Goal: Task Accomplishment & Management: Manage account settings

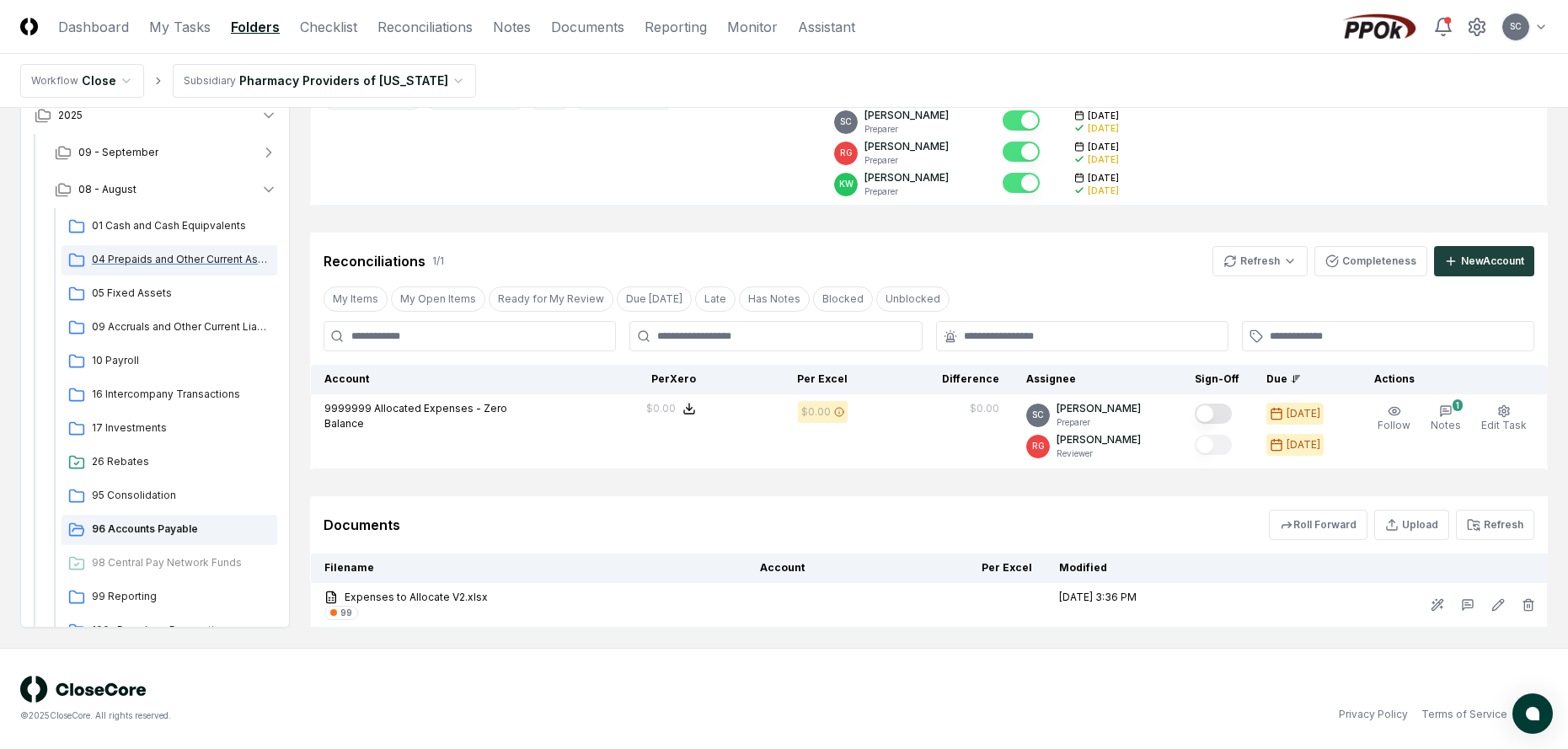
click at [142, 256] on span "04 Prepaids and Other Current Assets" at bounding box center [181, 258] width 178 height 15
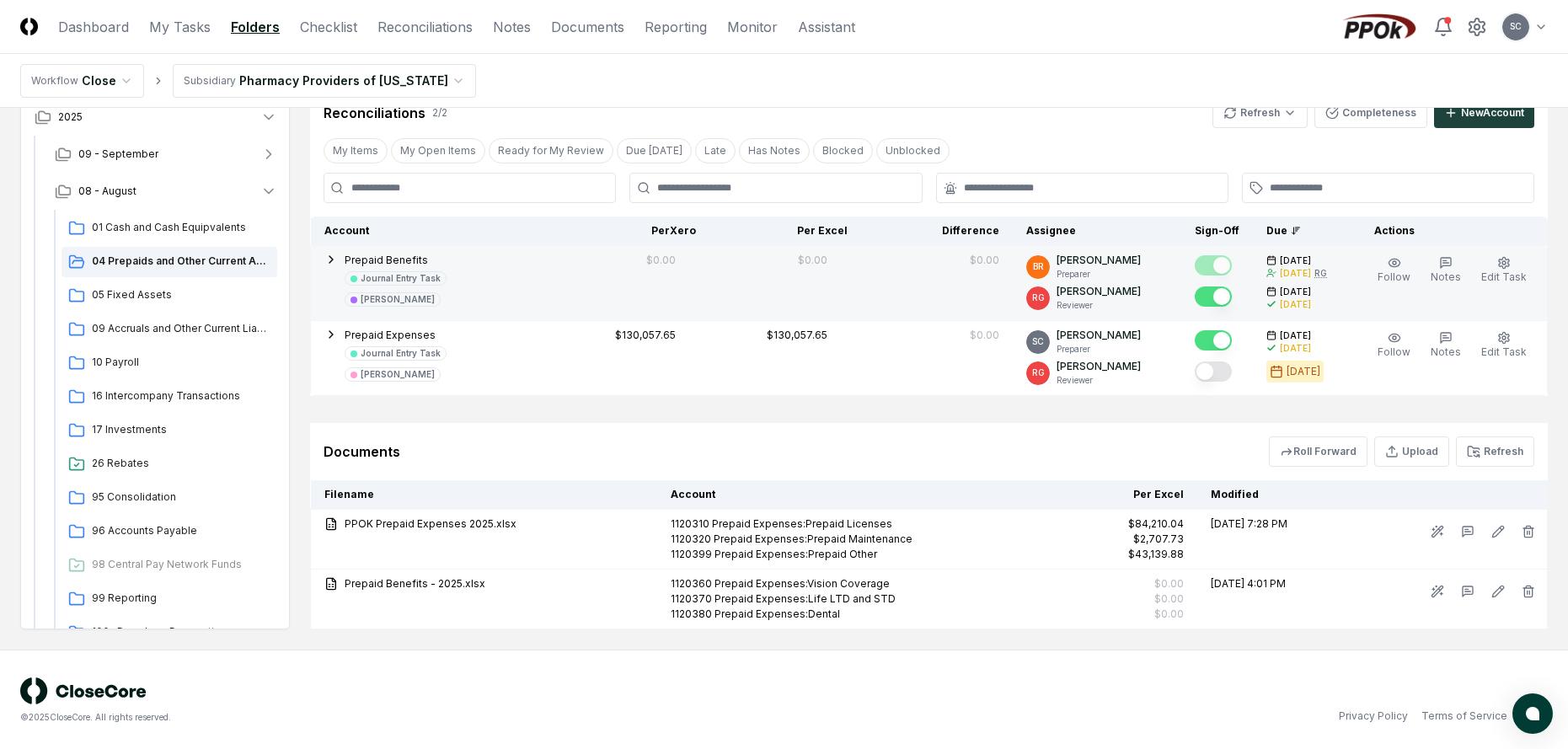
scroll to position [486, 0]
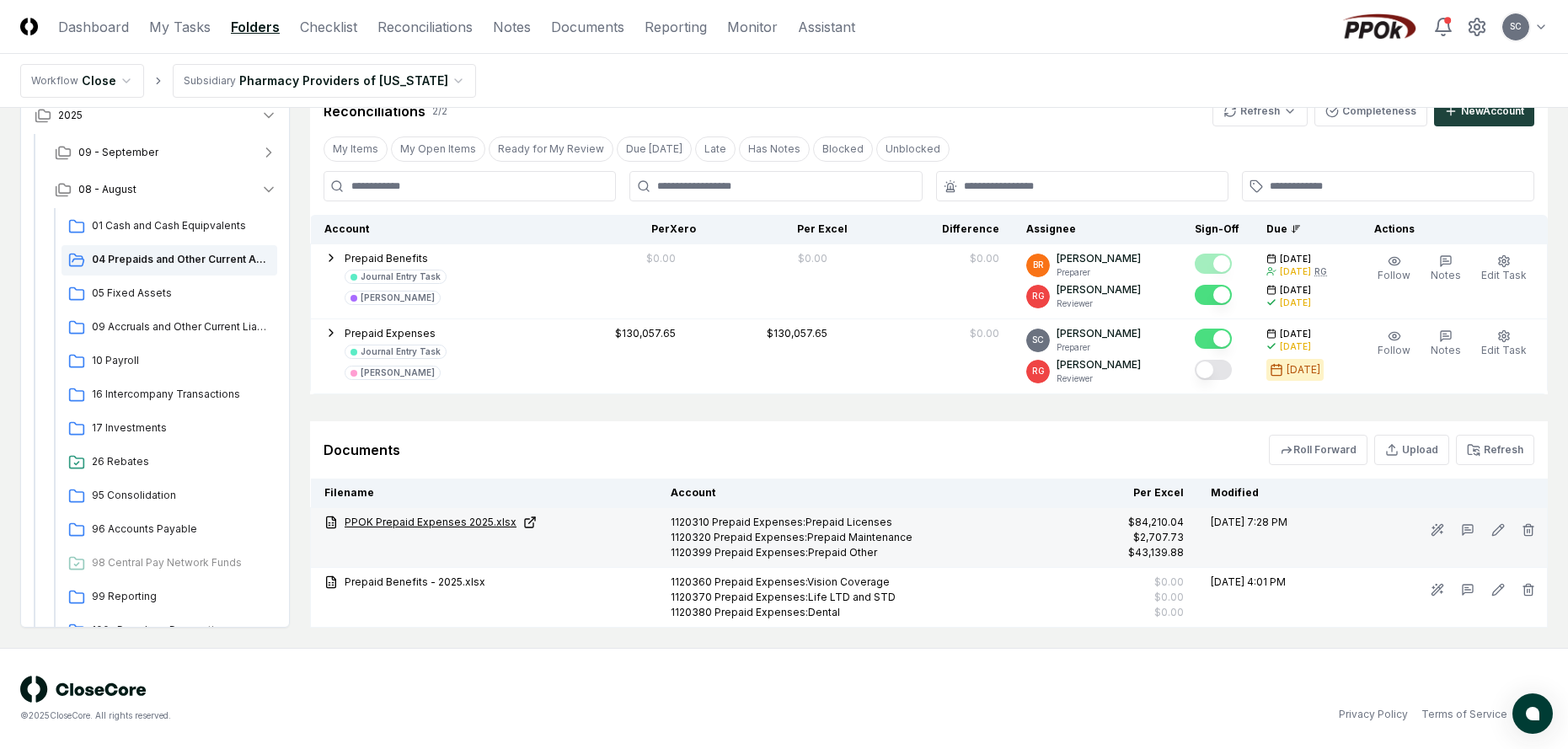
click at [439, 521] on link "PPOK Prepaid Expenses 2025.xlsx" at bounding box center [484, 522] width 319 height 15
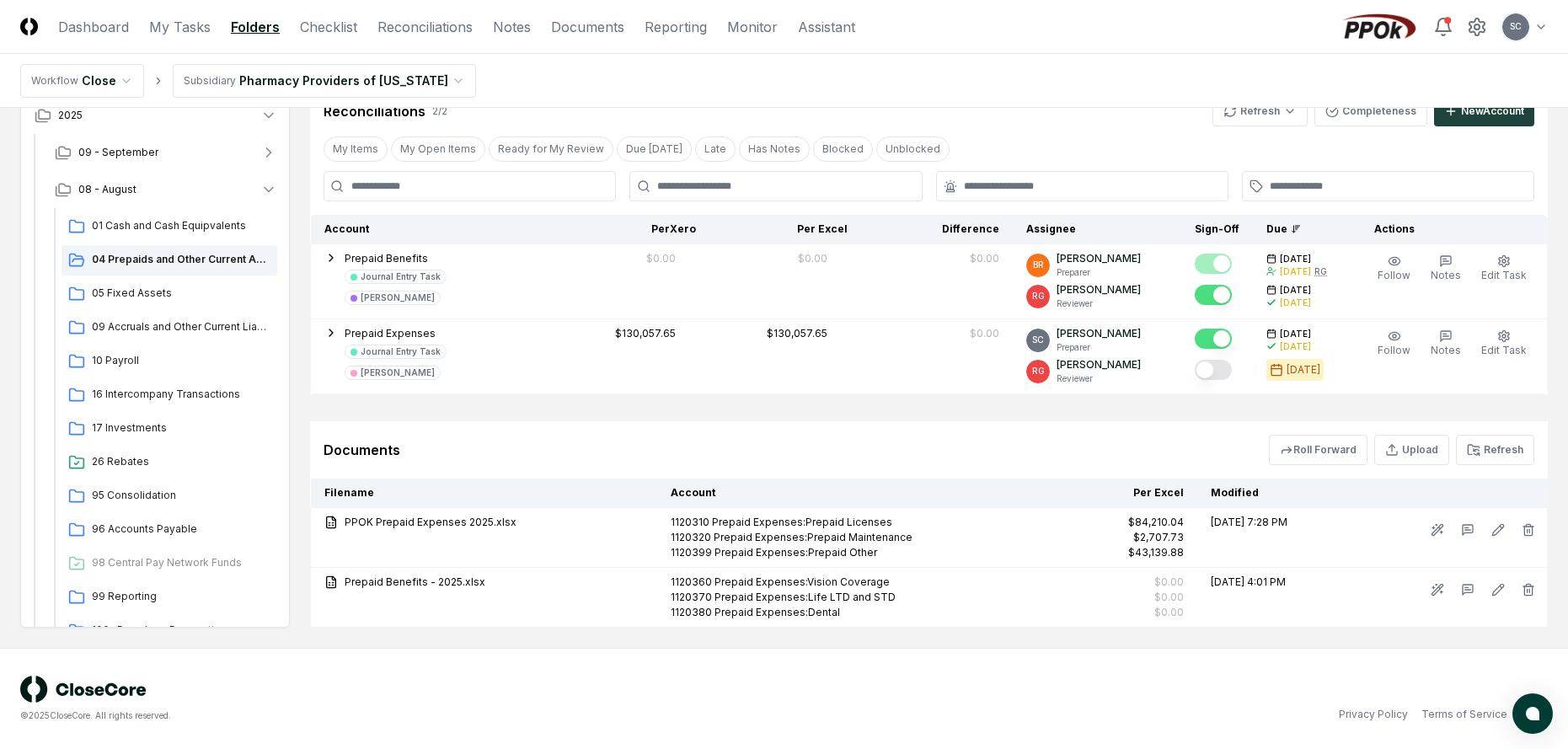
click at [305, 73] on html "CloseCore Dashboard My Tasks Folders Checklist Reconciliations Notes Documents …" at bounding box center [784, 131] width 1568 height 1235
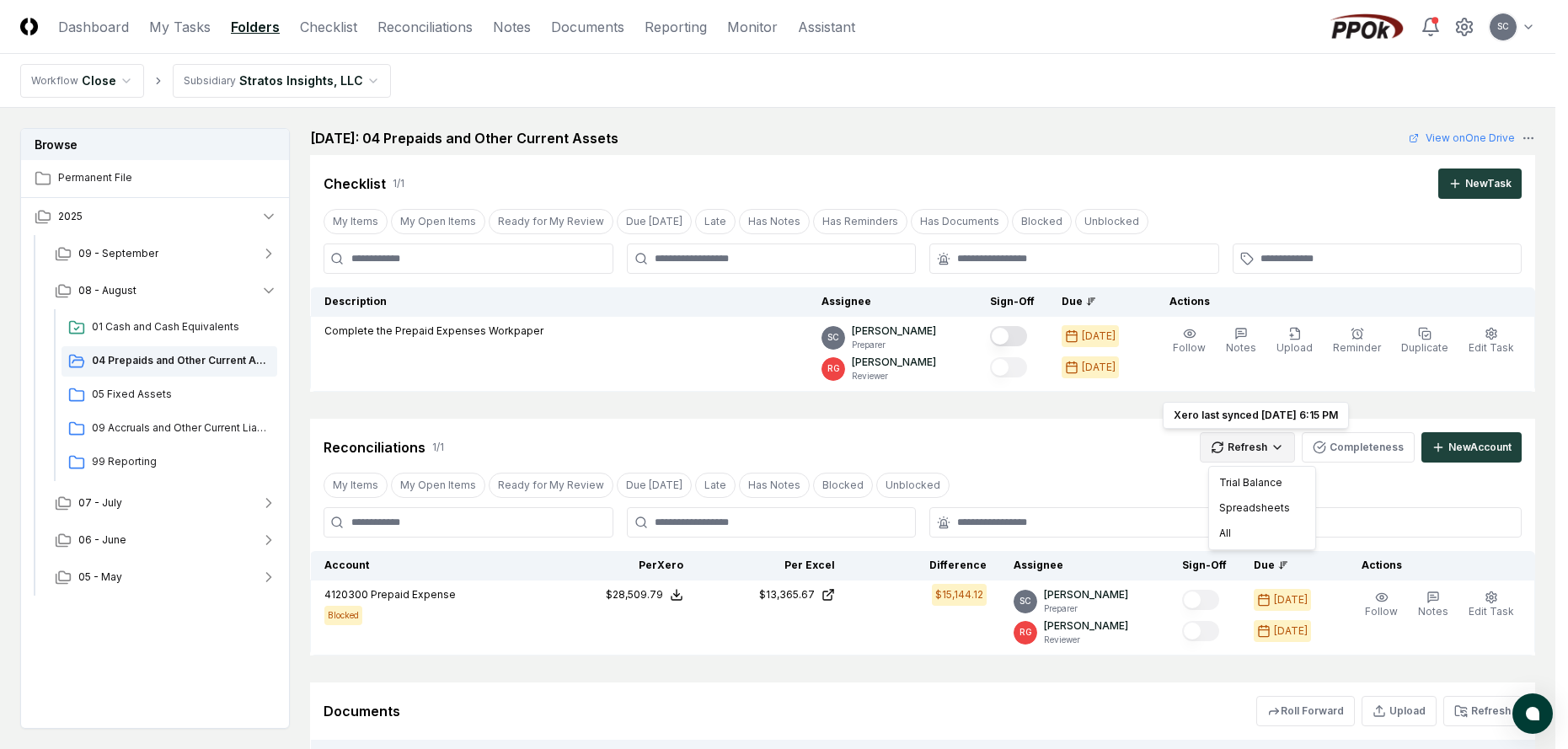
click at [1260, 446] on html "CloseCore Dashboard My Tasks Folders Checklist Reconciliations Notes Documents …" at bounding box center [784, 535] width 1568 height 1069
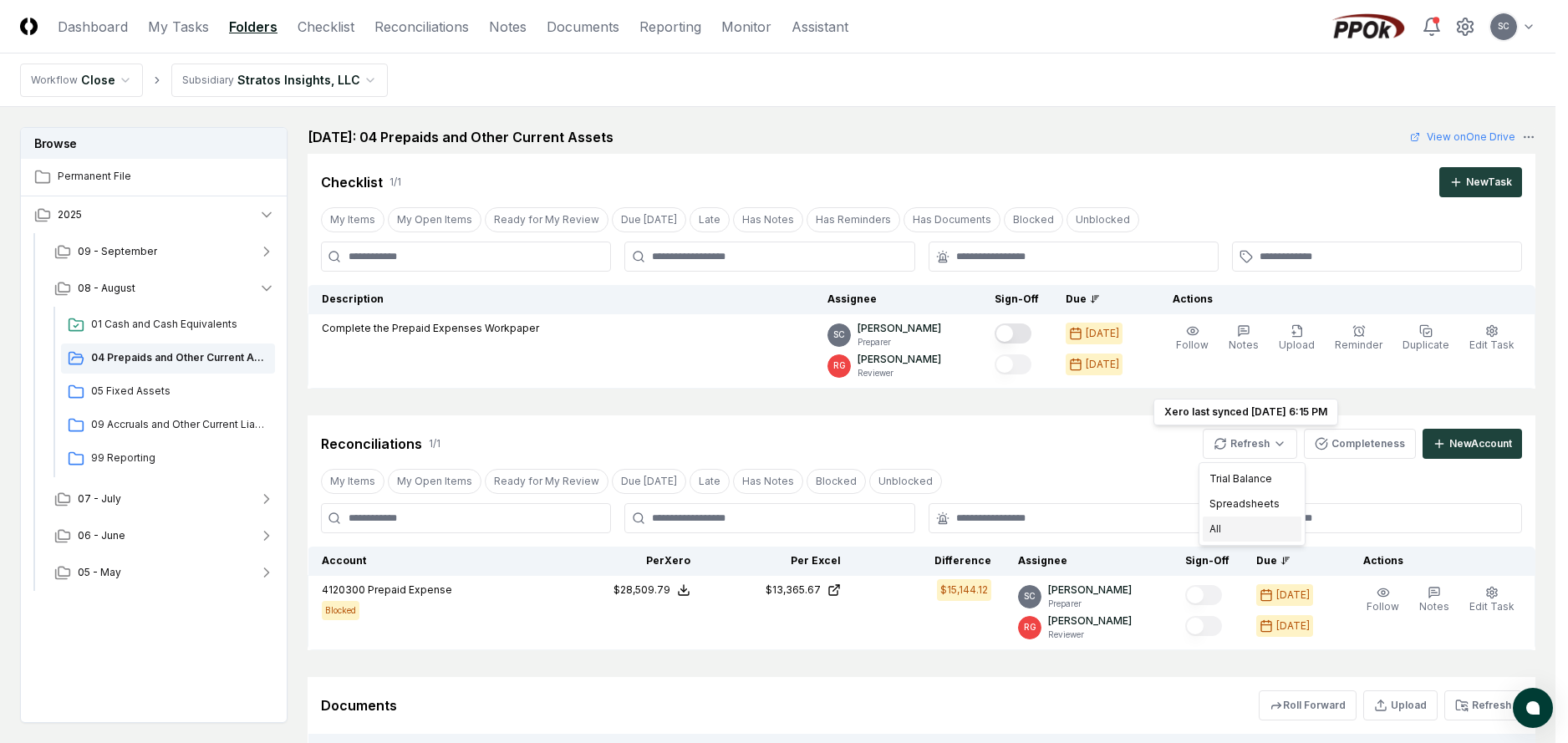
click at [1226, 528] on div "All" at bounding box center [1251, 529] width 98 height 25
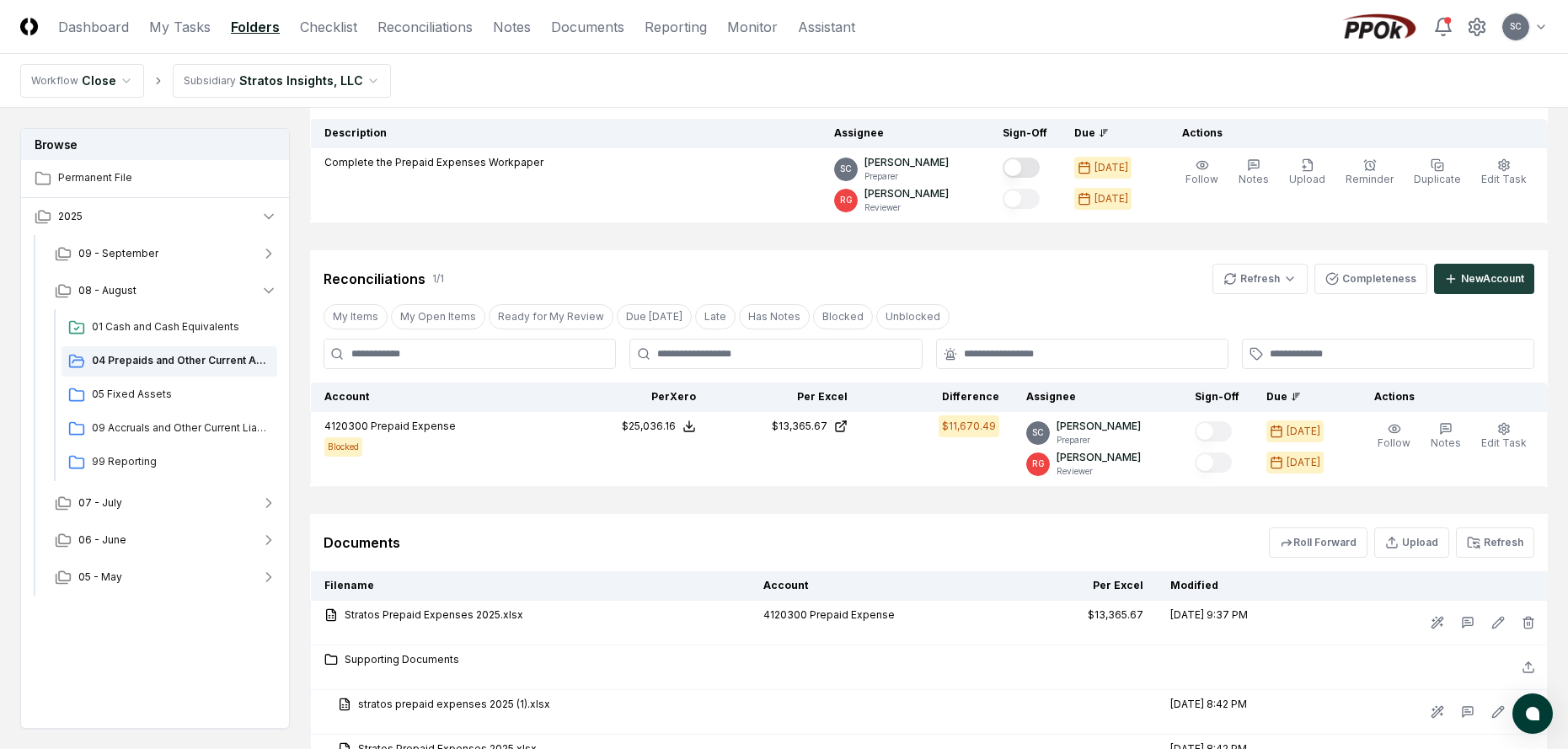
scroll to position [320, 0]
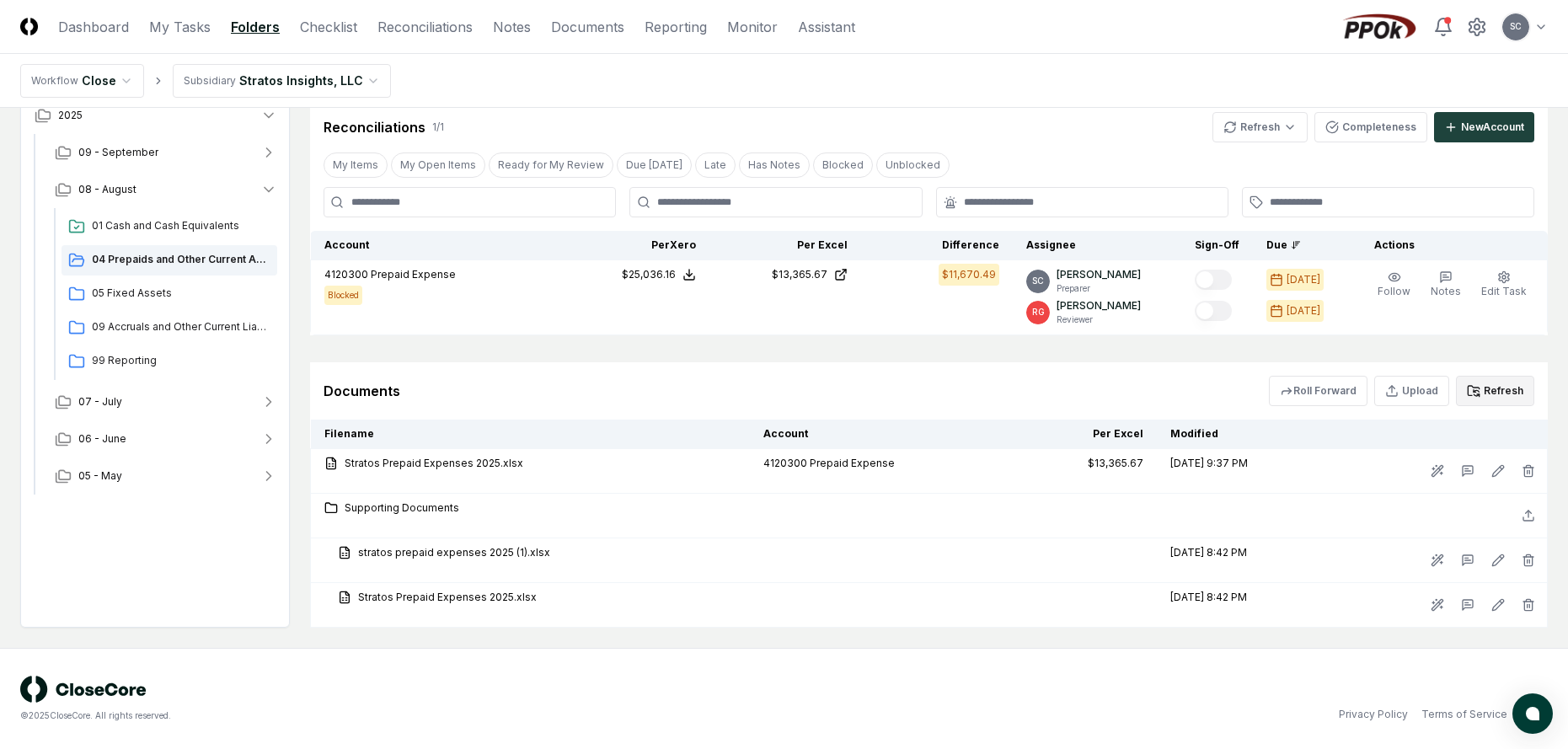
click at [1488, 389] on button "Refresh" at bounding box center [1495, 391] width 78 height 30
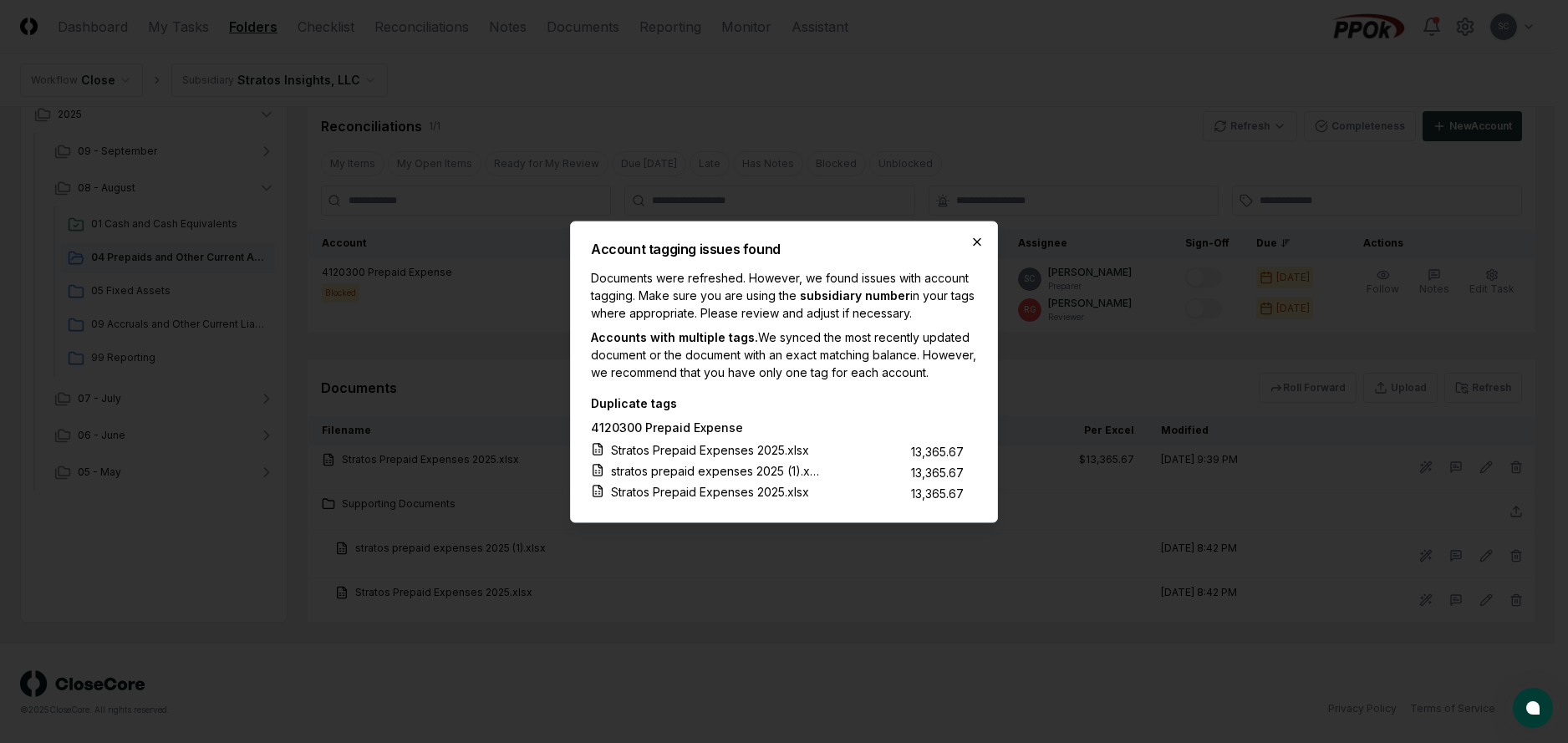
click at [973, 238] on icon "button" at bounding box center [976, 241] width 7 height 7
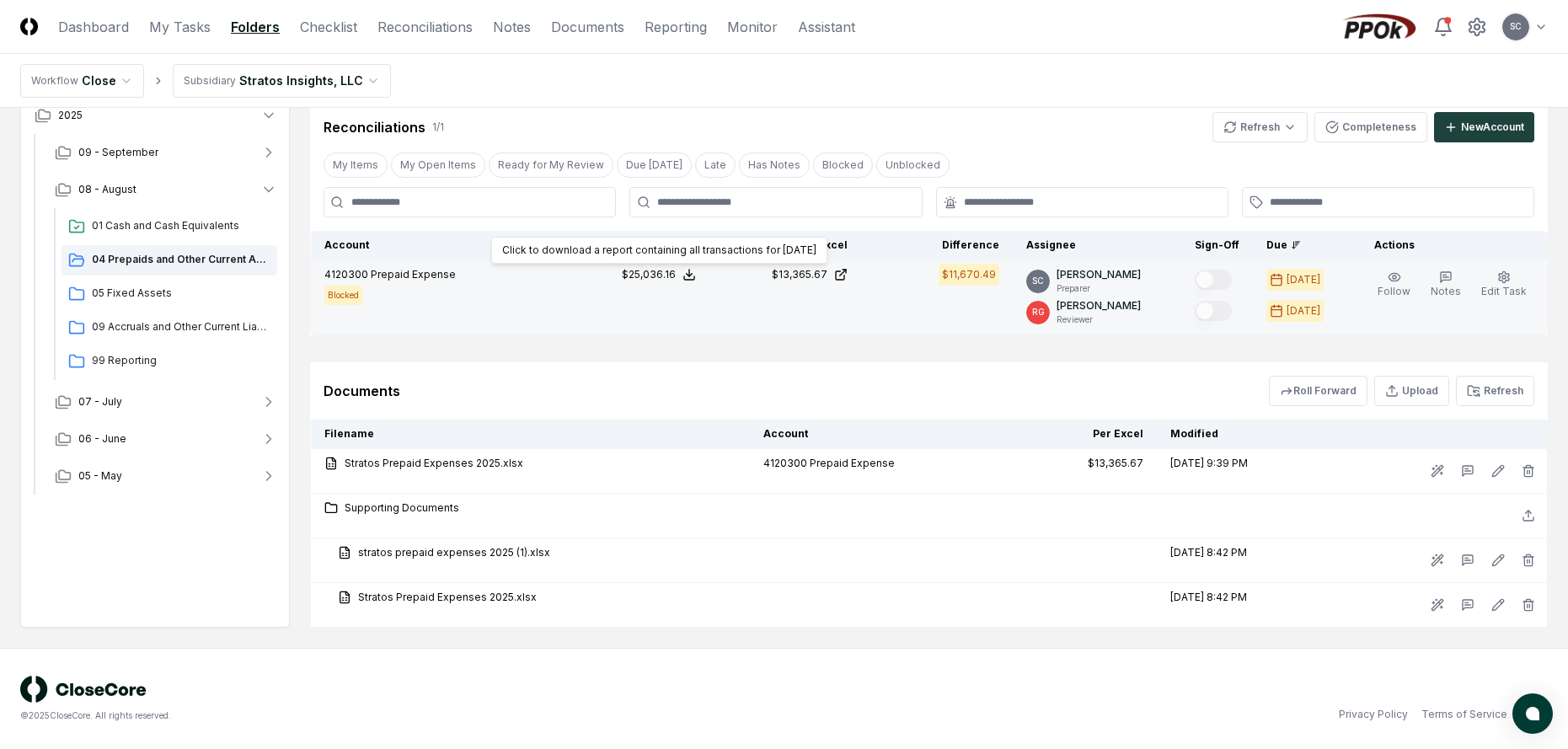
click at [658, 280] on div "$25,036.16" at bounding box center [648, 274] width 54 height 15
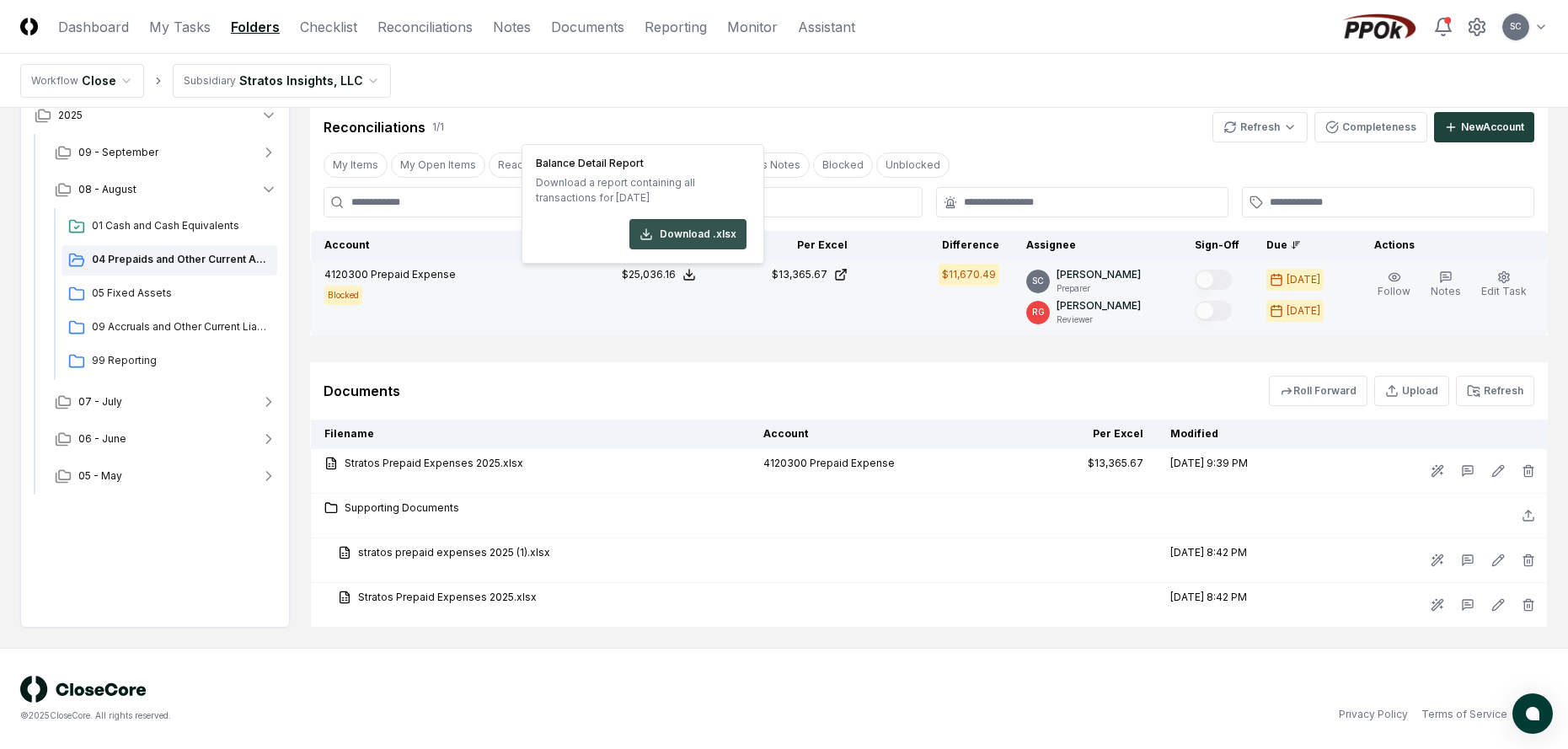
click at [665, 229] on button "Download .xlsx" at bounding box center [689, 234] width 118 height 30
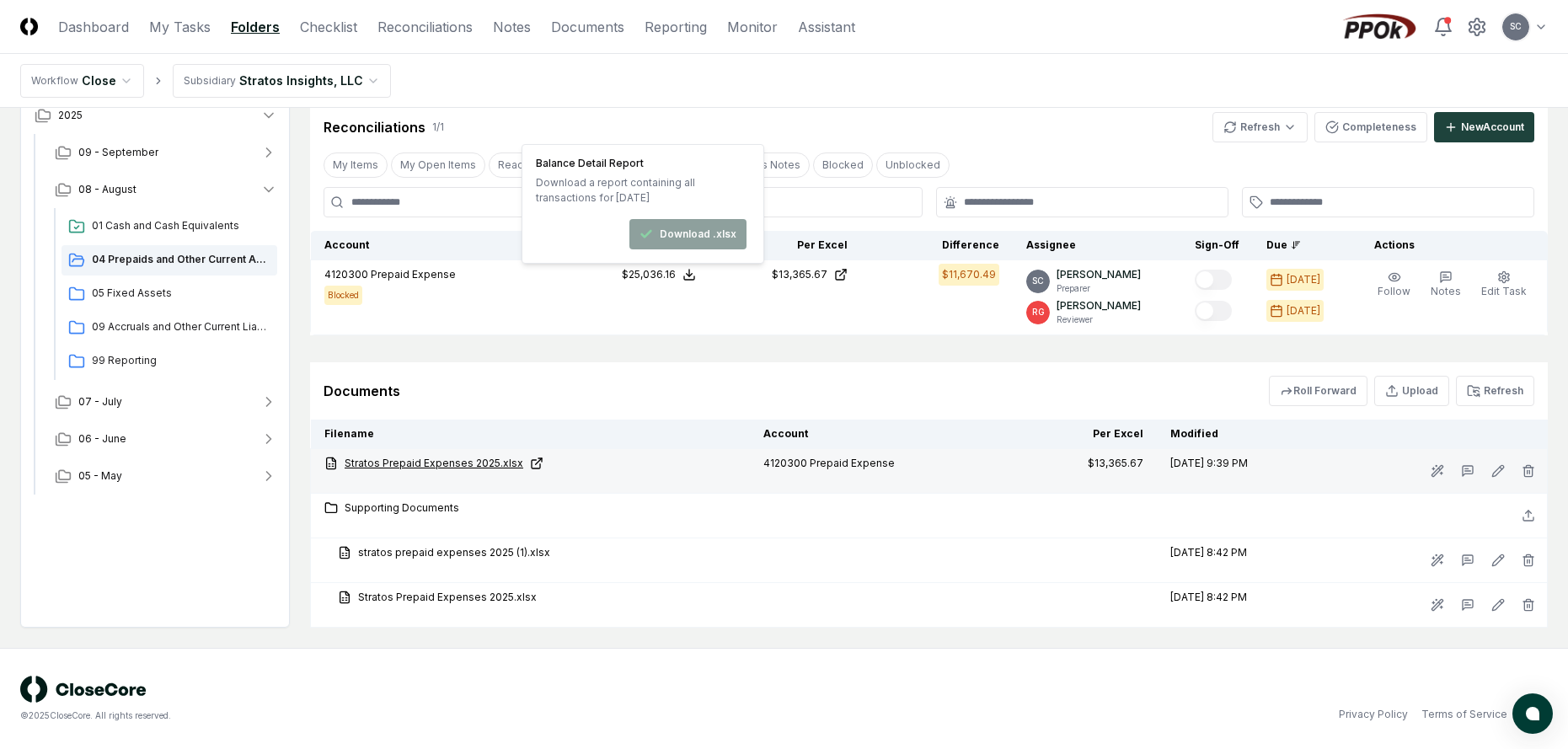
click at [455, 459] on link "Stratos Prepaid Expenses 2025.xlsx" at bounding box center [530, 462] width 412 height 15
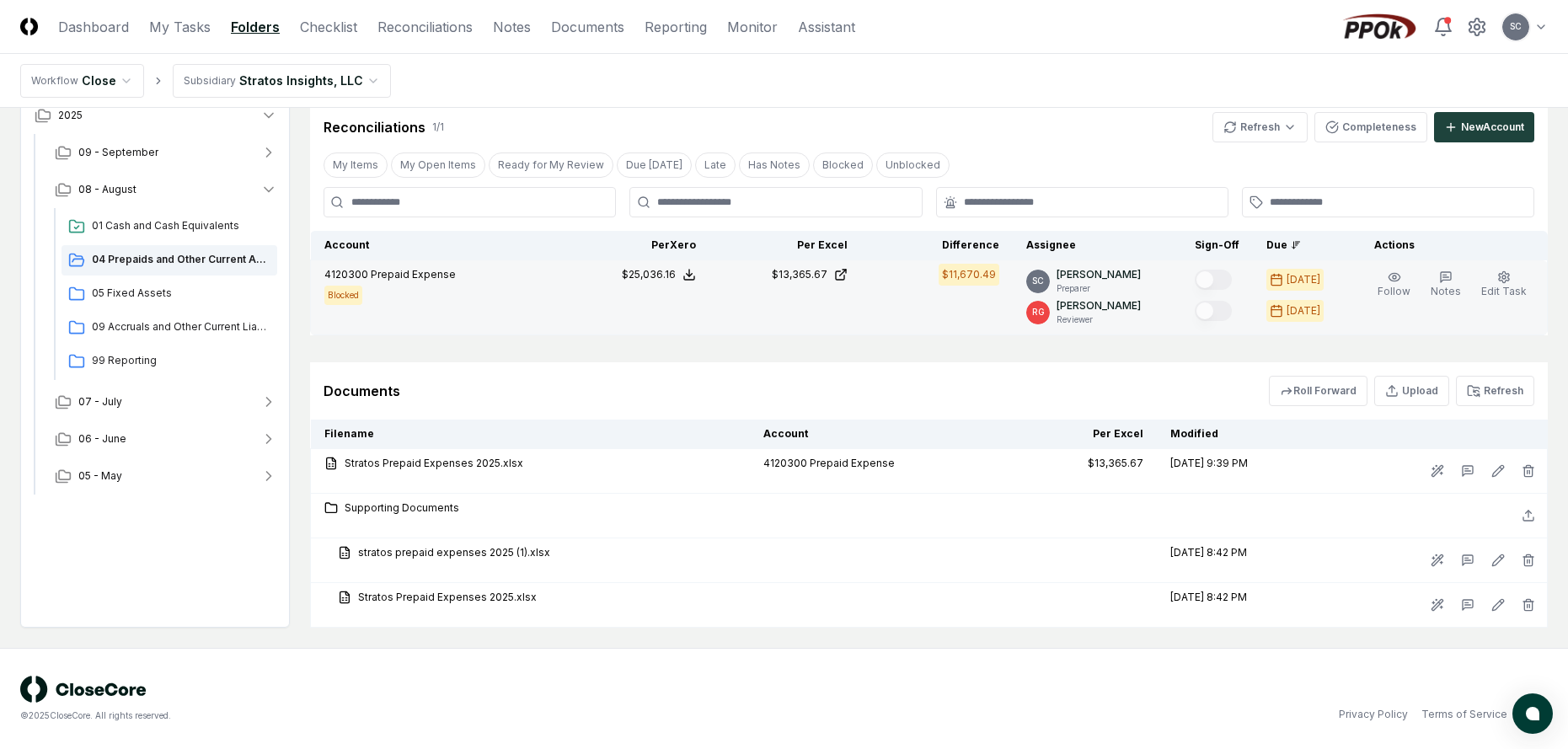
click at [551, 324] on td "4120300 Prepaid Expense Blocked" at bounding box center [434, 298] width 248 height 75
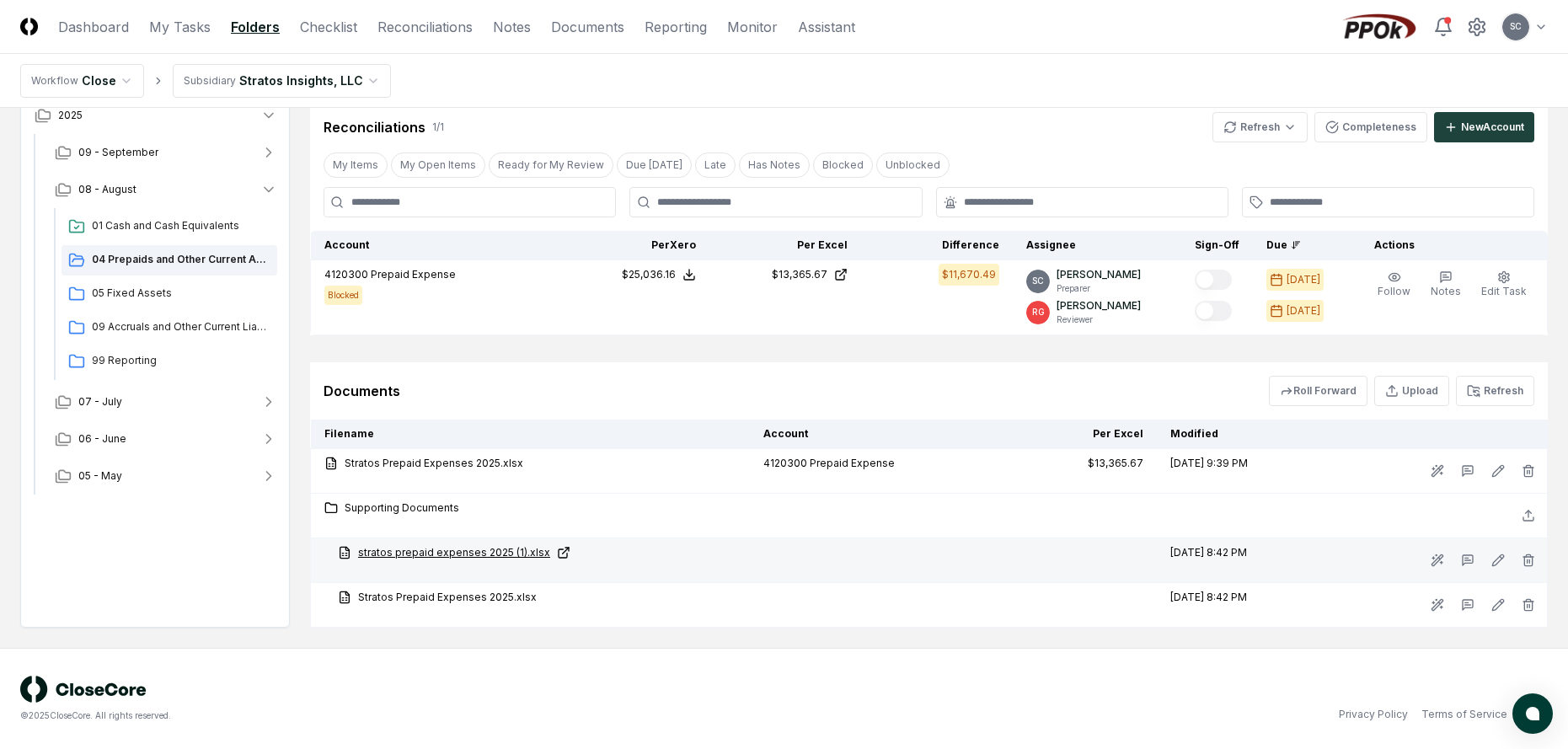
click at [440, 551] on link "stratos prepaid expenses 2025 (1).xlsx" at bounding box center [537, 552] width 399 height 15
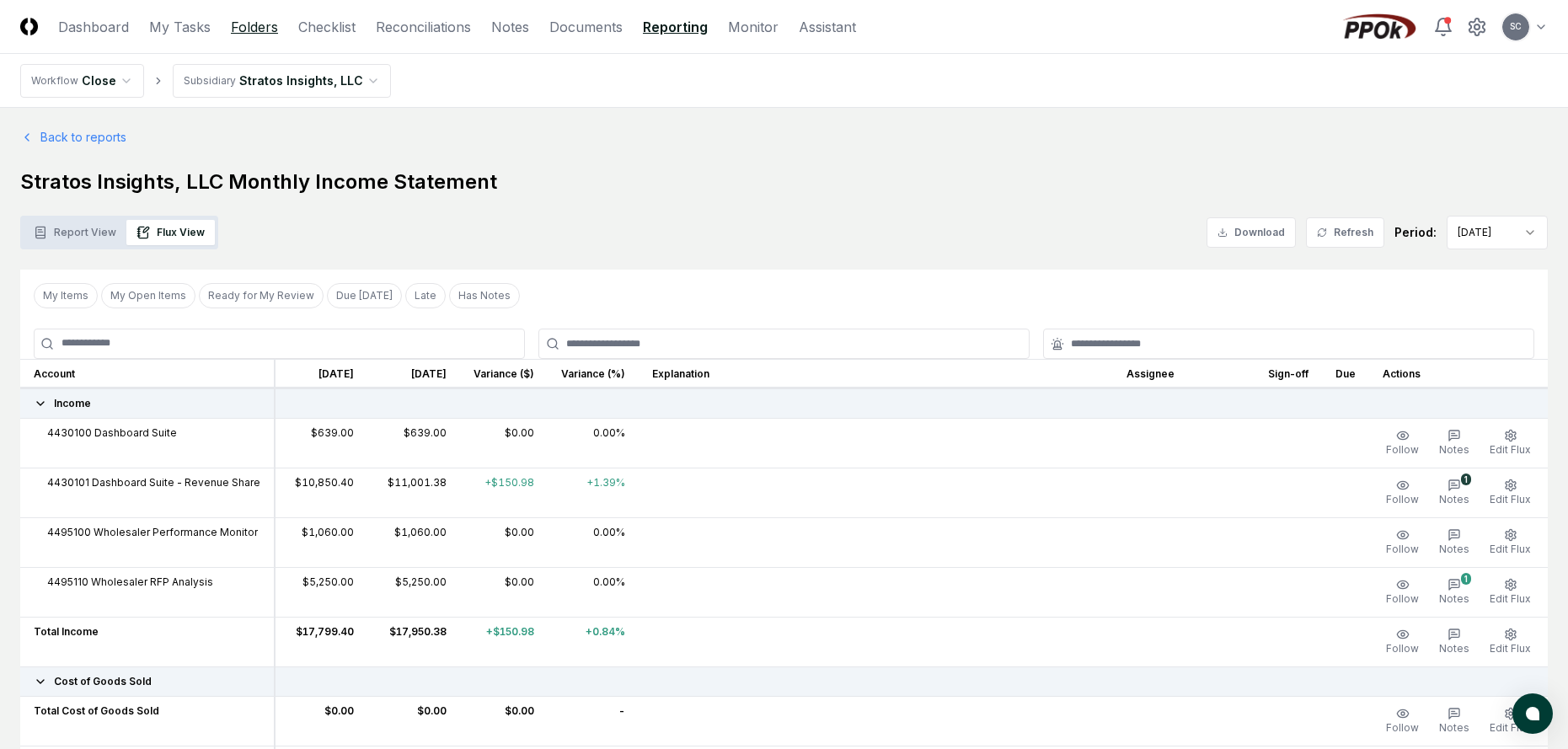
click at [239, 27] on link "Folders" at bounding box center [255, 26] width 47 height 21
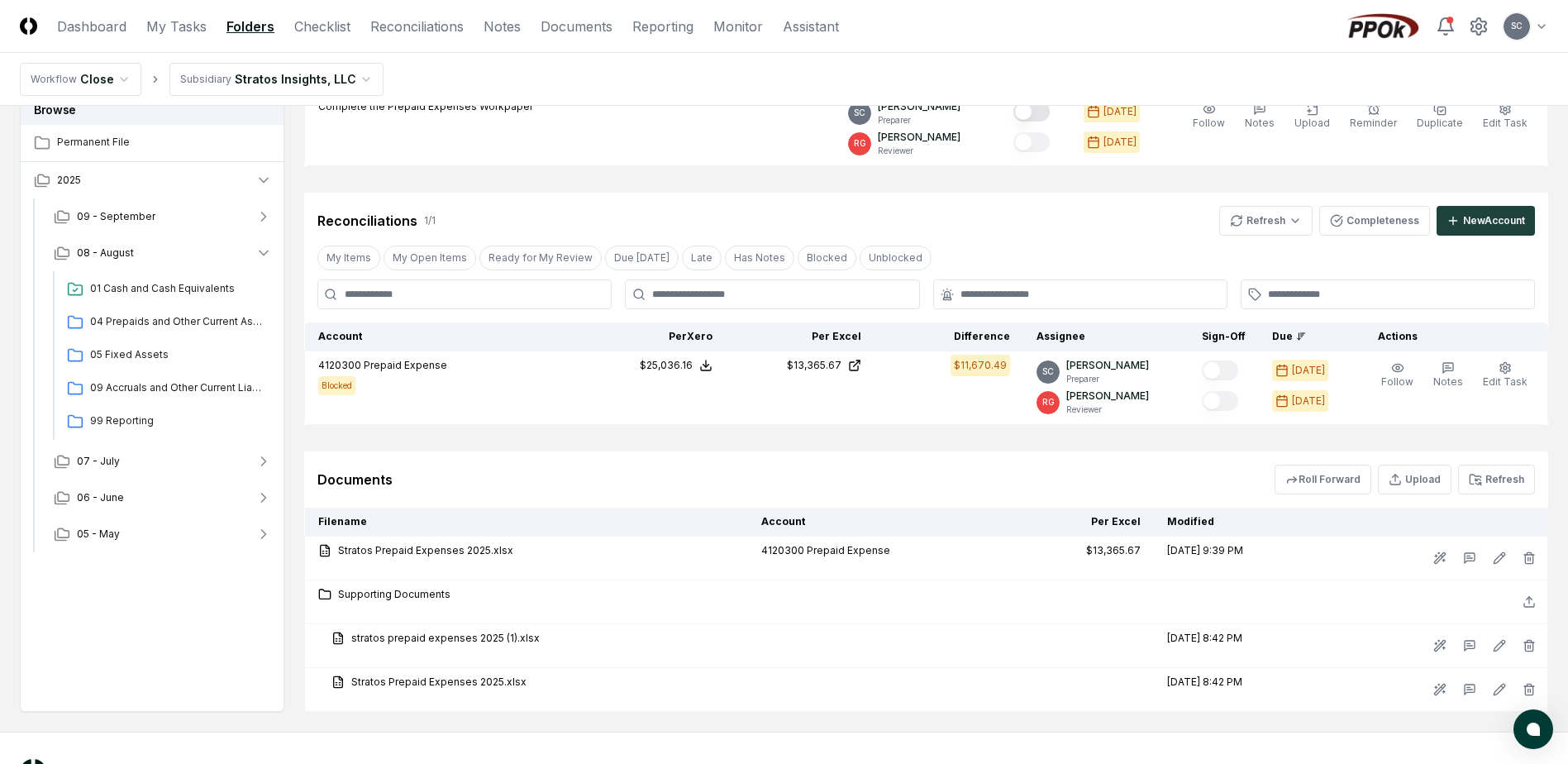
scroll to position [248, 0]
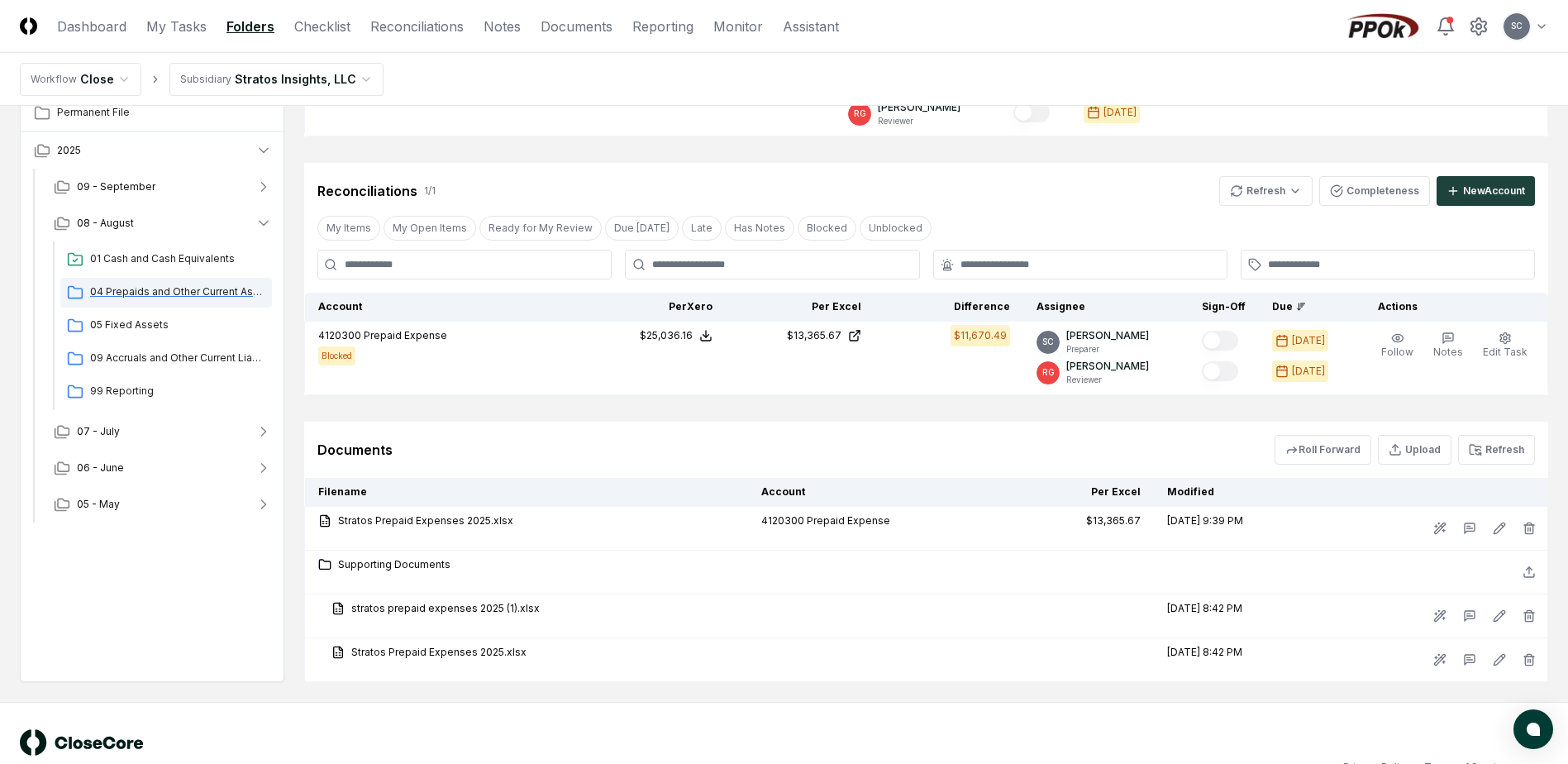
click at [139, 286] on span "04 Prepaids and Other Current Assets" at bounding box center [178, 291] width 175 height 14
click at [1487, 453] on button "Refresh" at bounding box center [1496, 449] width 77 height 30
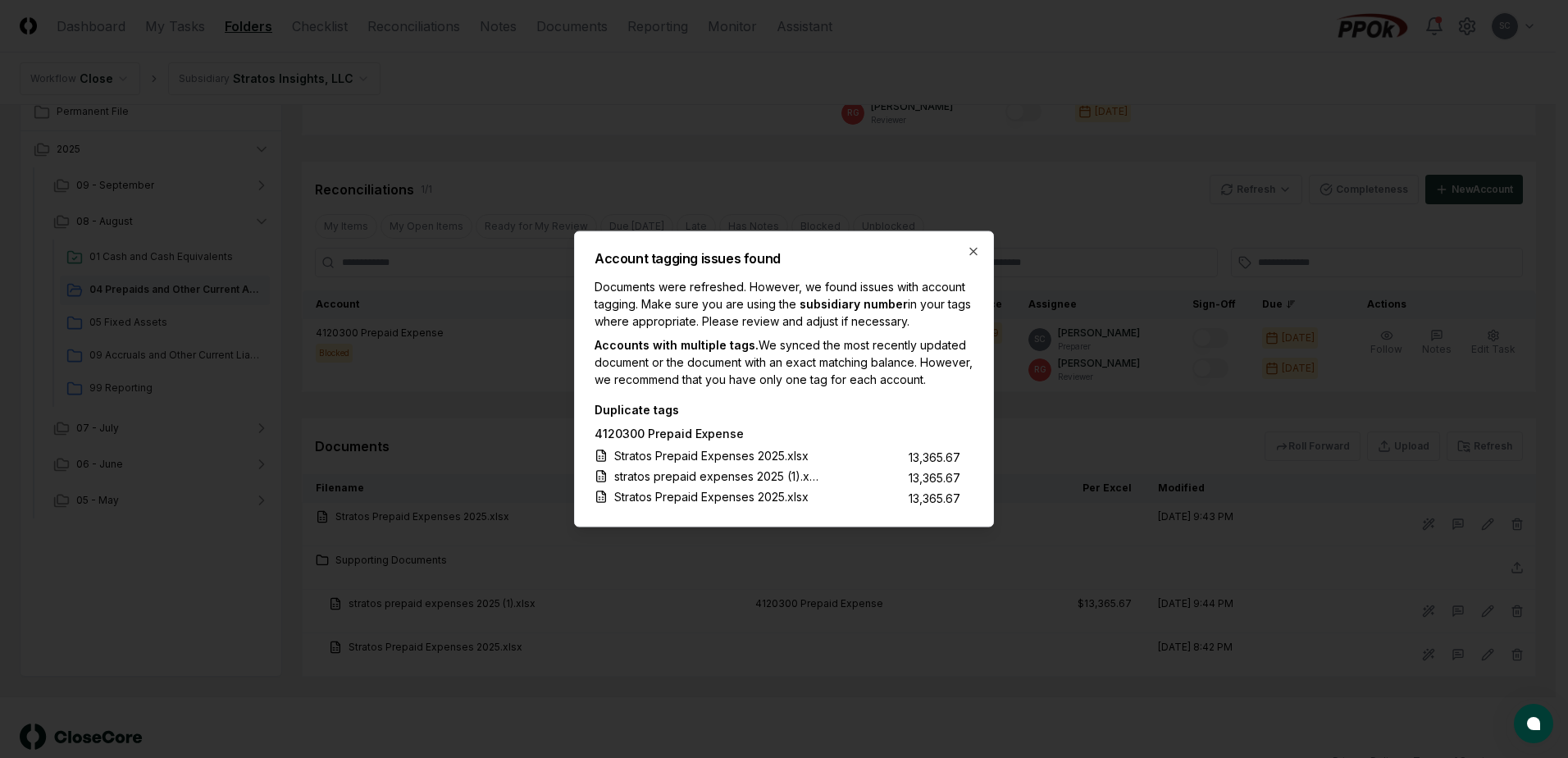
click at [966, 240] on div "Account tagging issues found Documents were refreshed. However, we found issues…" at bounding box center [784, 379] width 419 height 297
click at [970, 245] on icon "button" at bounding box center [973, 252] width 13 height 13
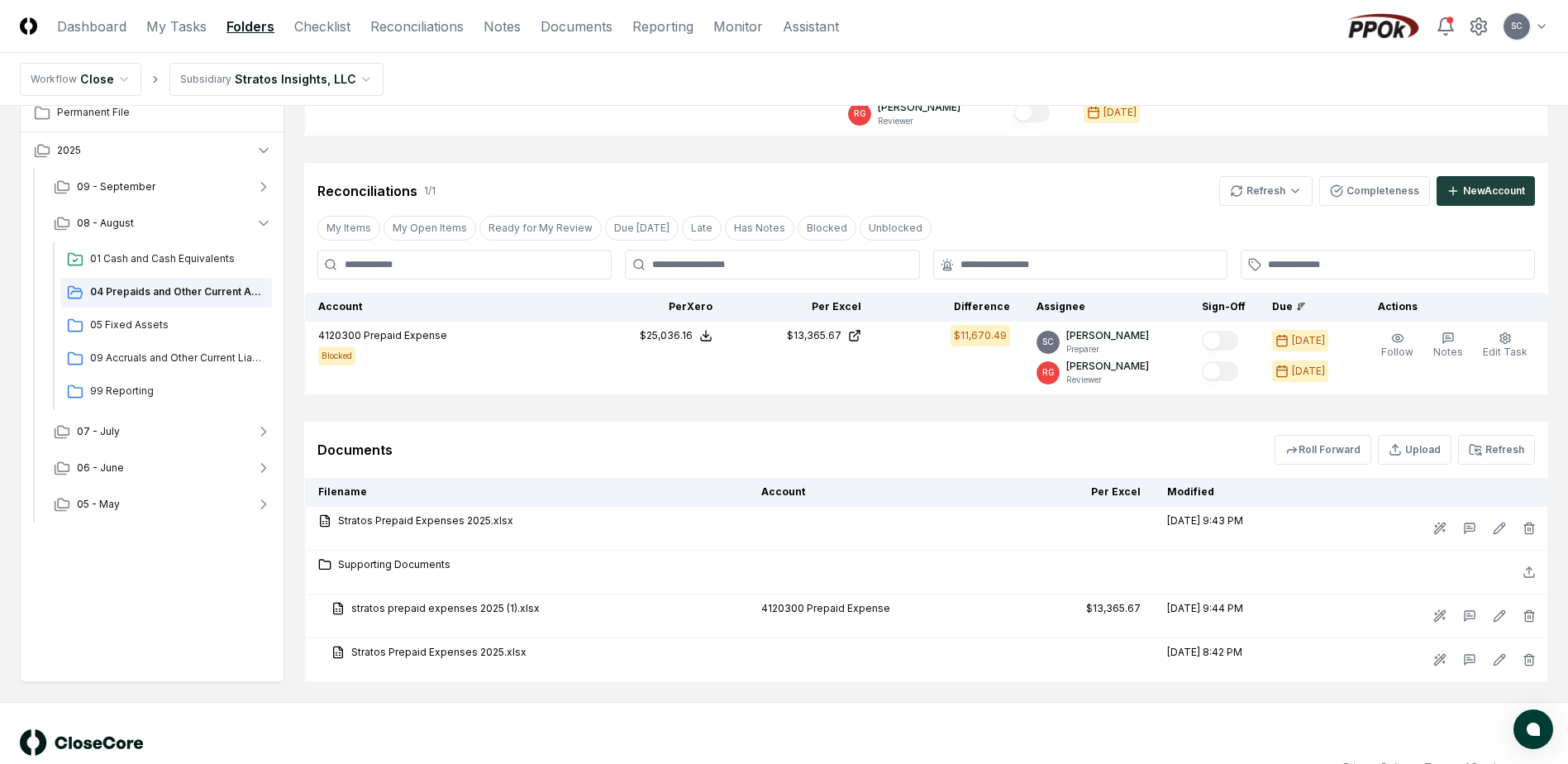
scroll to position [285, 0]
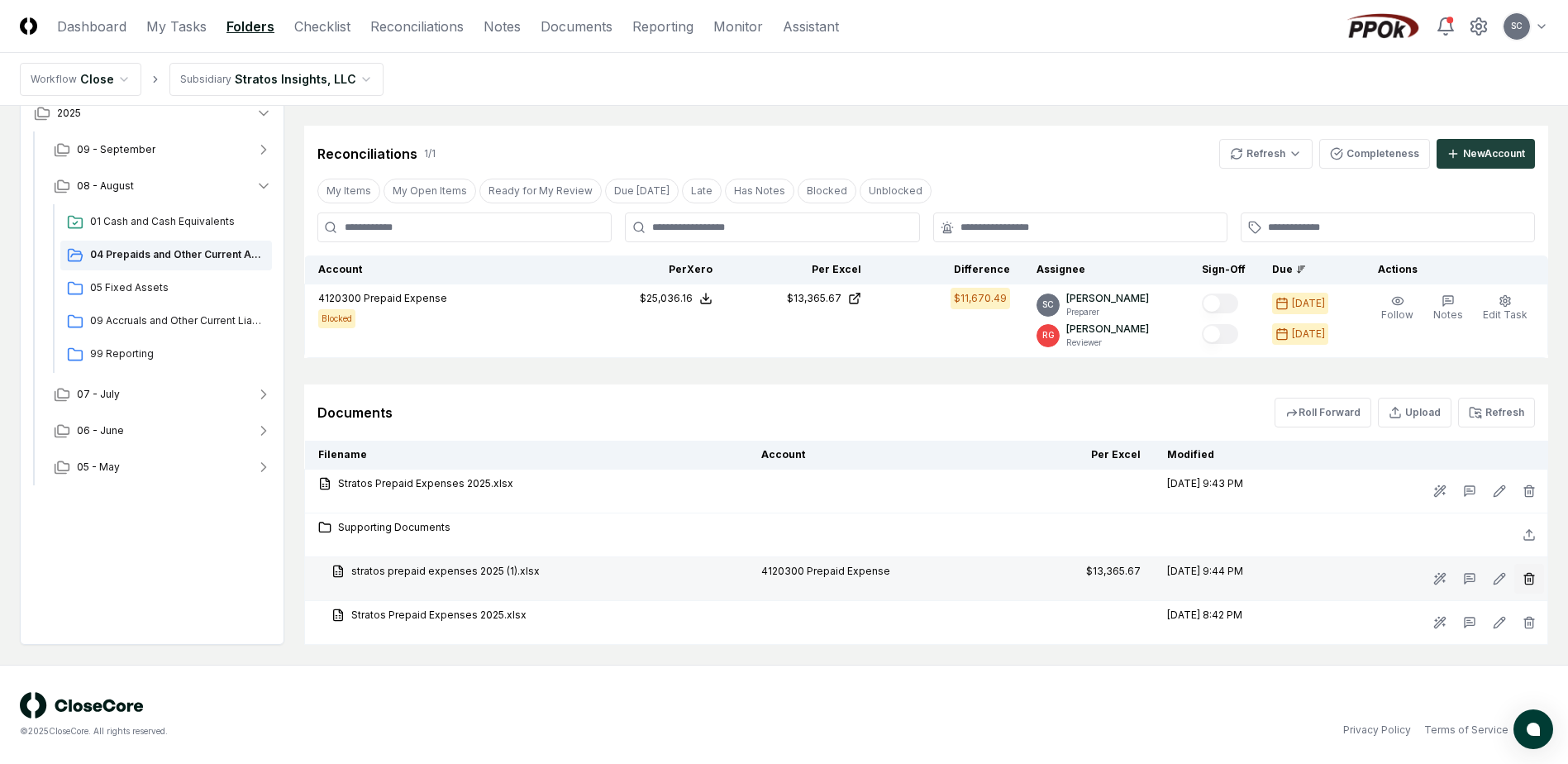
click at [1532, 577] on icon "button" at bounding box center [1529, 579] width 8 height 9
click at [1529, 670] on button "Delete" at bounding box center [1524, 672] width 60 height 33
click at [1524, 675] on button "Delete" at bounding box center [1524, 672] width 60 height 33
click at [1523, 669] on button "Delete" at bounding box center [1524, 672] width 60 height 33
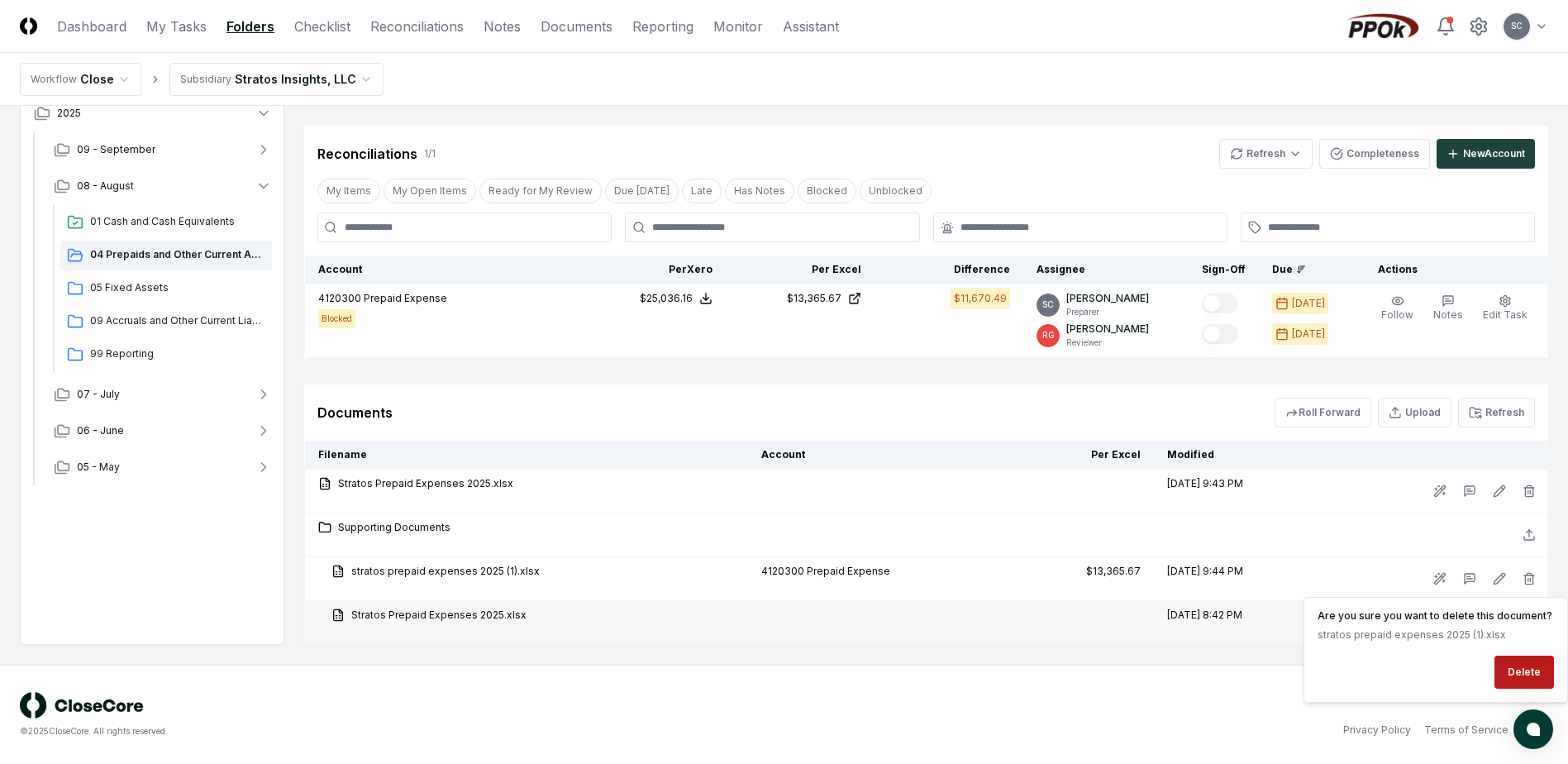
click at [958, 602] on td at bounding box center [876, 623] width 257 height 44
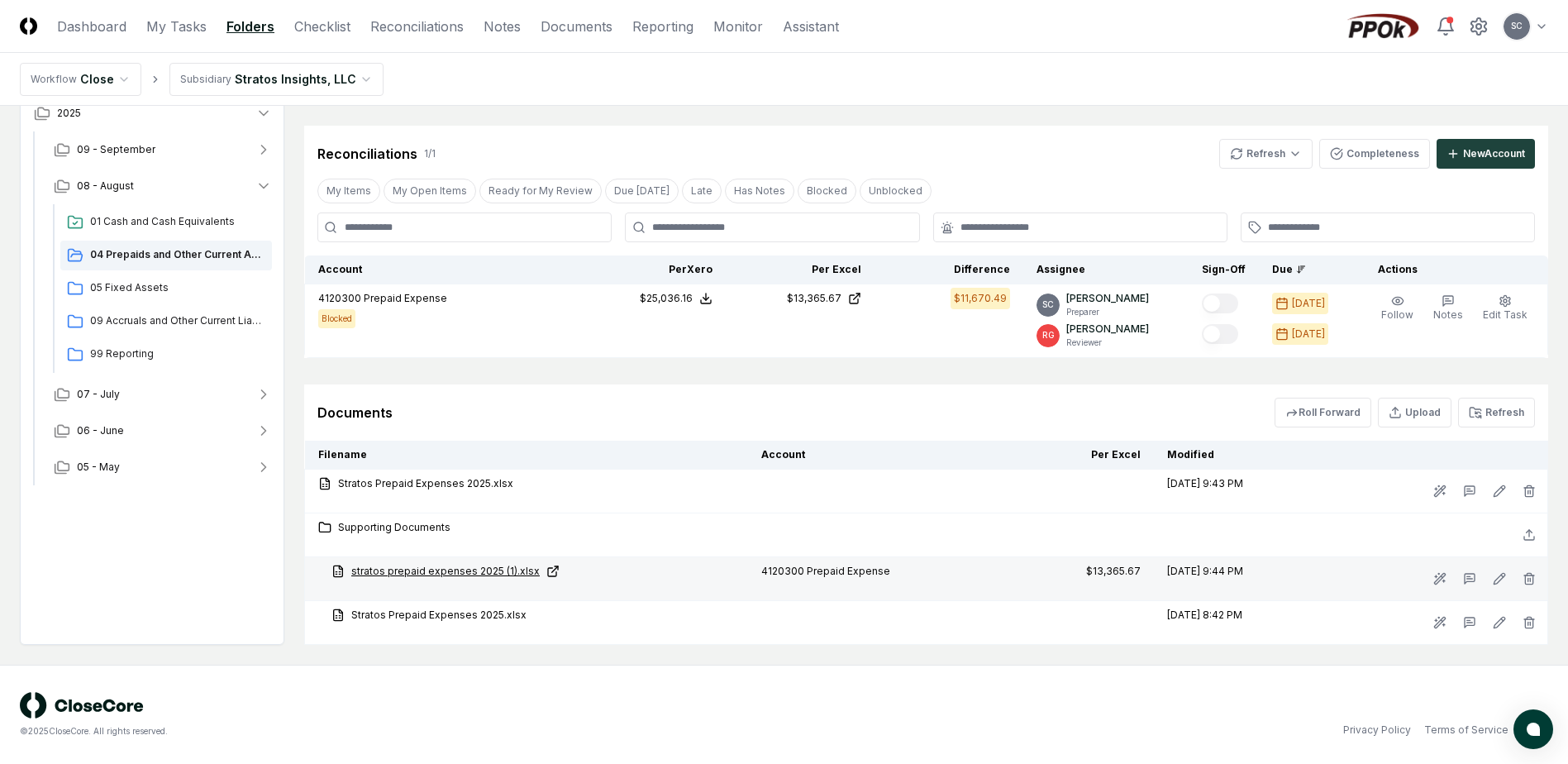
click at [440, 574] on link "stratos prepaid expenses 2025 (1).xlsx" at bounding box center [533, 571] width 404 height 14
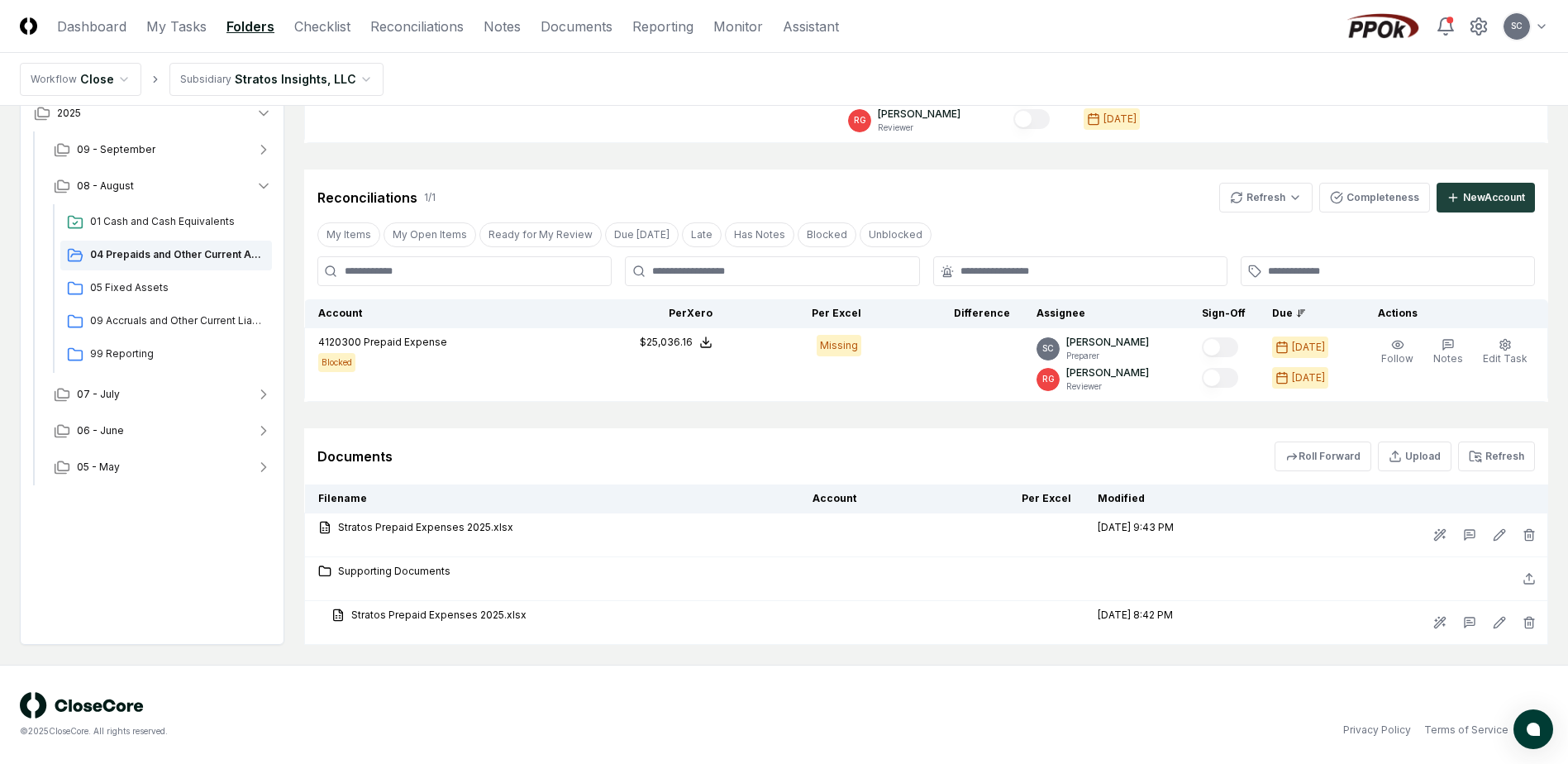
scroll to position [241, 0]
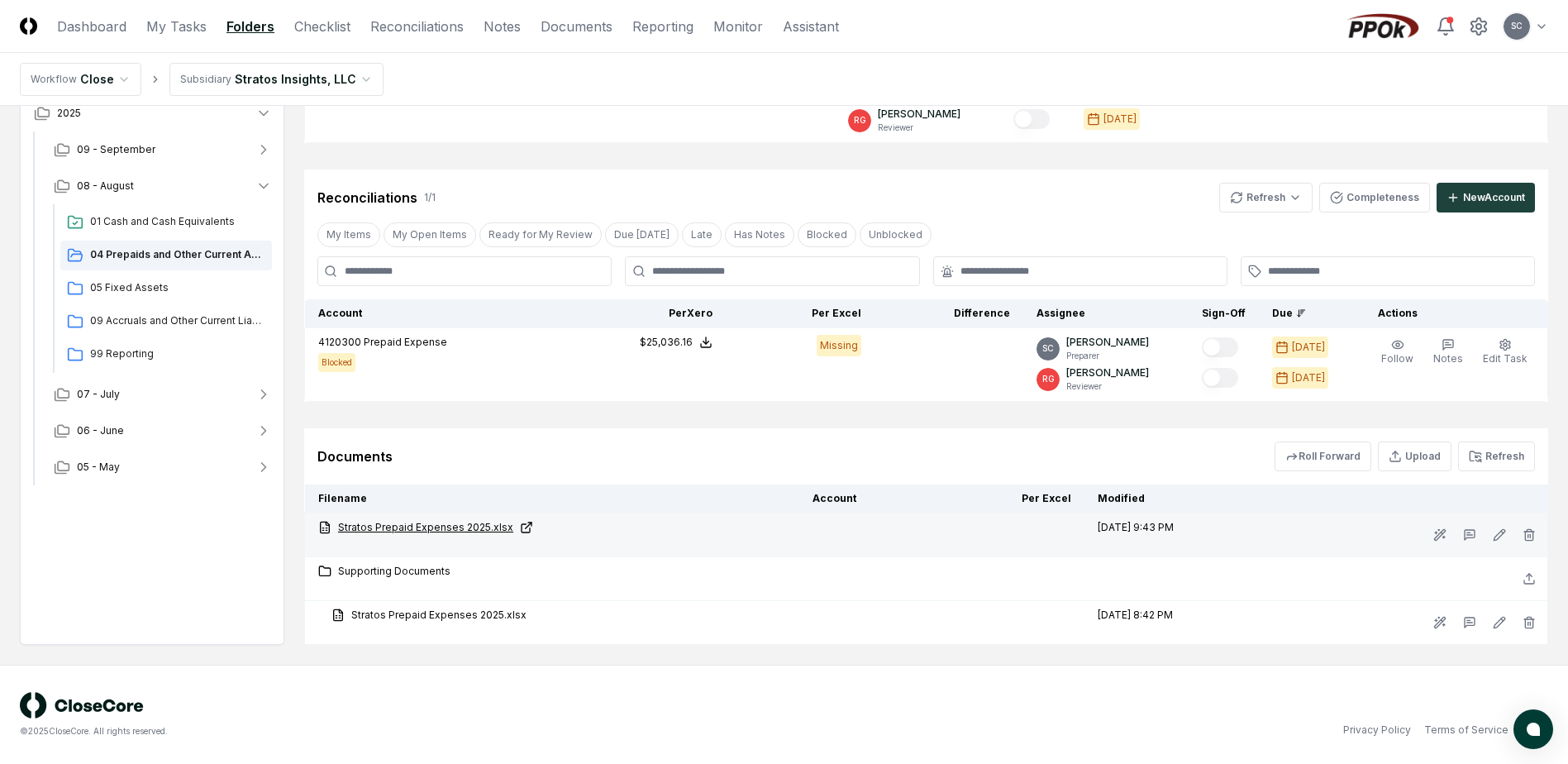
click at [454, 525] on link "Stratos Prepaid Expenses 2025.xlsx" at bounding box center [551, 527] width 468 height 14
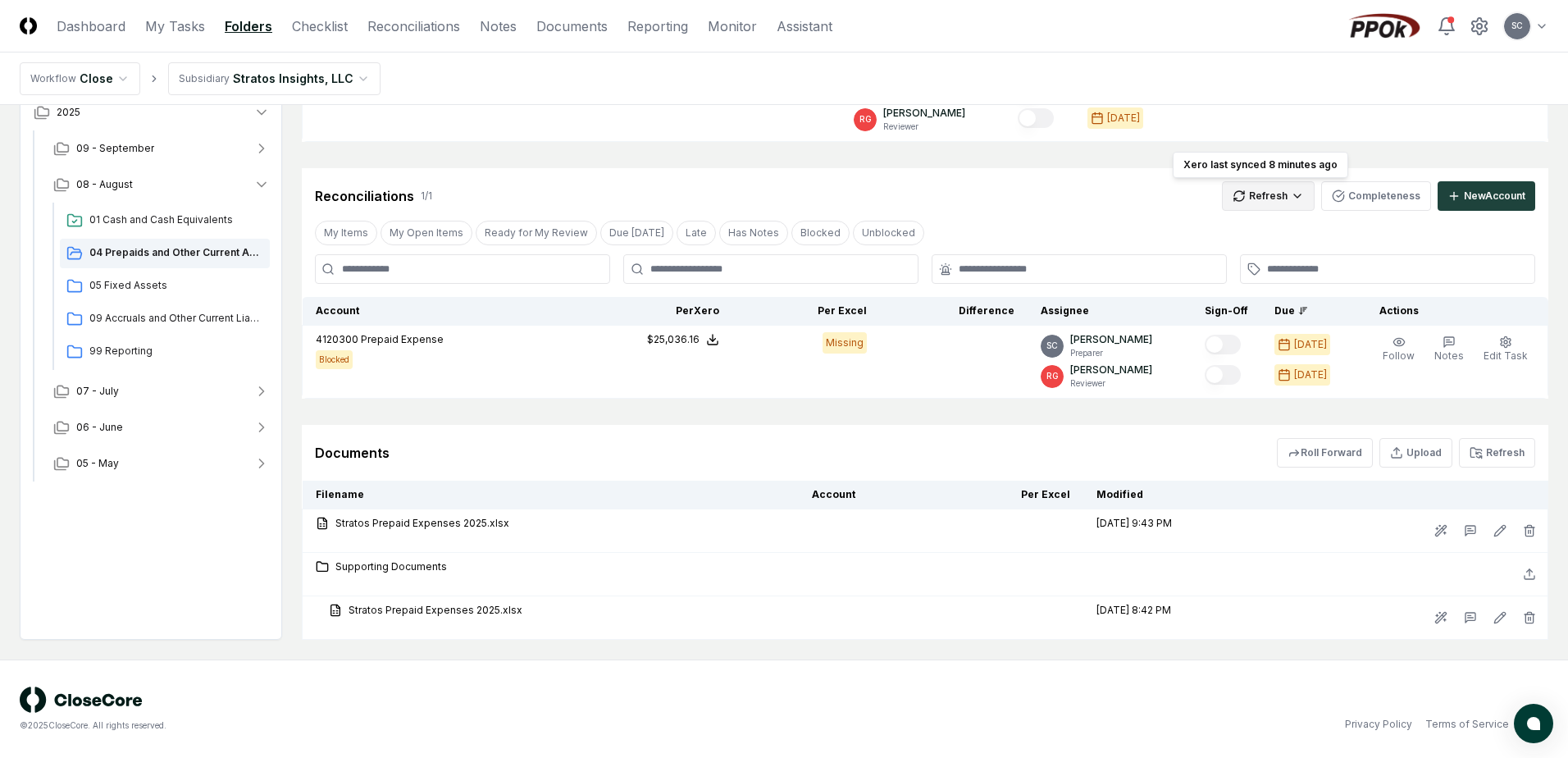
click at [1247, 198] on html "CloseCore Dashboard My Tasks Folders Checklist Reconciliations Notes Documents …" at bounding box center [784, 259] width 1568 height 997
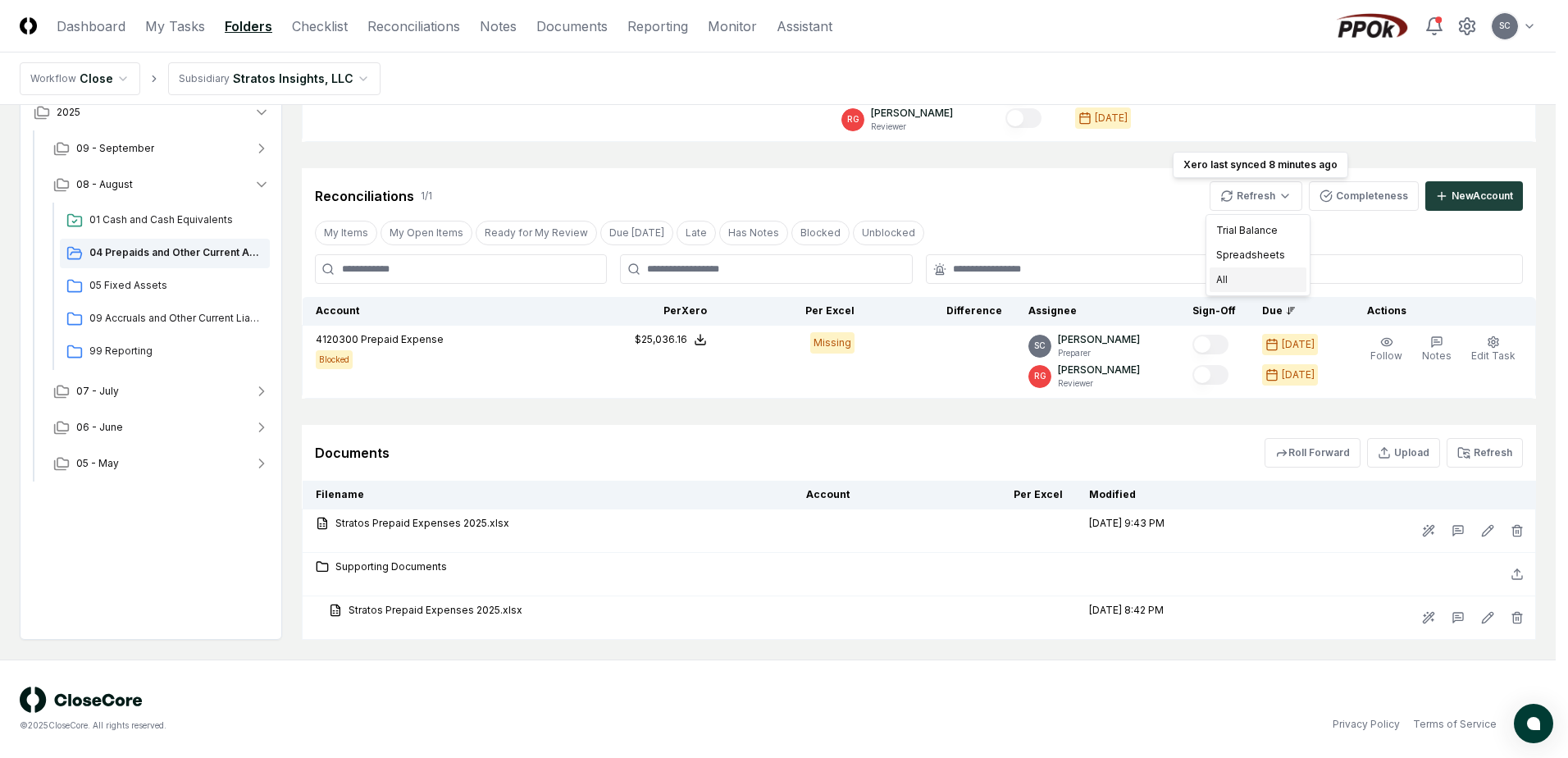
click at [1234, 279] on div "All" at bounding box center [1257, 279] width 96 height 25
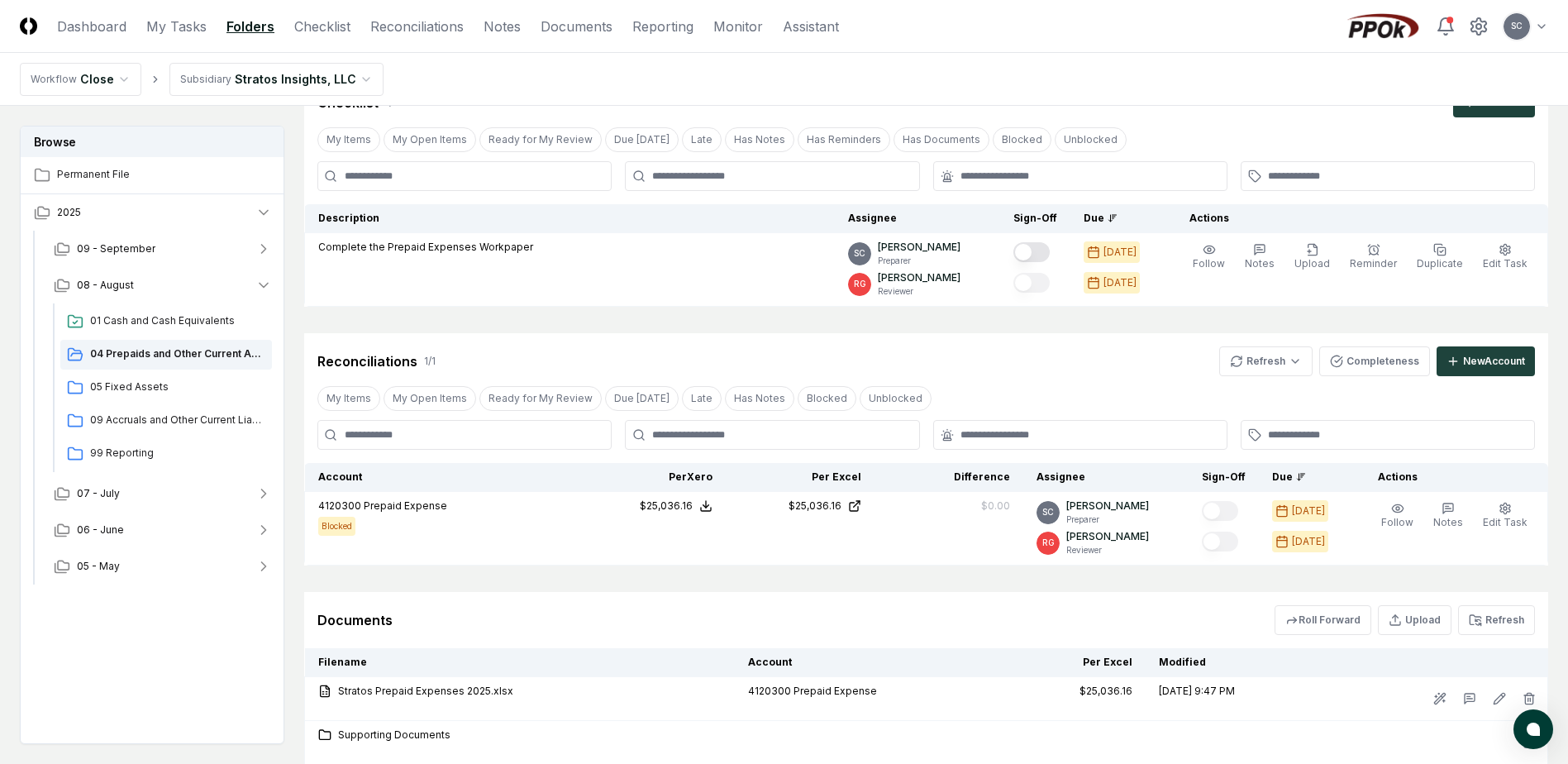
scroll to position [76, 0]
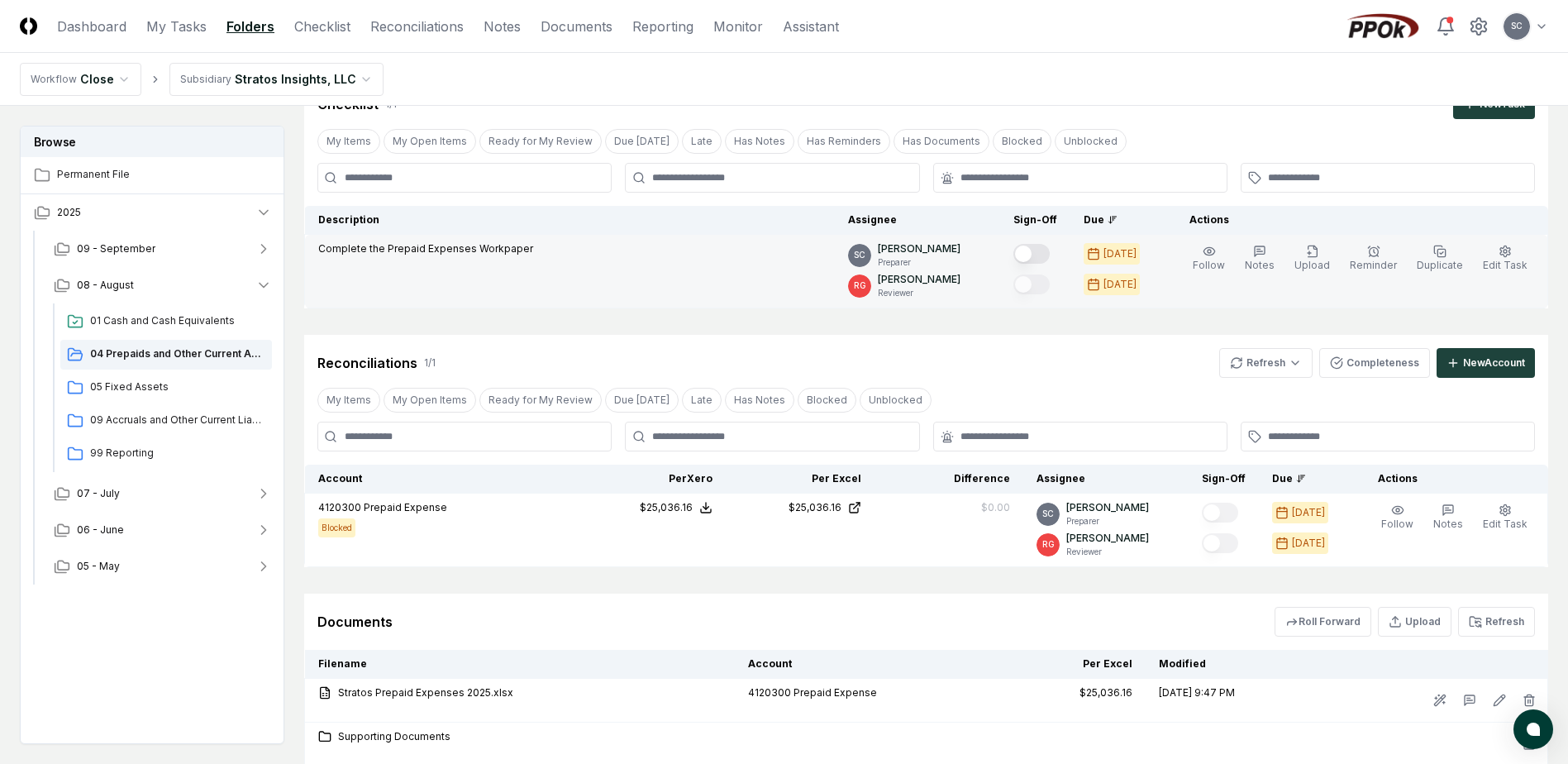
click at [1049, 259] on button "Mark complete" at bounding box center [1032, 254] width 37 height 20
click at [268, 77] on html "CloseCore Dashboard My Tasks Folders Checklist Reconciliations Notes Documents …" at bounding box center [784, 427] width 1568 height 1005
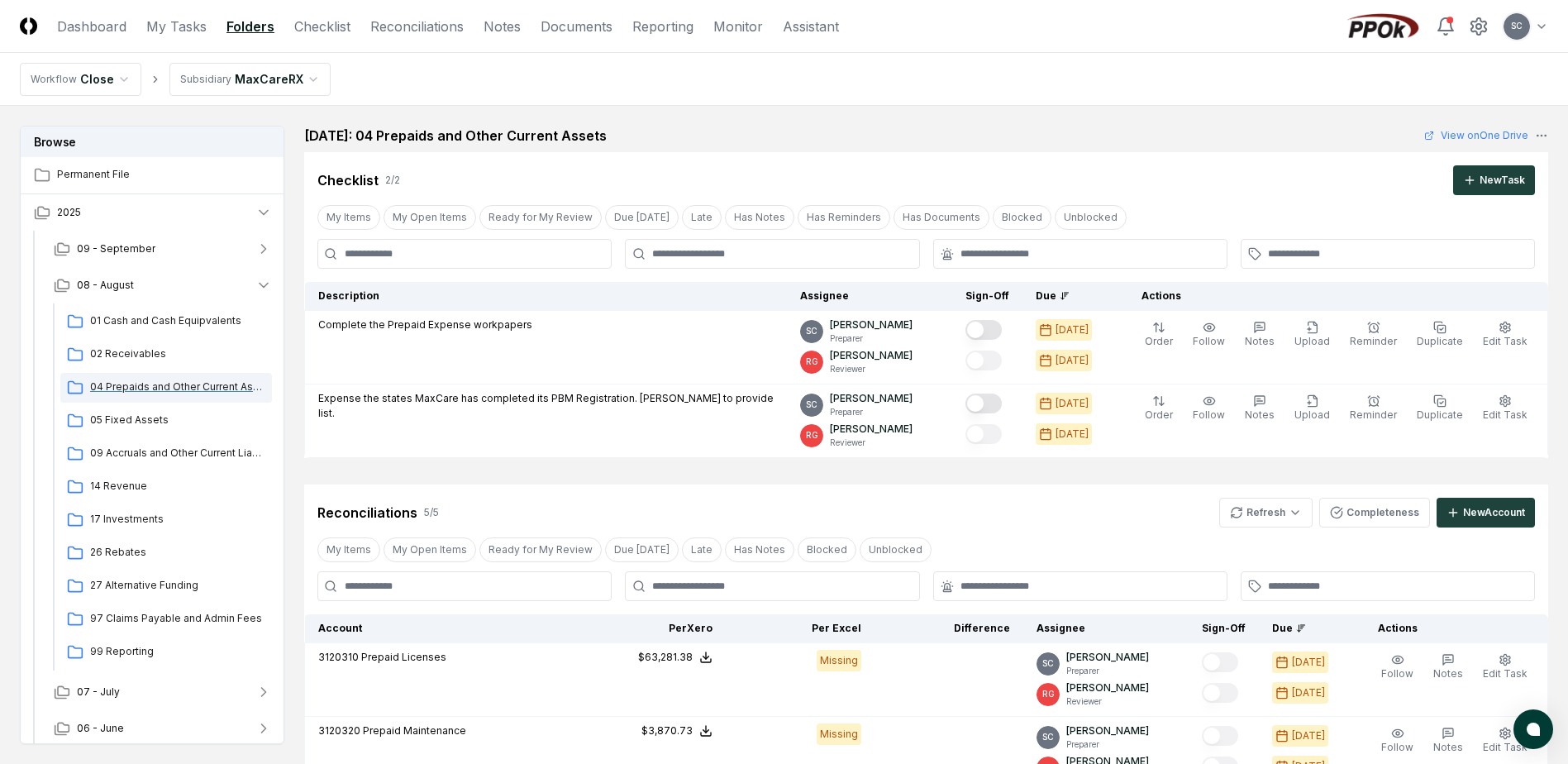
click at [122, 383] on span "04 Prepaids and Other Current Assets" at bounding box center [178, 386] width 175 height 14
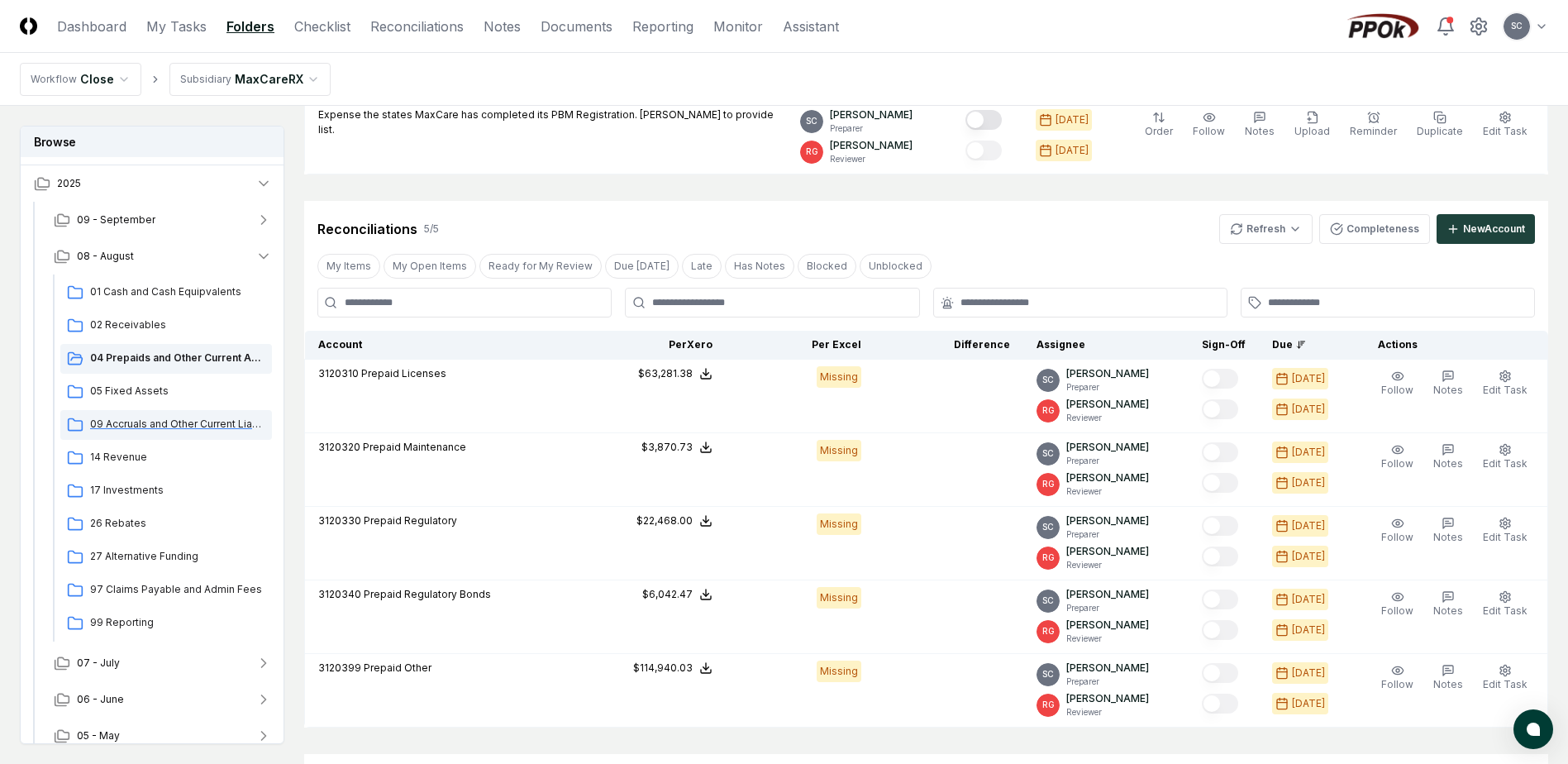
scroll to position [43, 0]
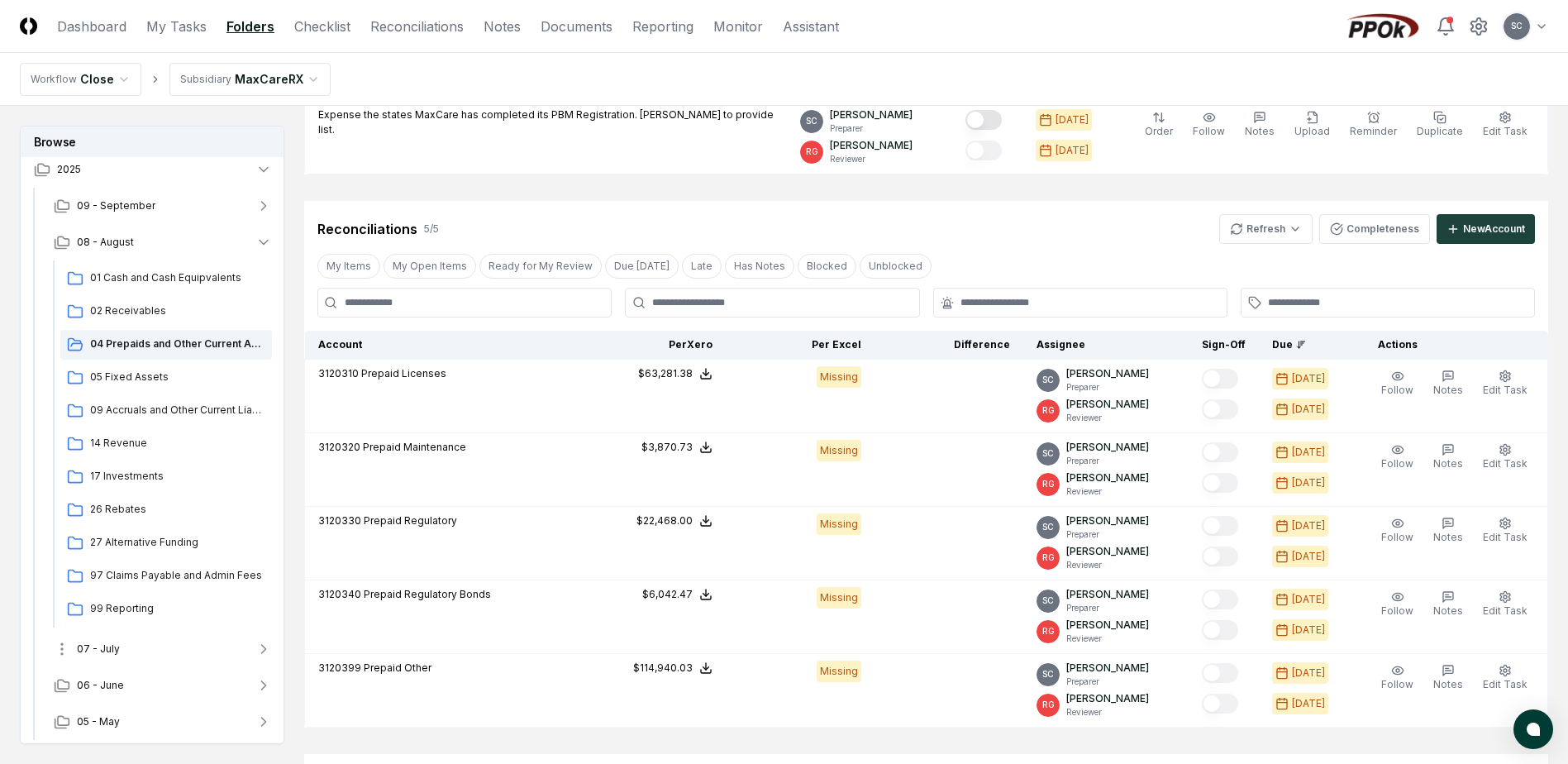
click at [105, 648] on span "07 - July" at bounding box center [98, 648] width 43 height 14
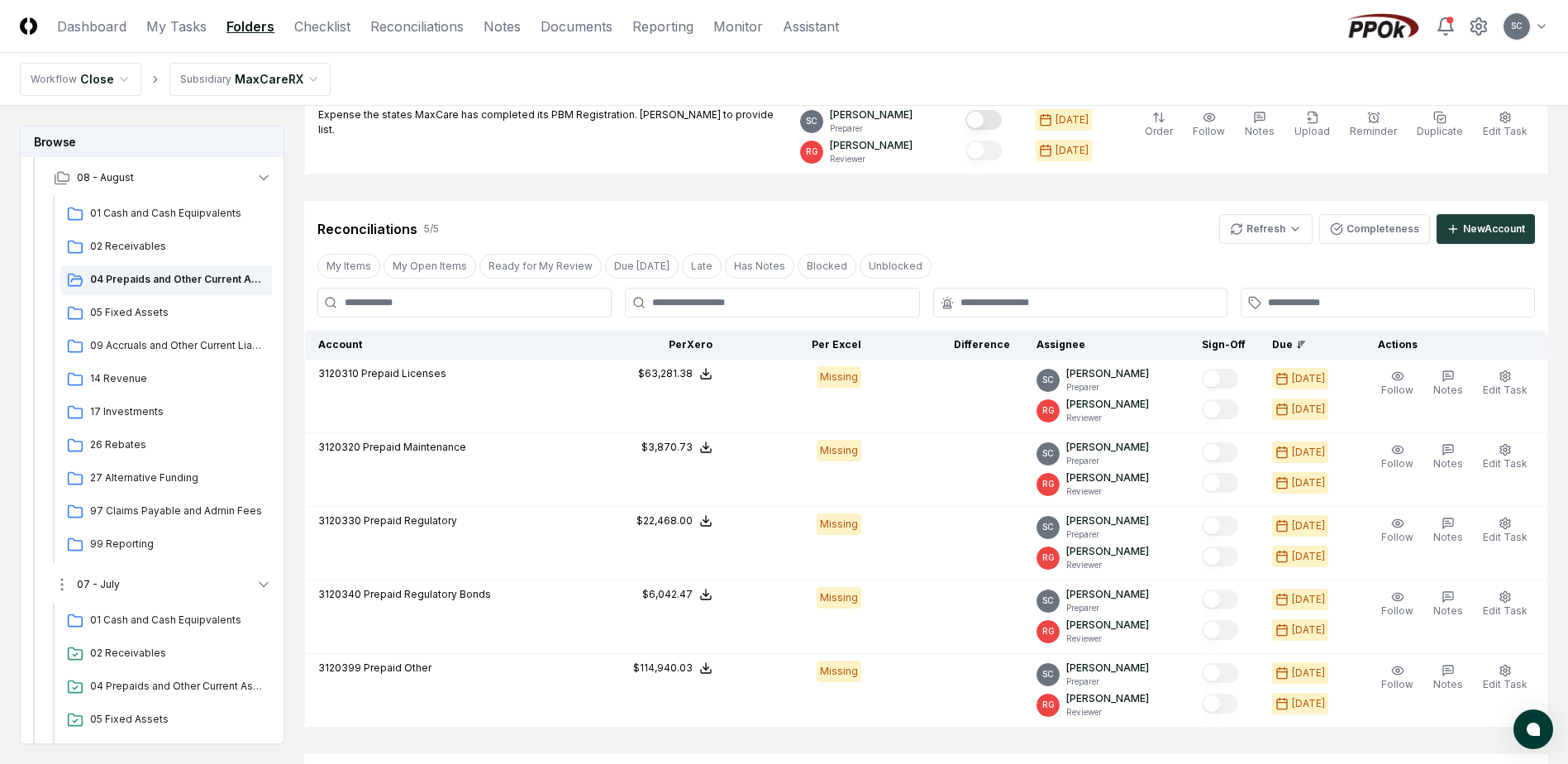
scroll to position [291, 0]
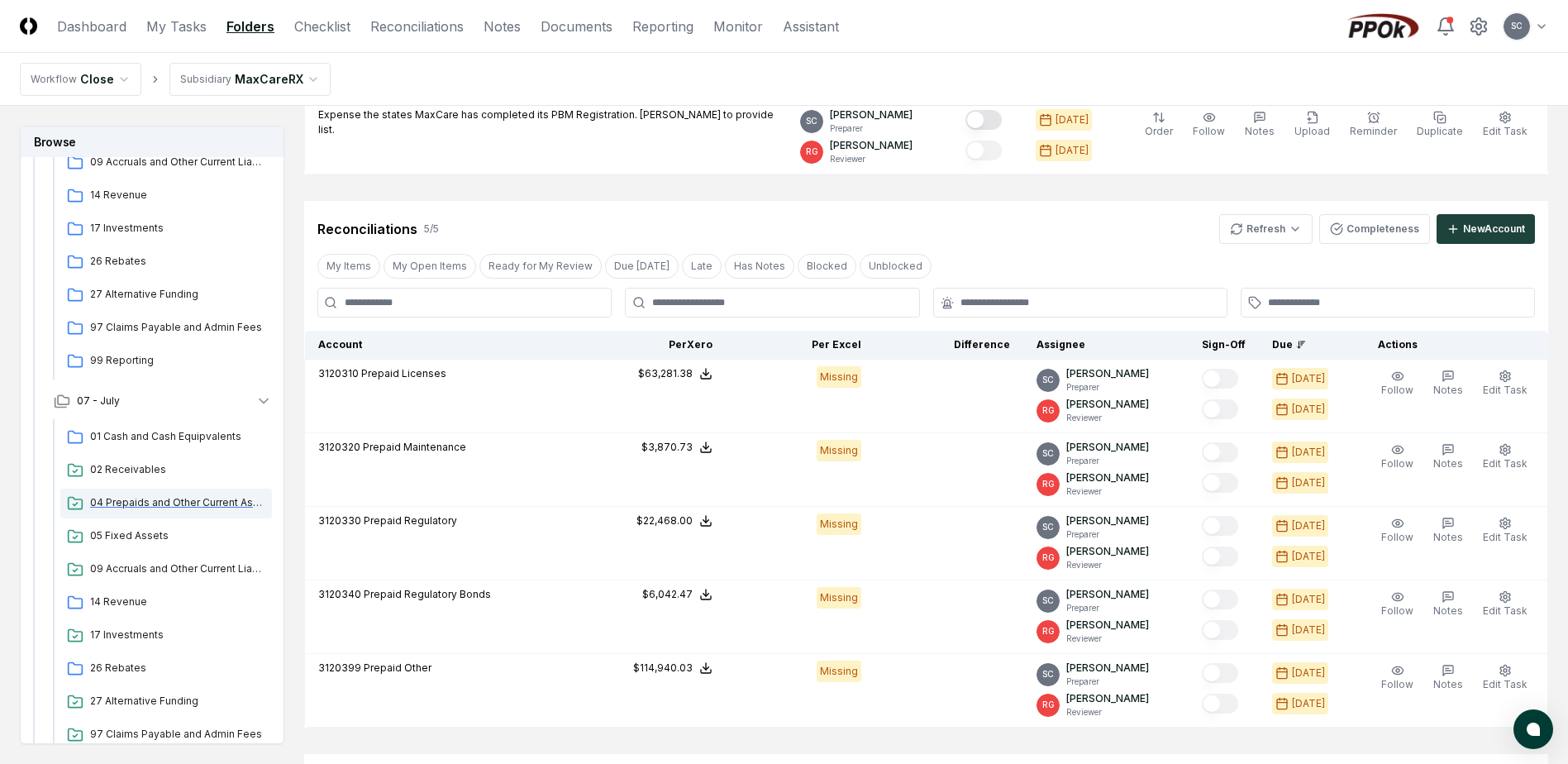
click at [153, 507] on span "04 Prepaids and Other Current Assets" at bounding box center [178, 502] width 175 height 14
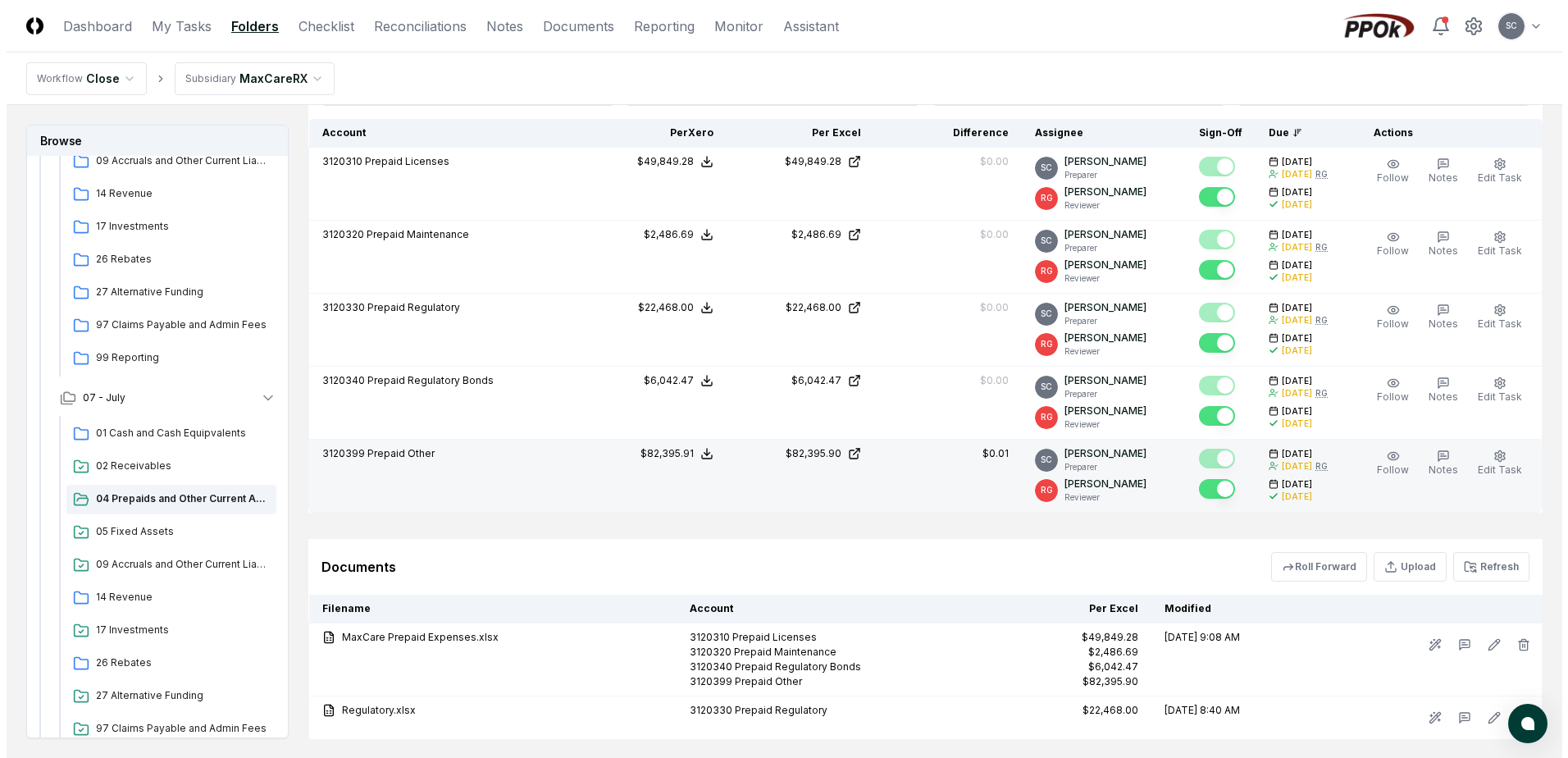
scroll to position [674, 0]
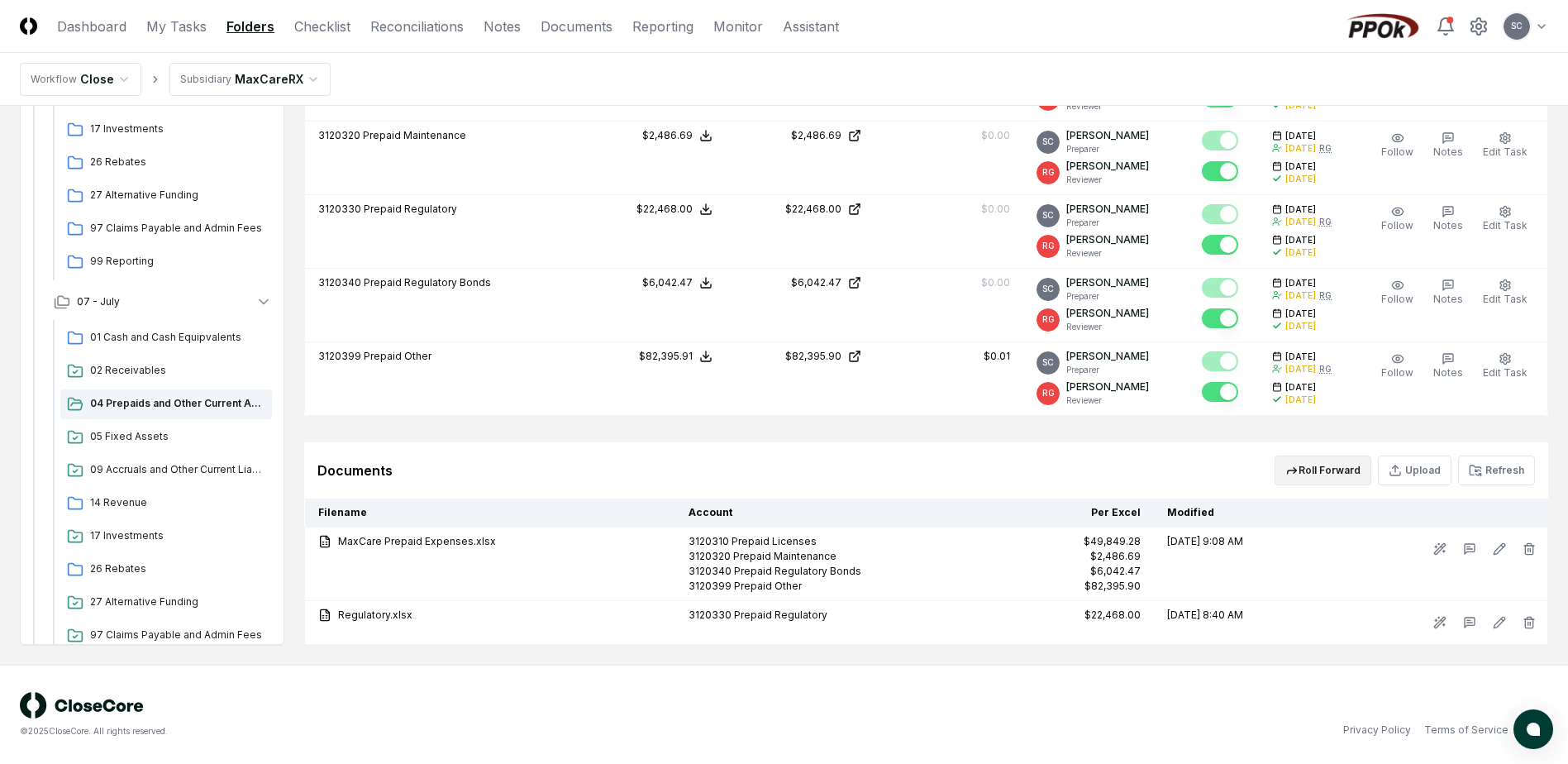
click at [1327, 476] on button "Roll Forward" at bounding box center [1322, 470] width 97 height 30
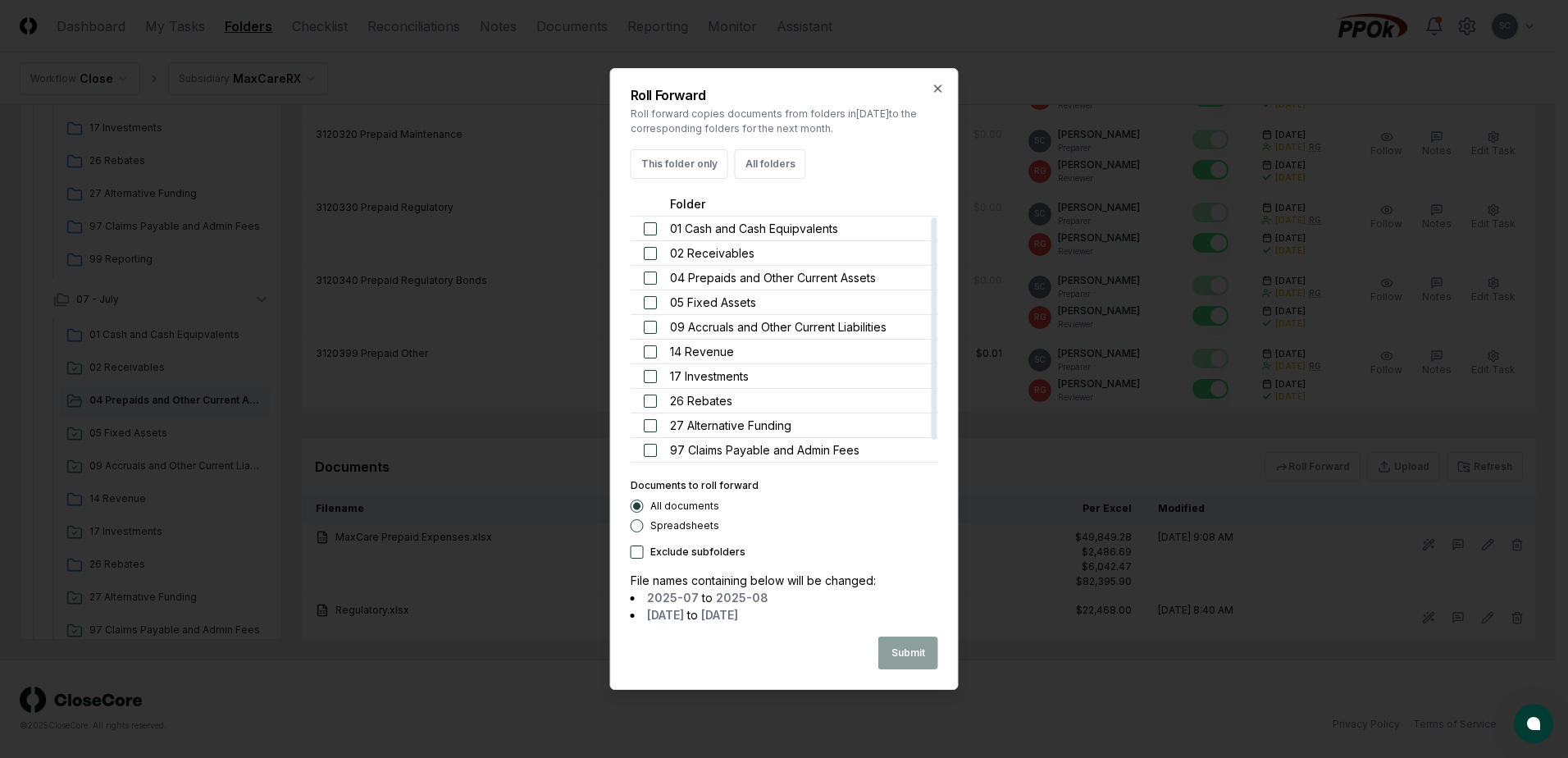
click at [654, 283] on button "button" at bounding box center [650, 278] width 13 height 13
click at [654, 525] on label "Spreadsheets" at bounding box center [684, 525] width 69 height 10
click at [643, 525] on button "Spreadsheets" at bounding box center [637, 525] width 13 height 13
click at [925, 654] on button "Submit" at bounding box center [907, 652] width 60 height 32
click at [910, 642] on button "Close" at bounding box center [910, 652] width 55 height 32
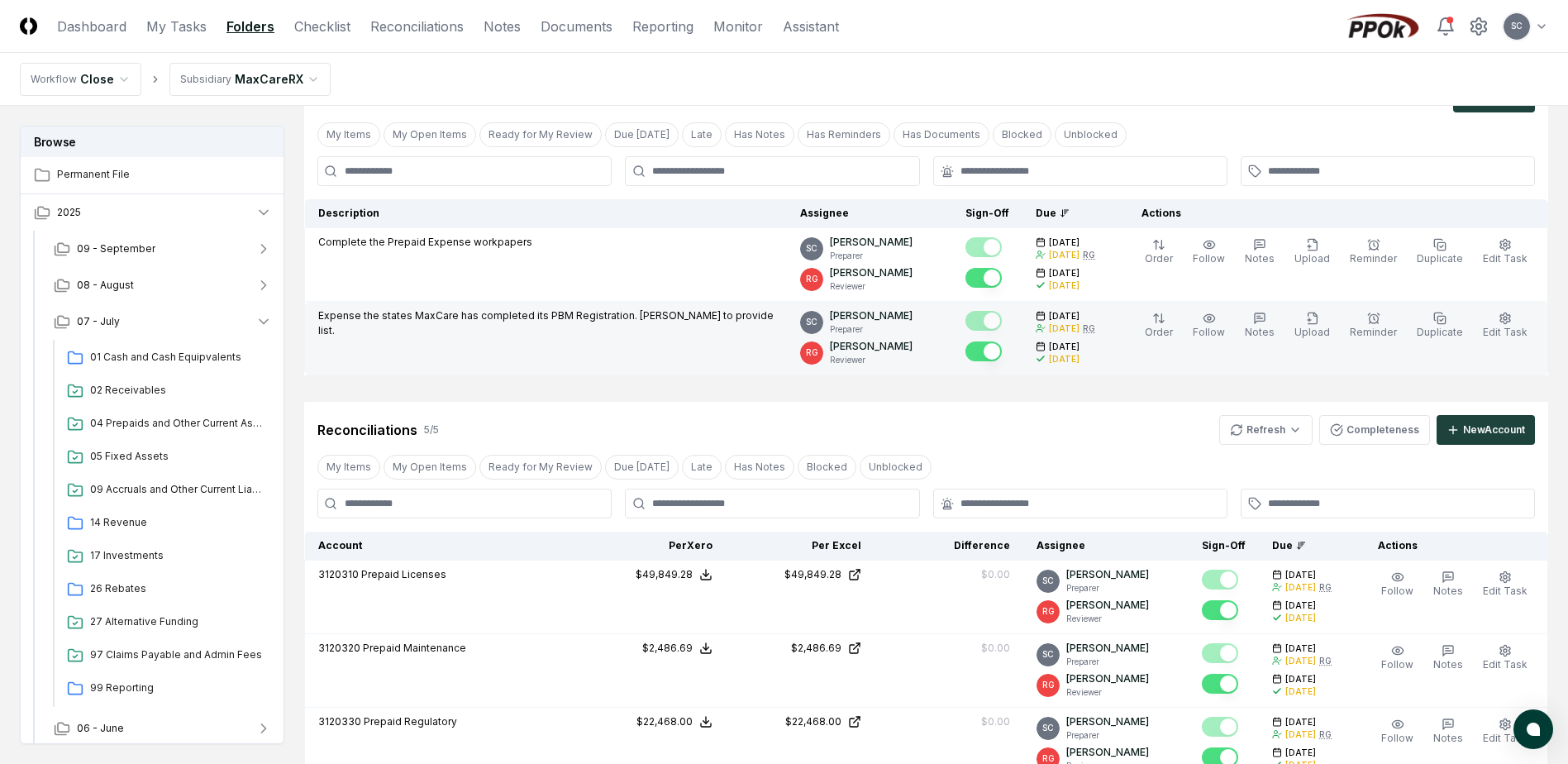
scroll to position [165, 0]
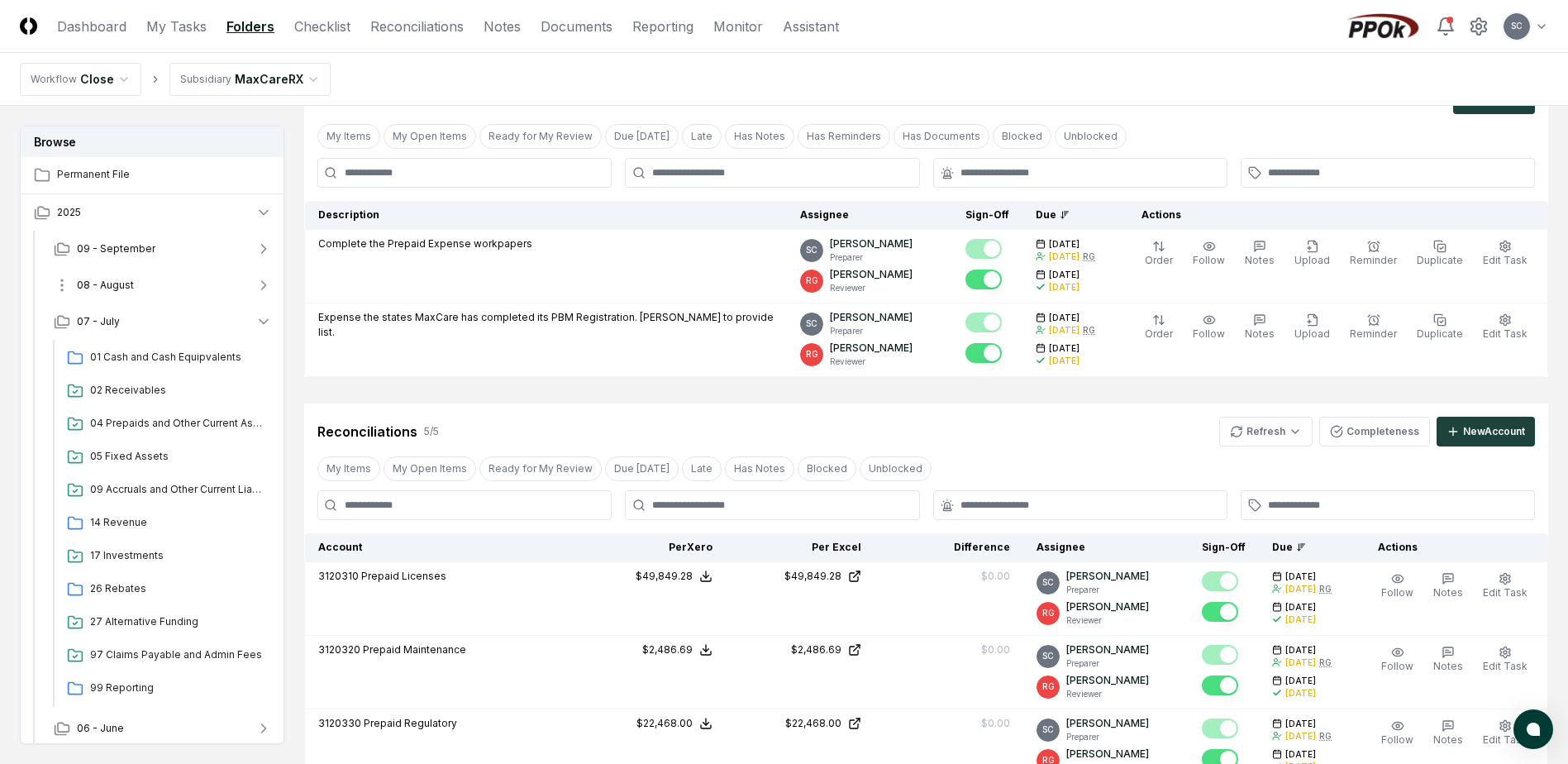
click at [119, 282] on span "08 - August" at bounding box center [105, 284] width 57 height 14
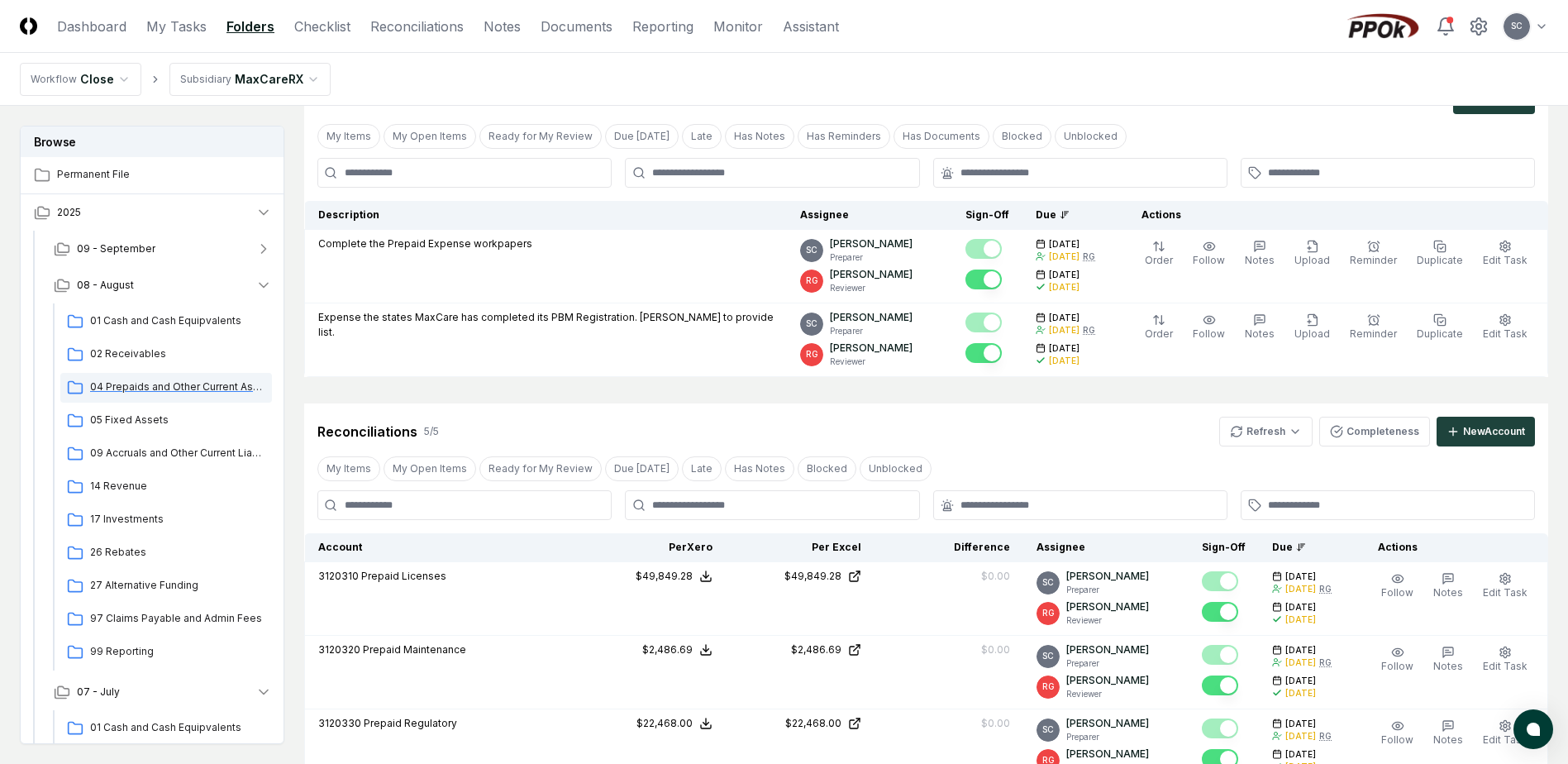
click at [127, 392] on span "04 Prepaids and Other Current Assets" at bounding box center [178, 386] width 175 height 14
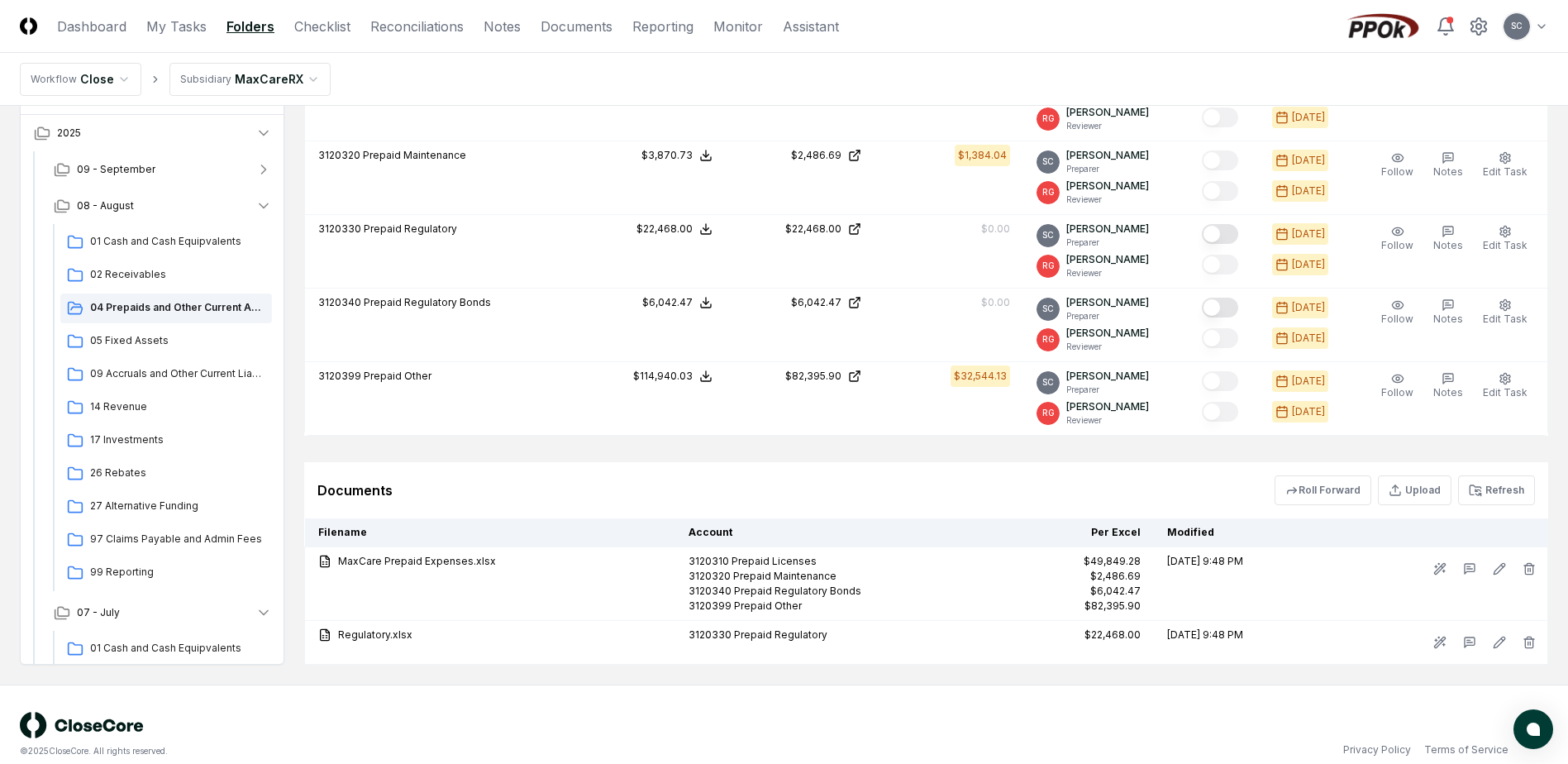
scroll to position [595, 0]
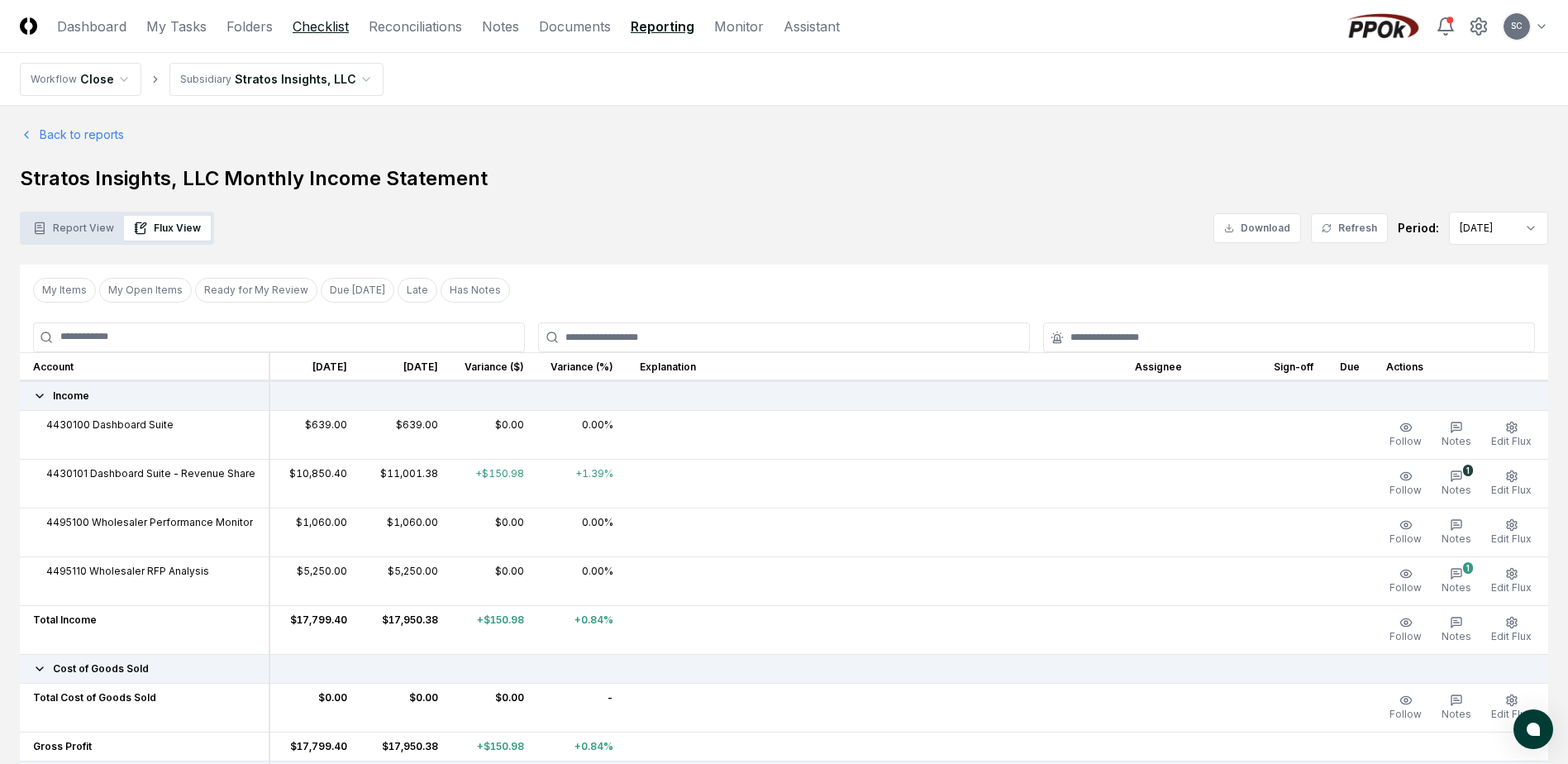
click at [321, 30] on link "Checklist" at bounding box center [320, 26] width 56 height 20
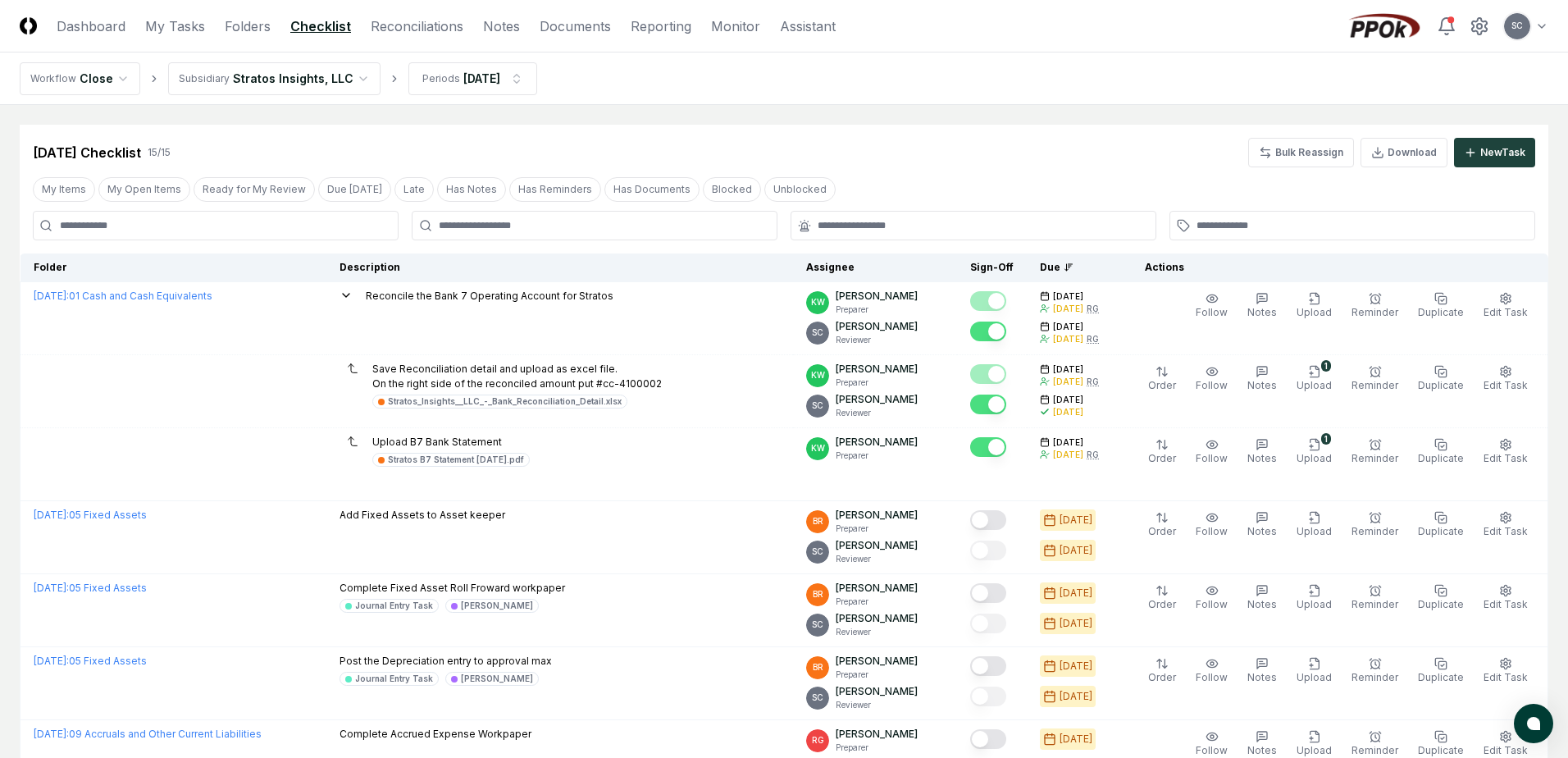
click at [268, 63] on html "CloseCore Dashboard My Tasks Folders Checklist Reconciliations Notes Documents …" at bounding box center [784, 748] width 1568 height 1495
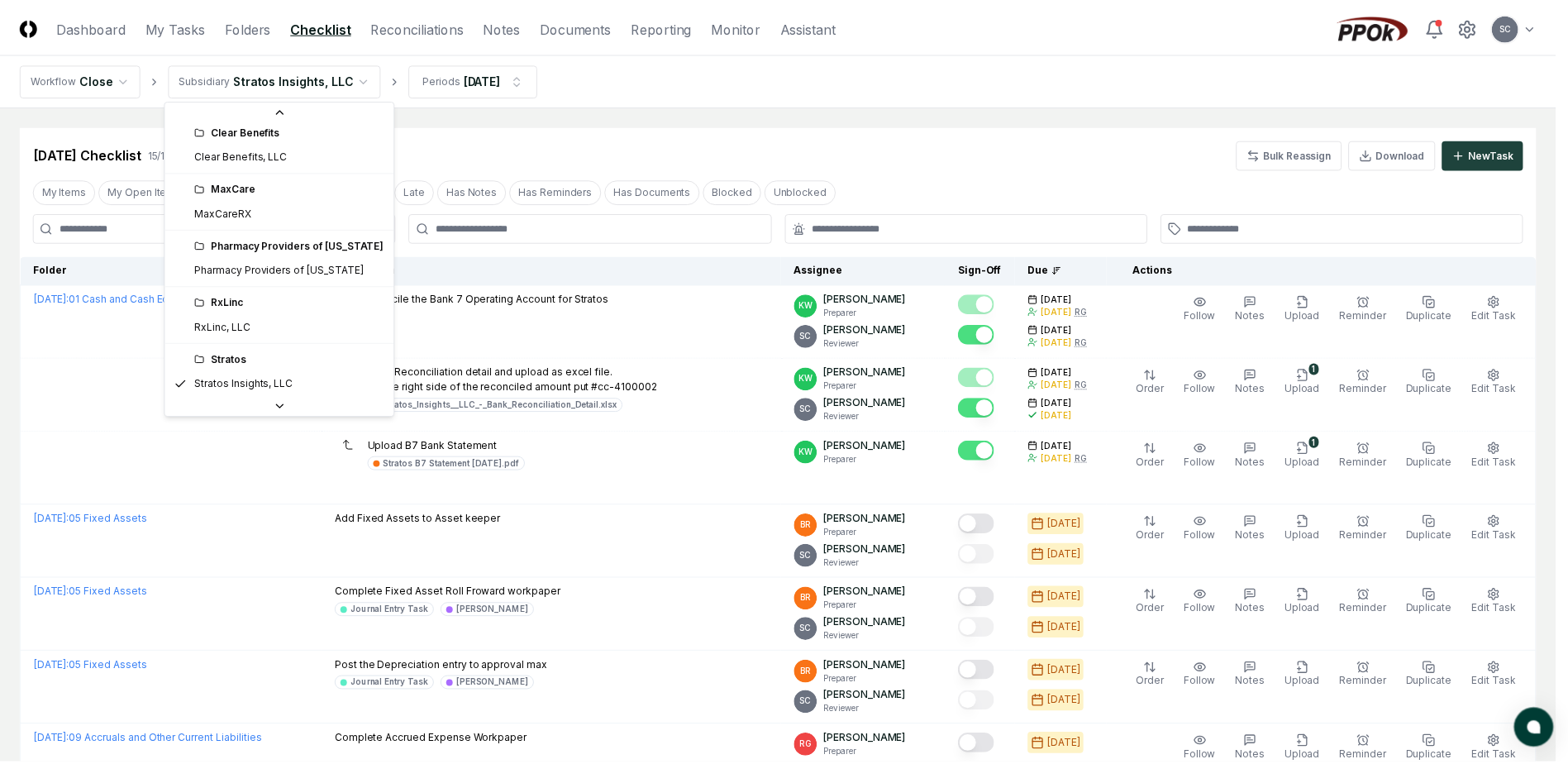
scroll to position [37, 0]
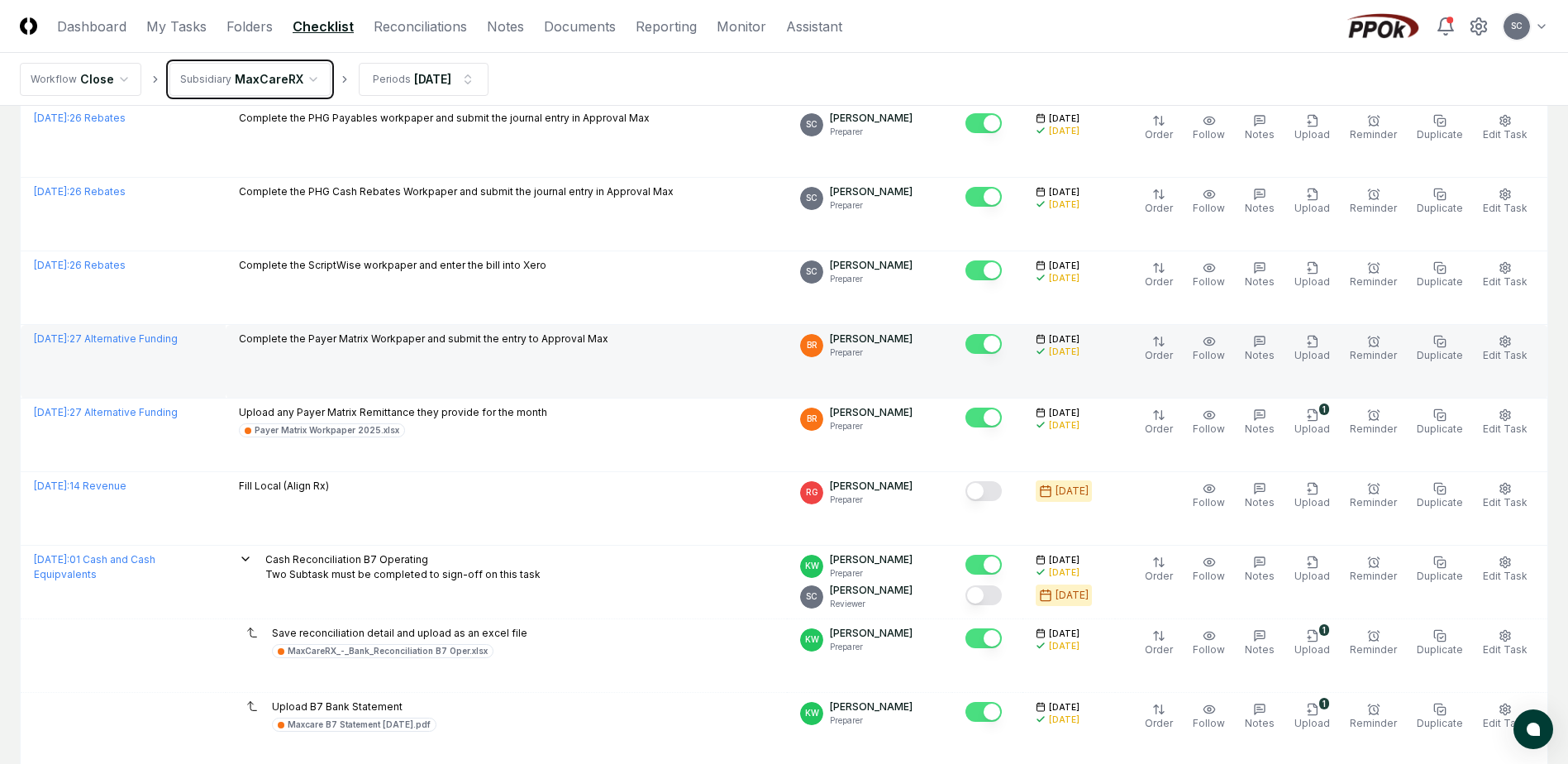
scroll to position [331, 0]
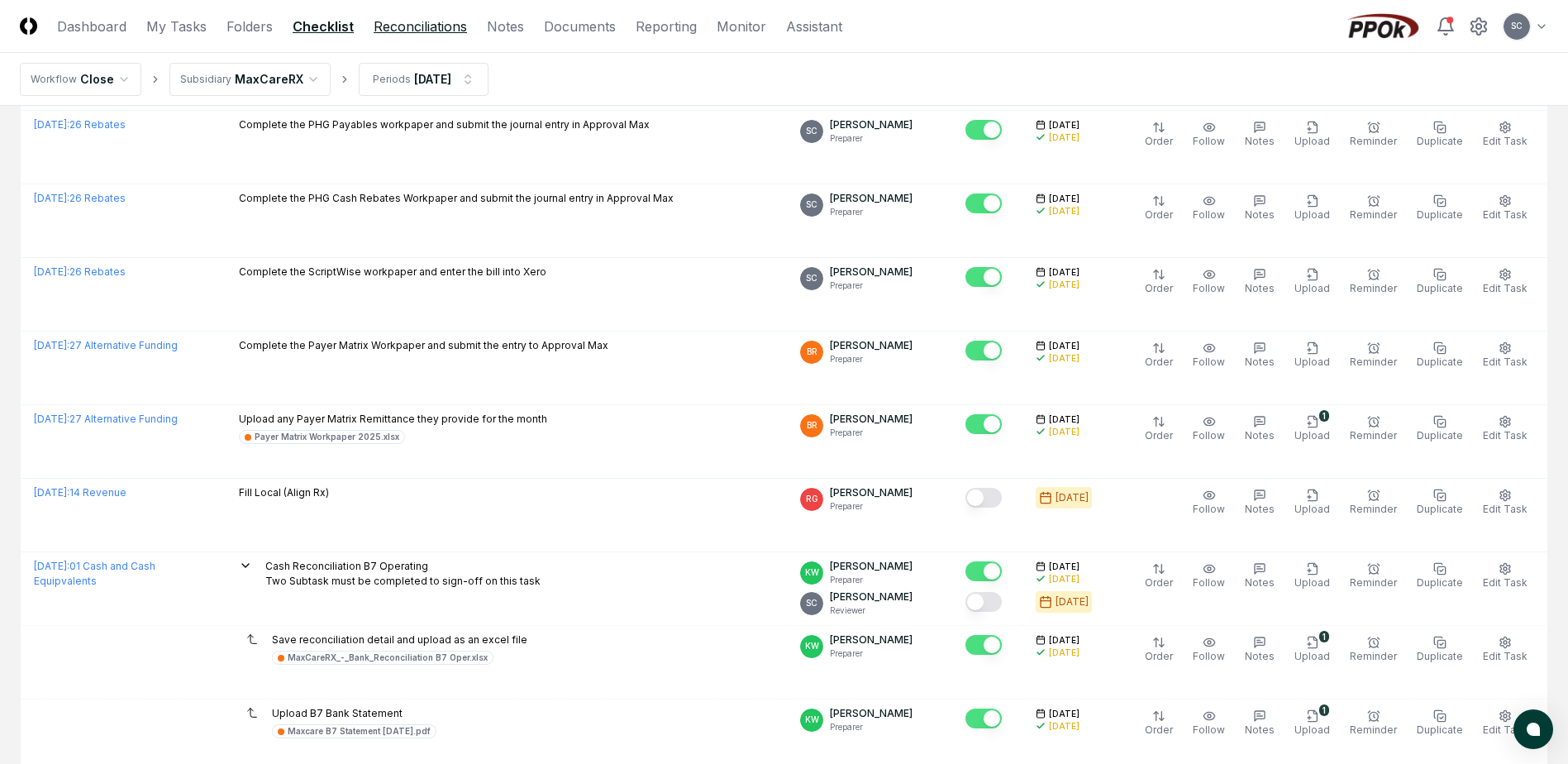
click at [427, 21] on link "Reconciliations" at bounding box center [420, 26] width 93 height 20
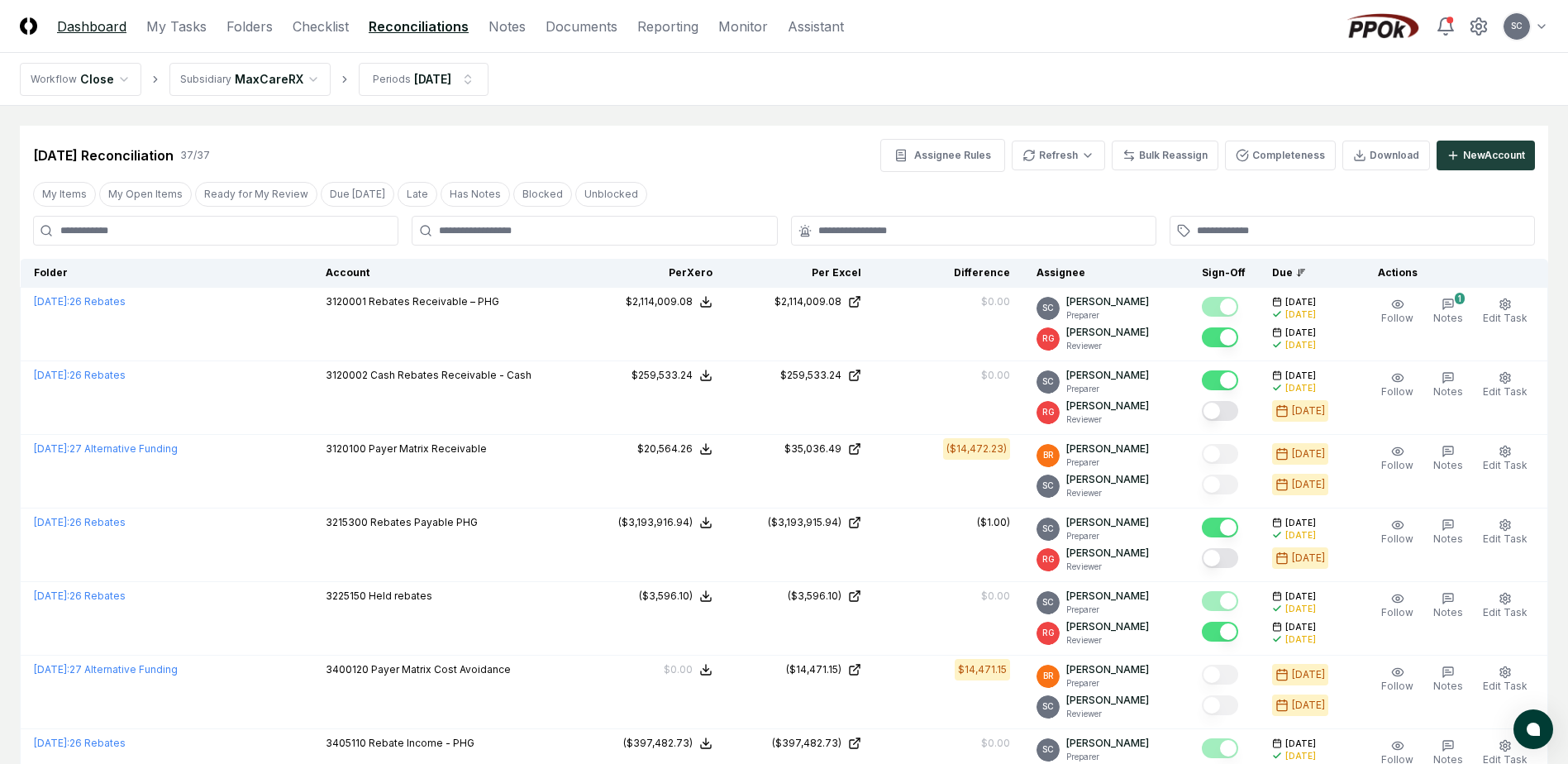
click at [81, 24] on link "Dashboard" at bounding box center [91, 26] width 69 height 20
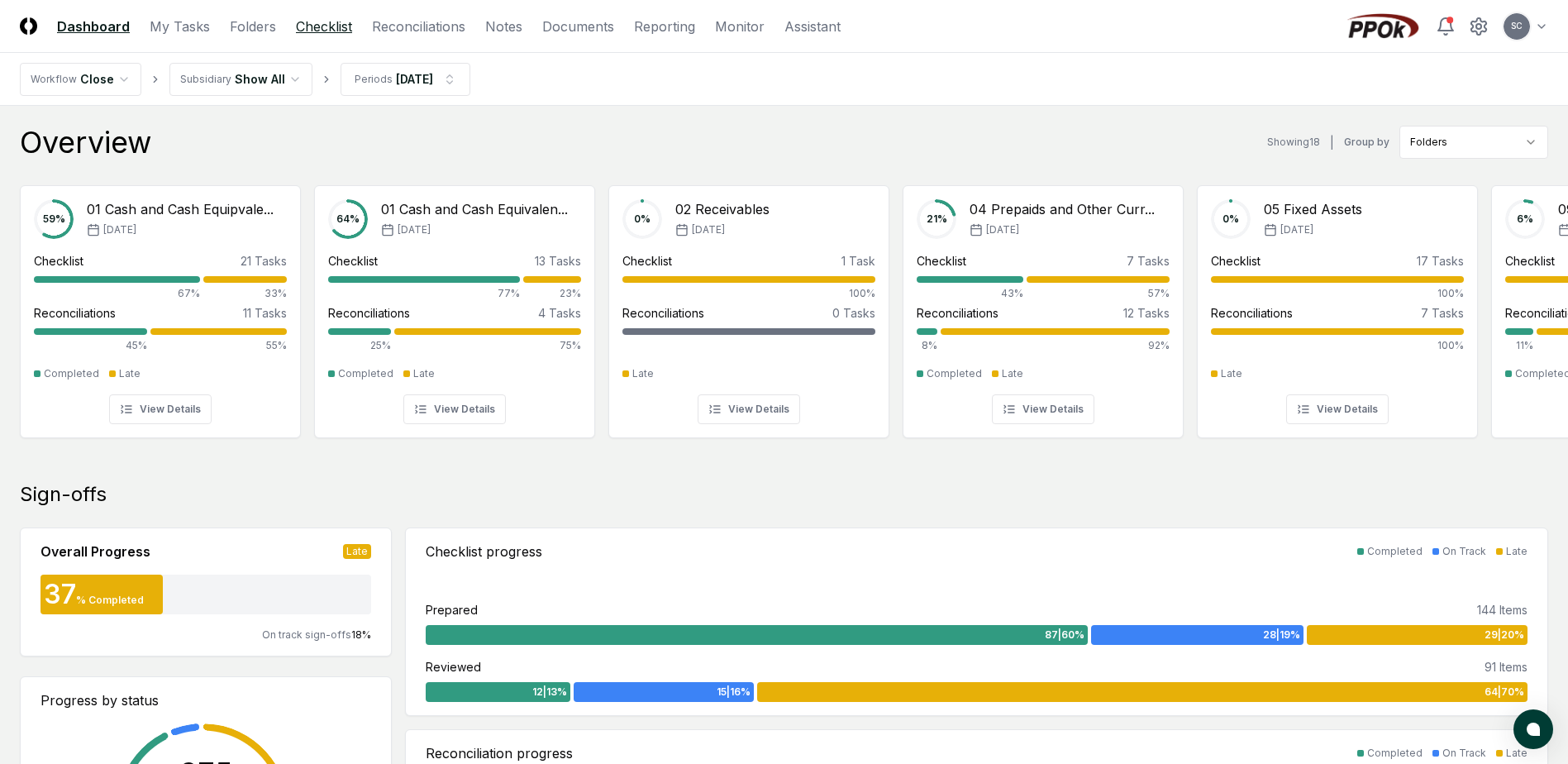
click at [330, 22] on link "Checklist" at bounding box center [324, 26] width 56 height 20
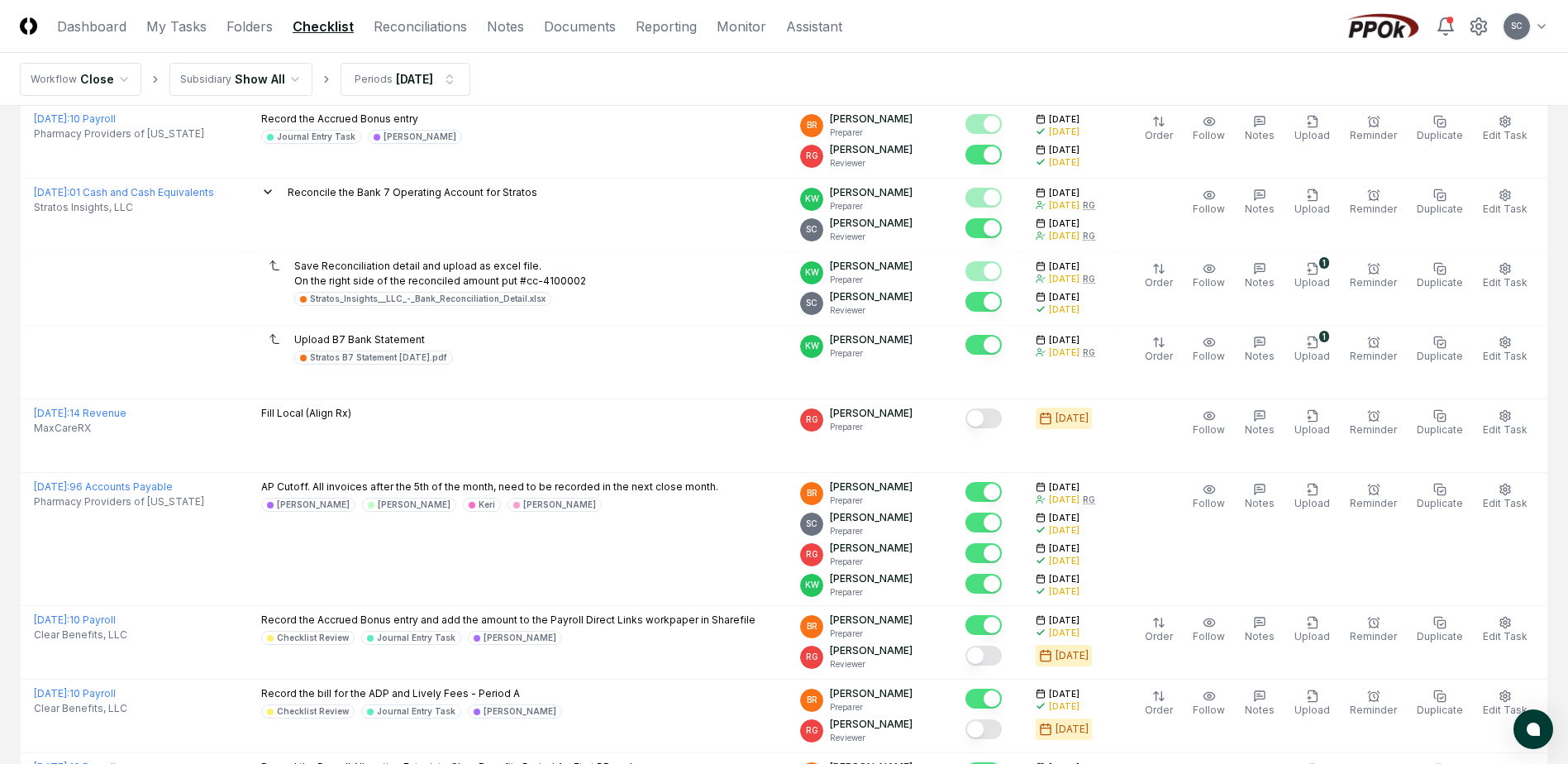
scroll to position [1322, 0]
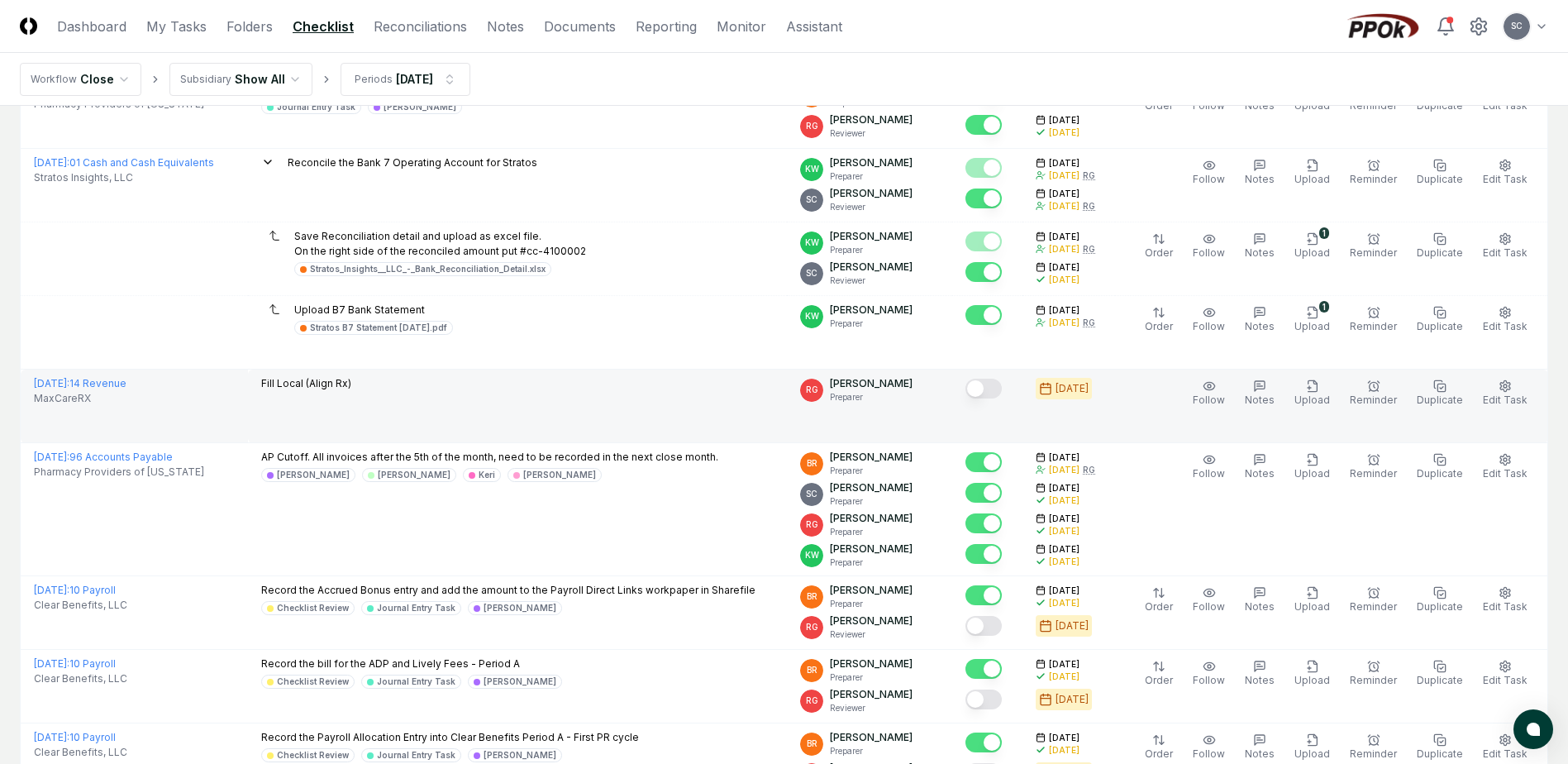
click at [1002, 387] on button "Mark complete" at bounding box center [984, 388] width 37 height 20
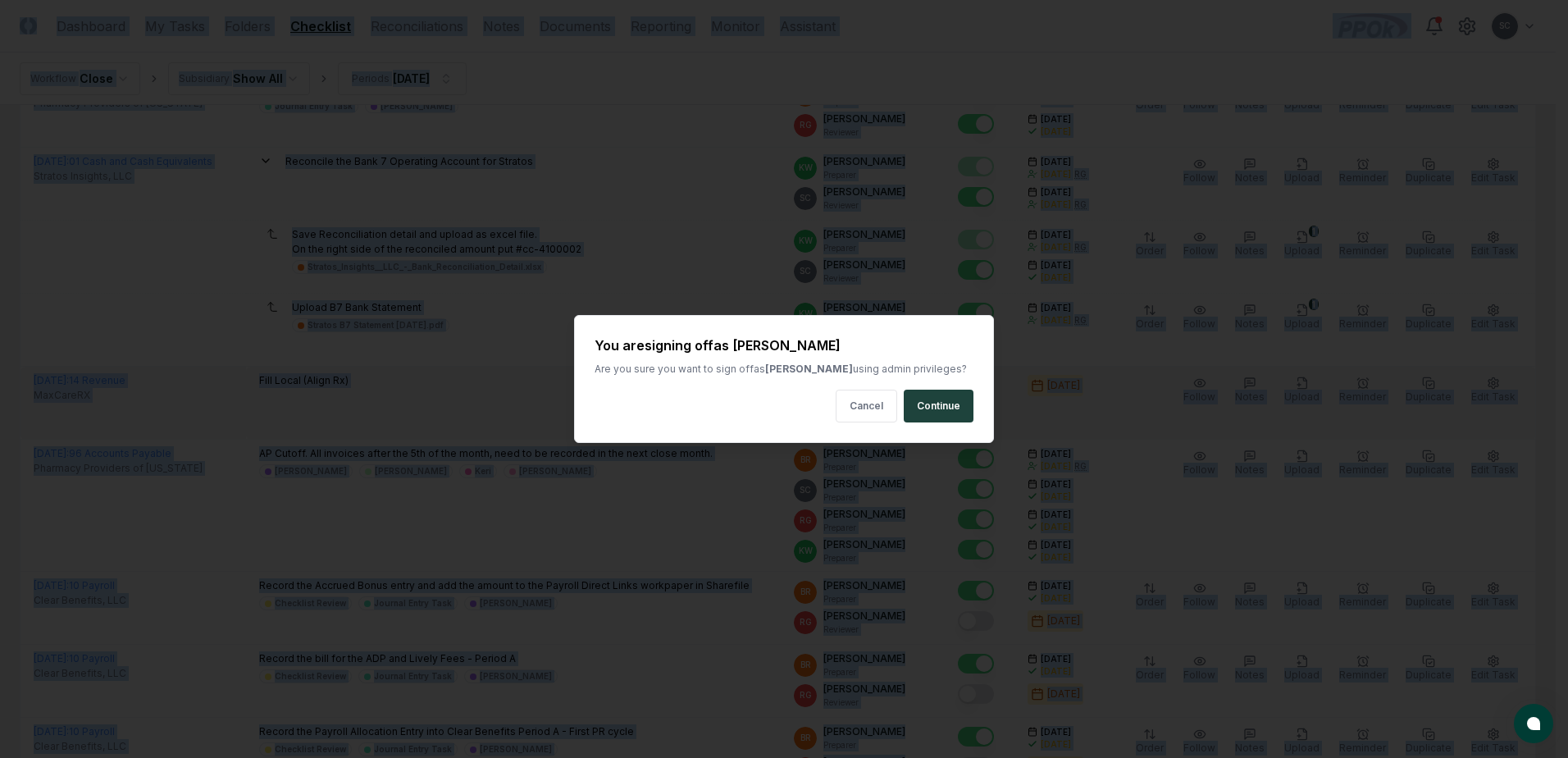
click at [1002, 384] on div at bounding box center [784, 379] width 1568 height 758
click at [953, 406] on button "Continue" at bounding box center [938, 406] width 70 height 32
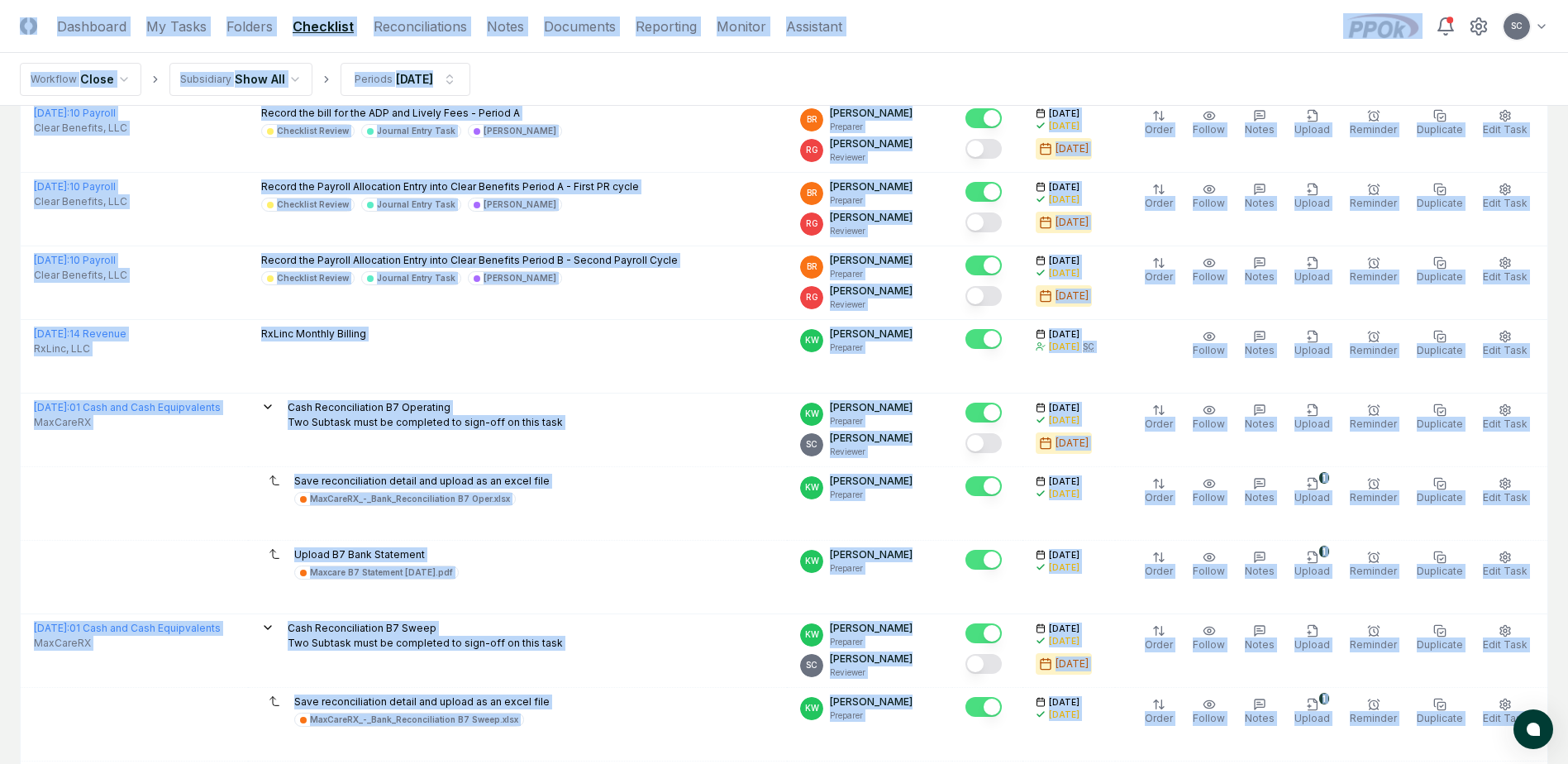
scroll to position [1901, 0]
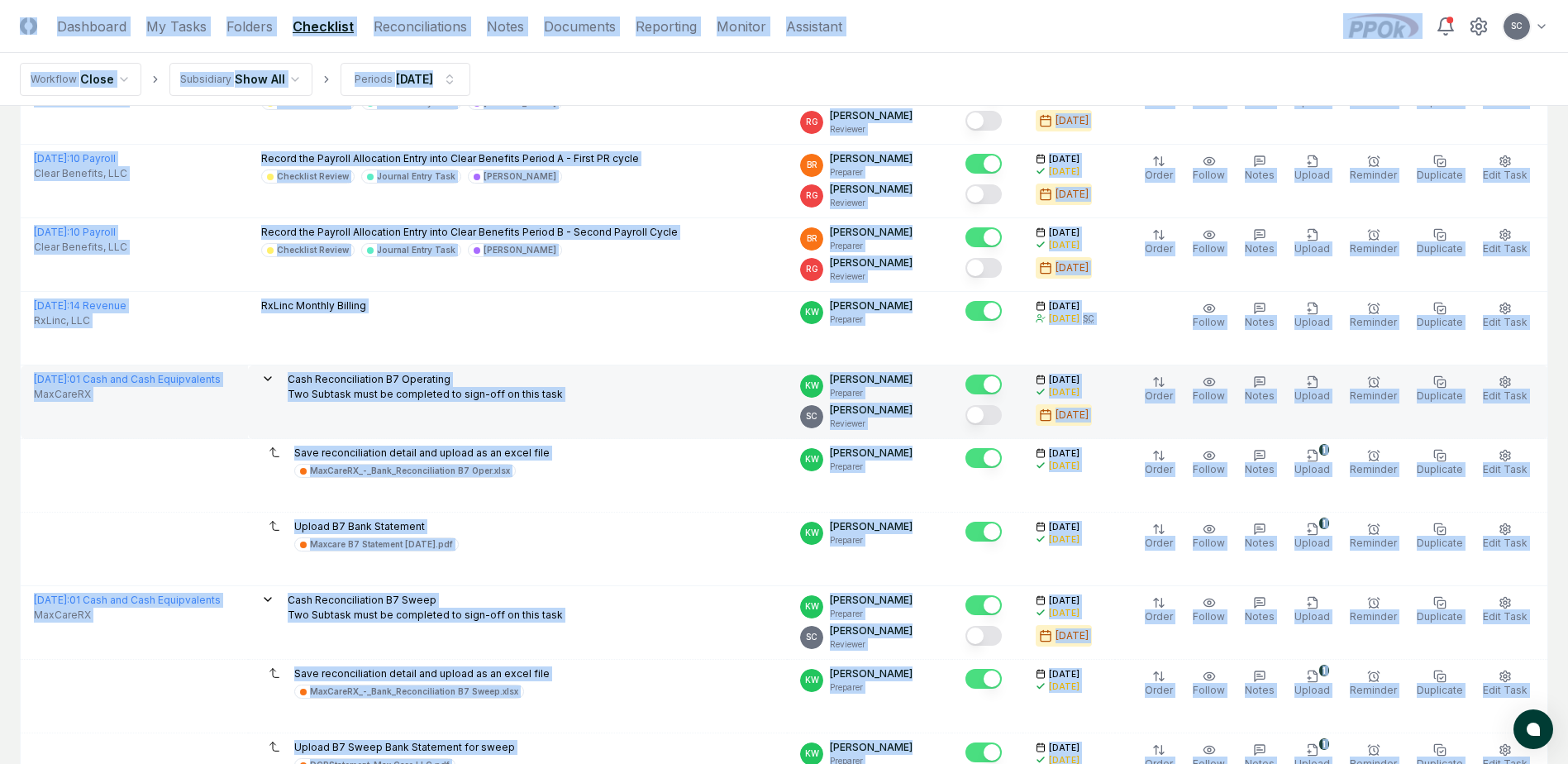
click at [1002, 417] on button "Mark complete" at bounding box center [984, 414] width 37 height 20
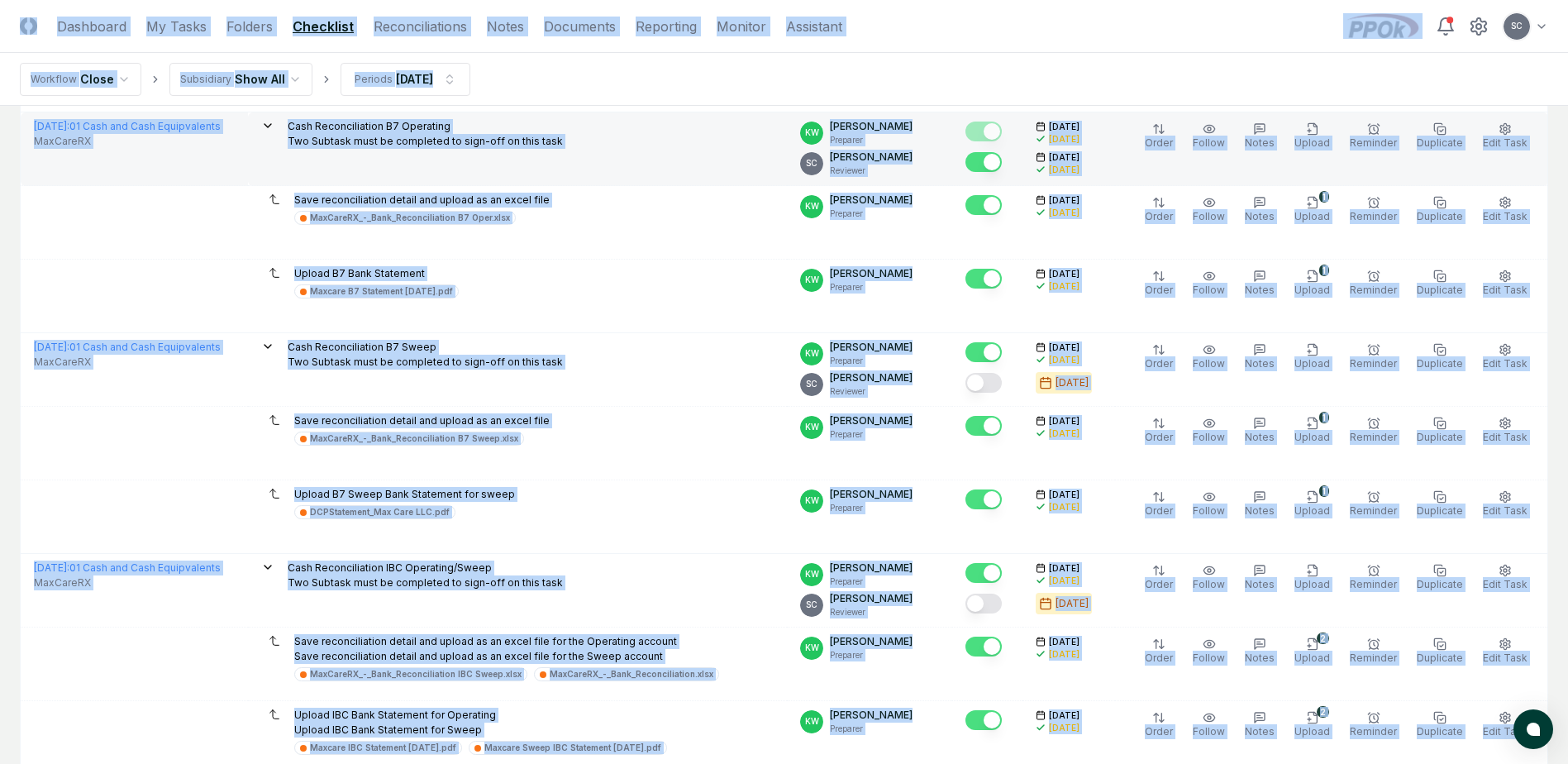
scroll to position [2231, 0]
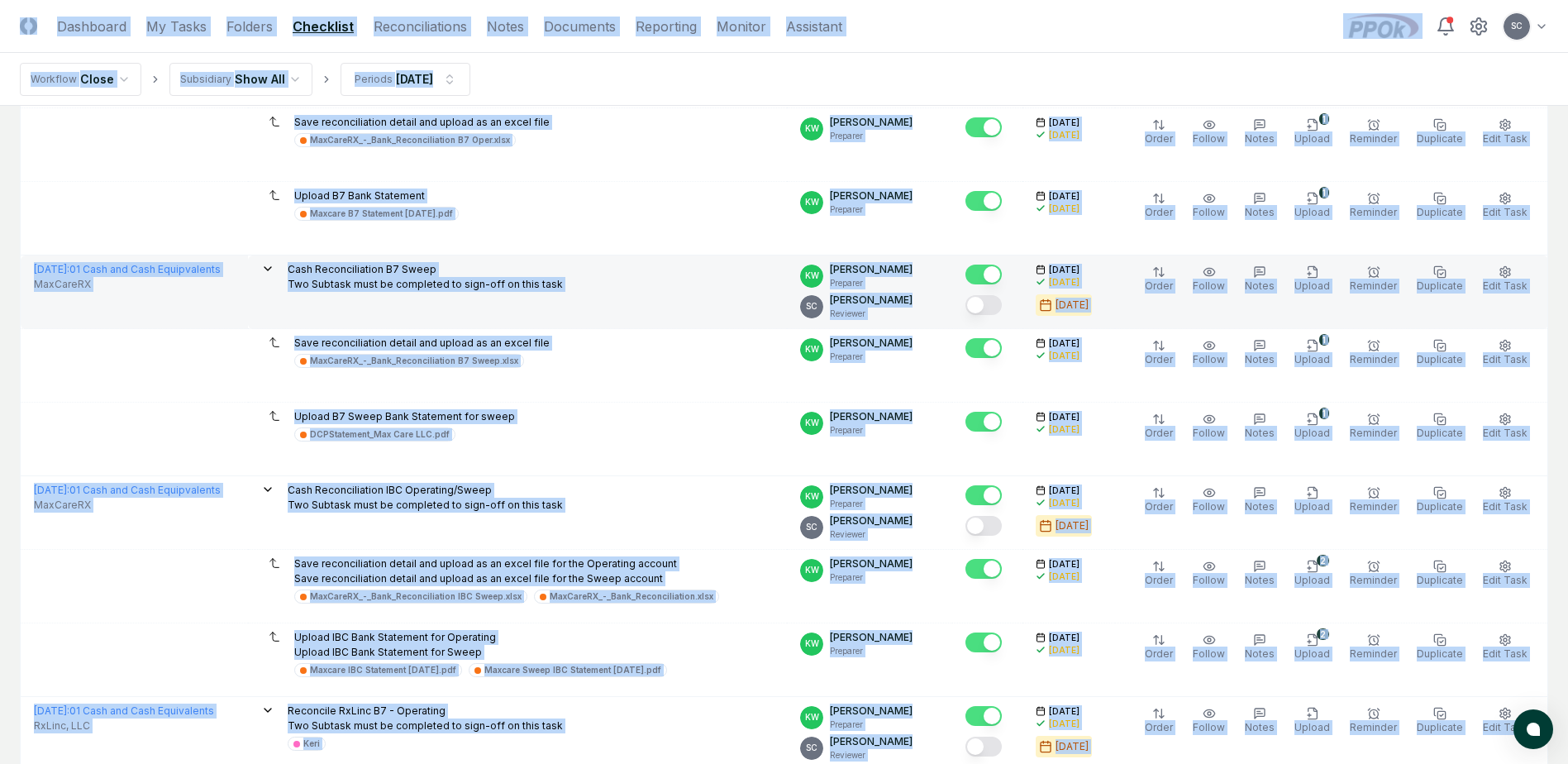
click at [1002, 305] on button "Mark complete" at bounding box center [984, 305] width 37 height 20
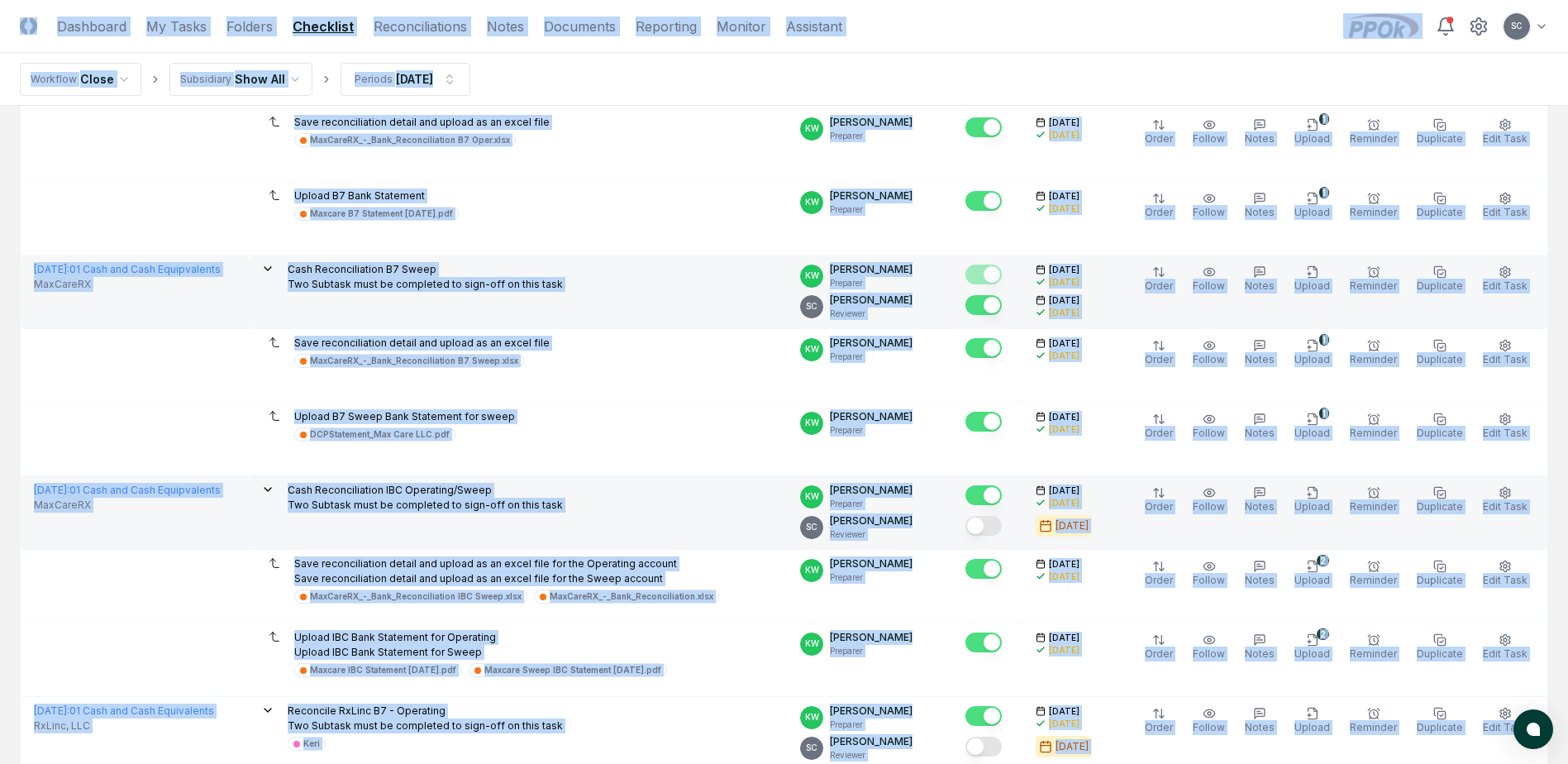
click at [1002, 525] on button "Mark complete" at bounding box center [984, 526] width 37 height 20
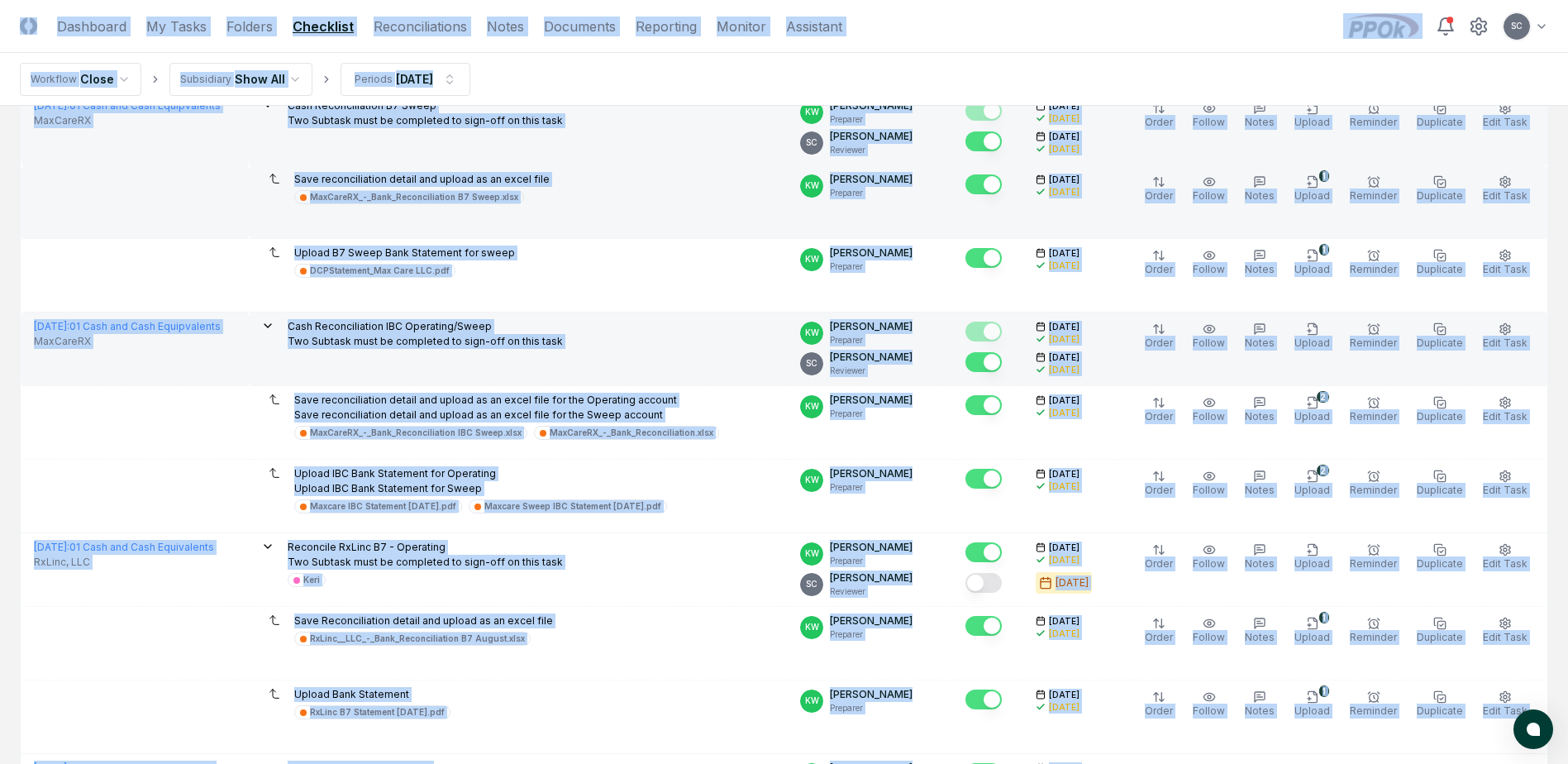
scroll to position [2397, 0]
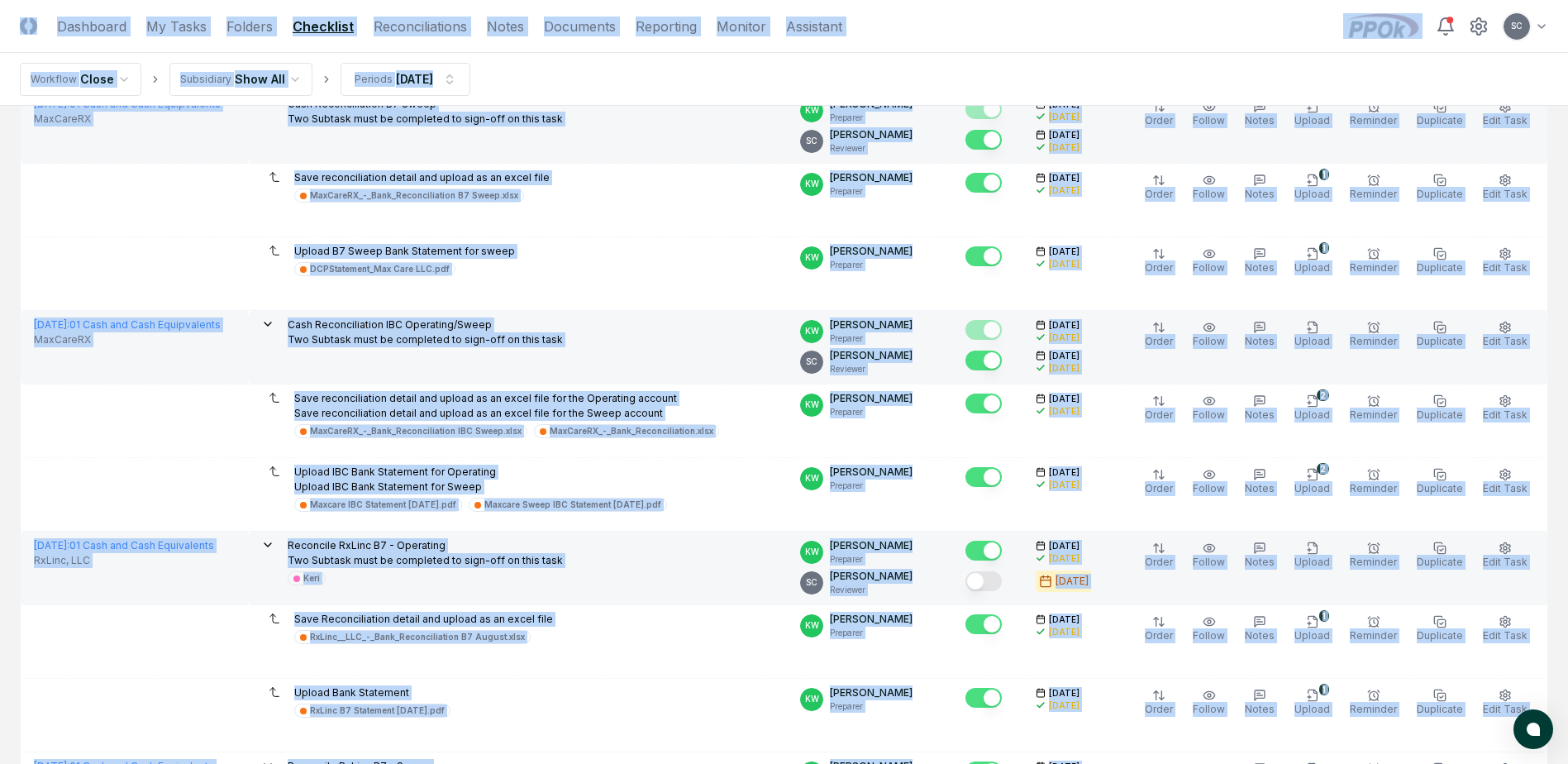
click at [1002, 588] on button "Mark complete" at bounding box center [984, 580] width 37 height 20
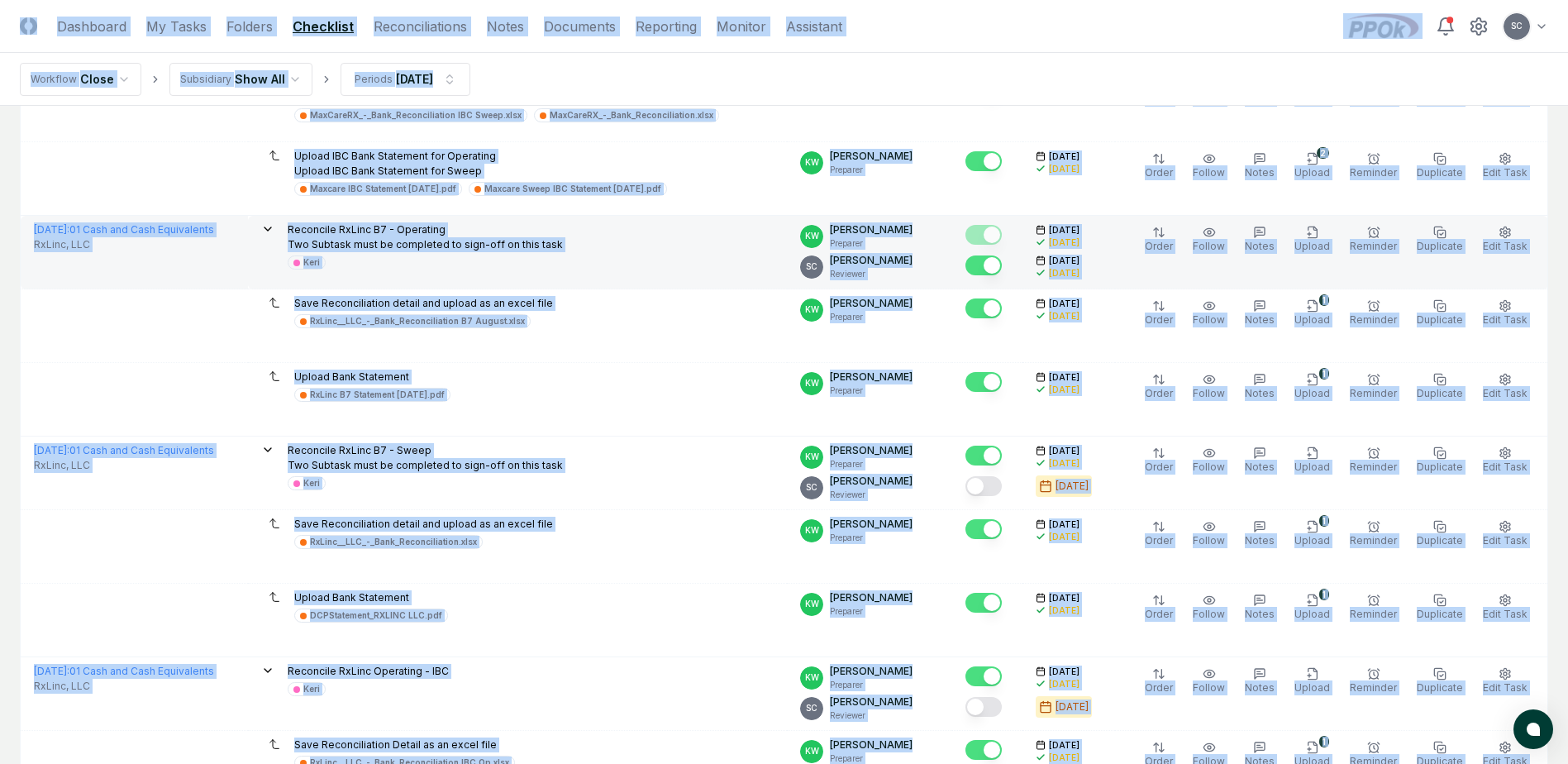
scroll to position [2728, 0]
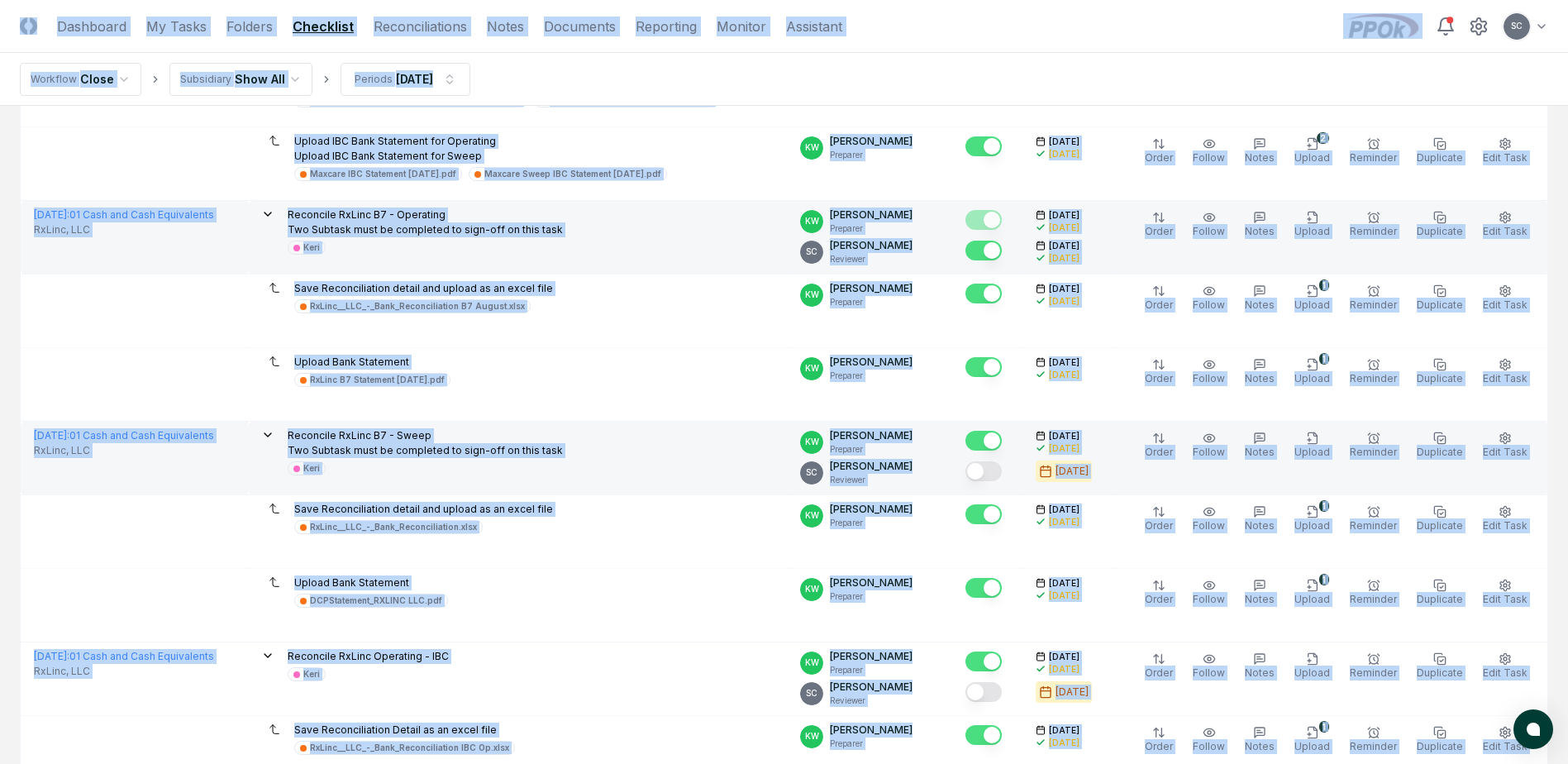
click at [1002, 470] on button "Mark complete" at bounding box center [984, 471] width 37 height 20
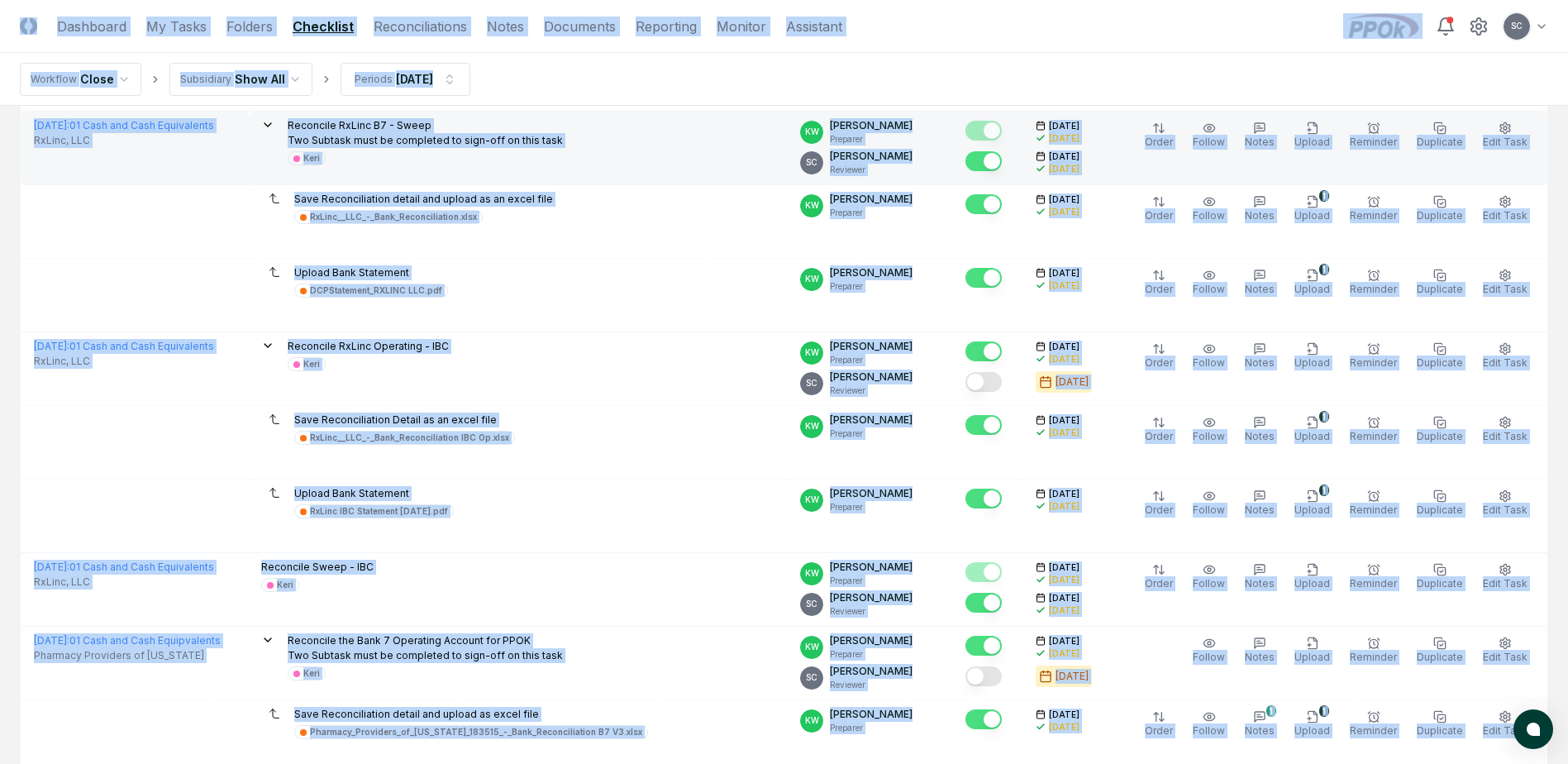
scroll to position [3059, 0]
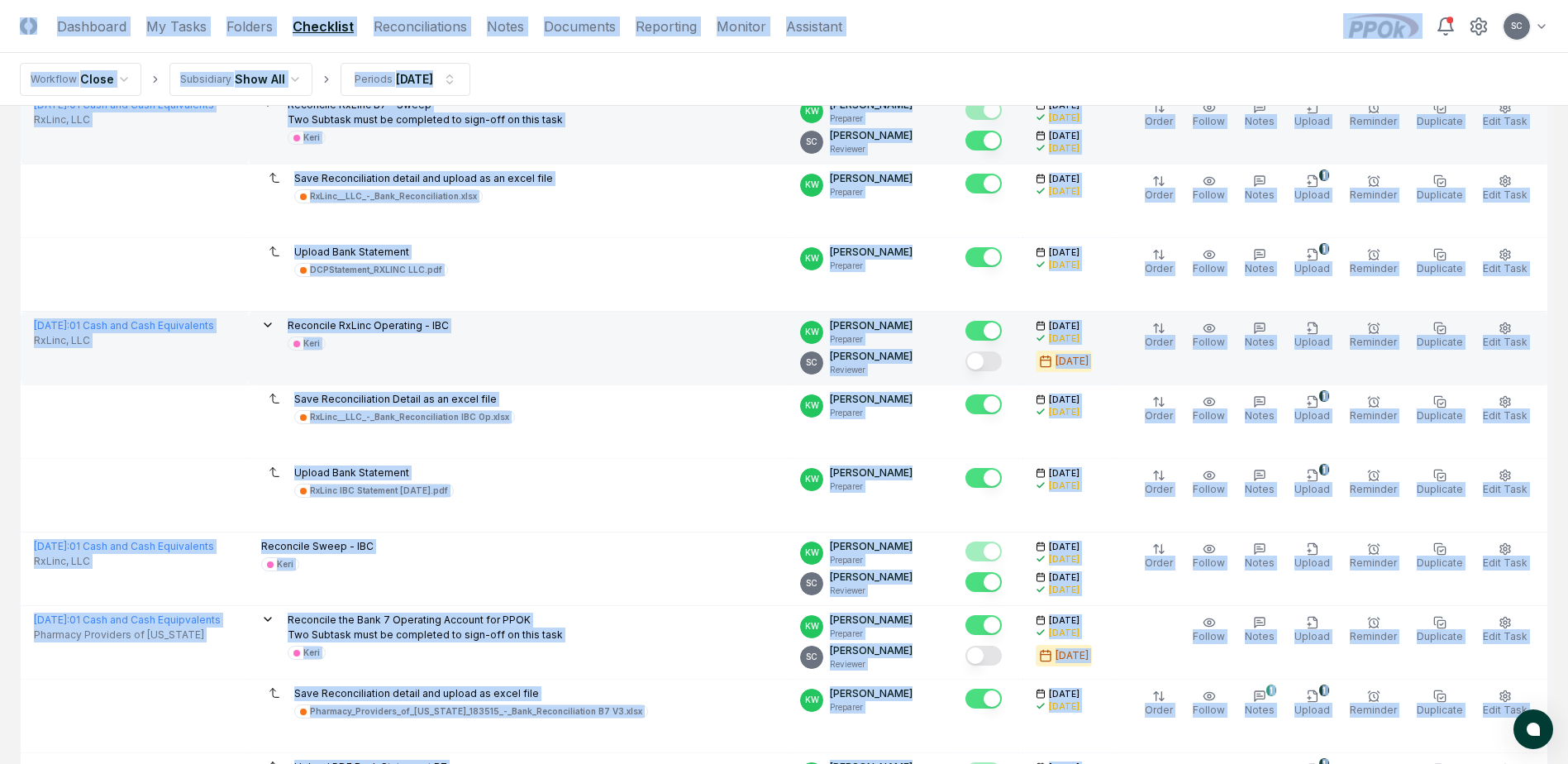
click at [1002, 365] on button "Mark complete" at bounding box center [984, 361] width 37 height 20
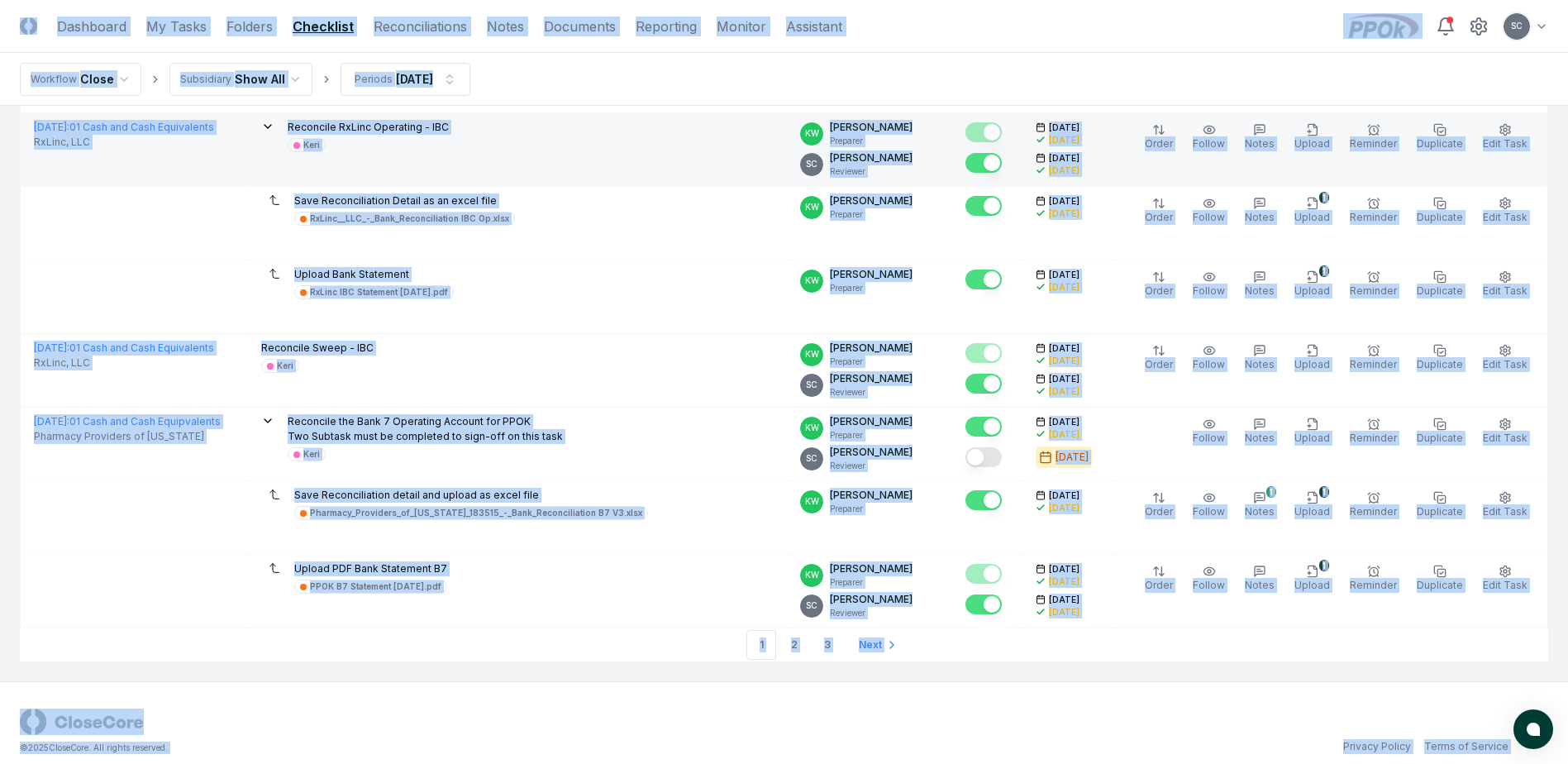
scroll to position [3273, 0]
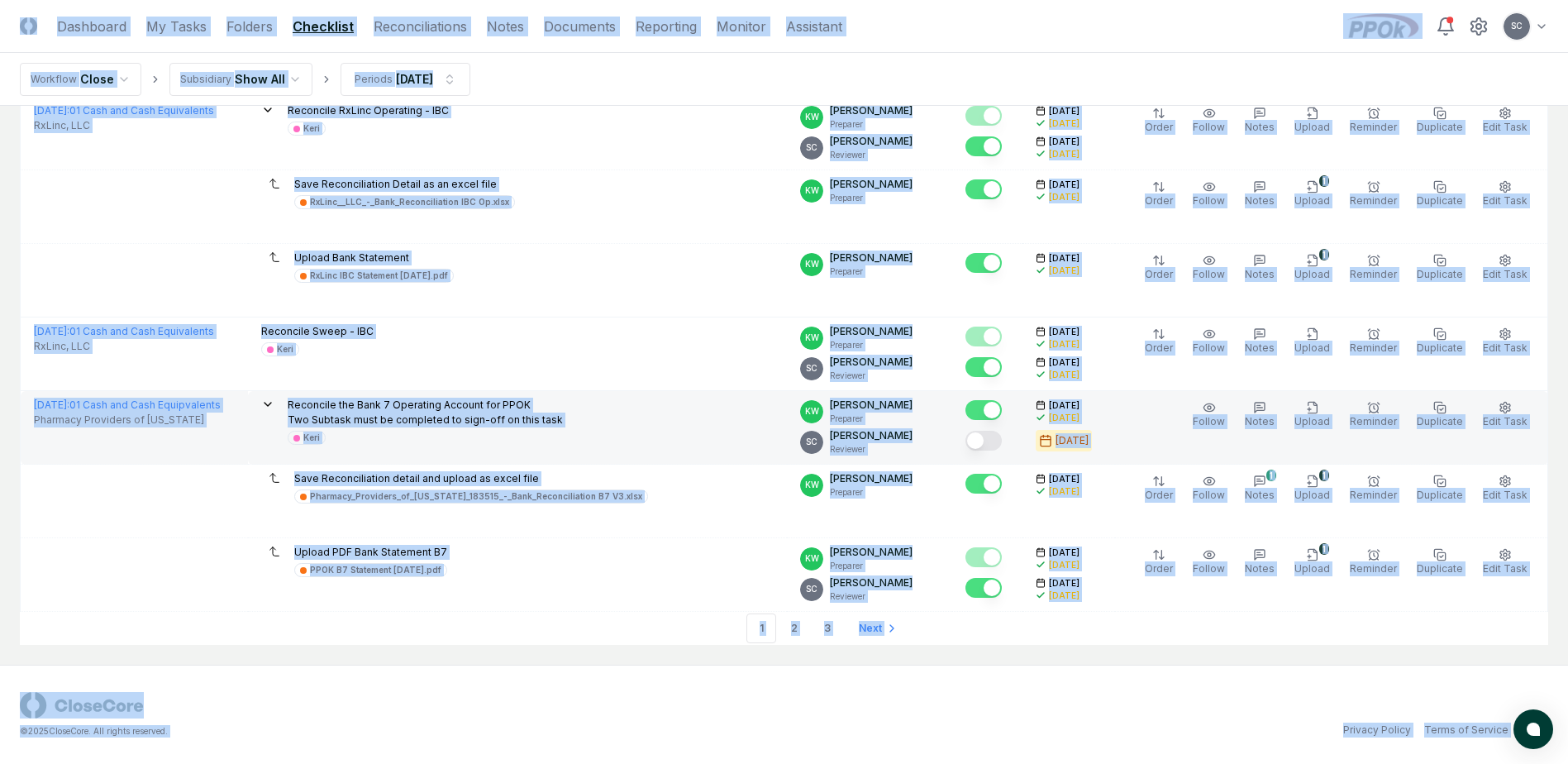
click at [1002, 440] on button "Mark complete" at bounding box center [984, 440] width 37 height 20
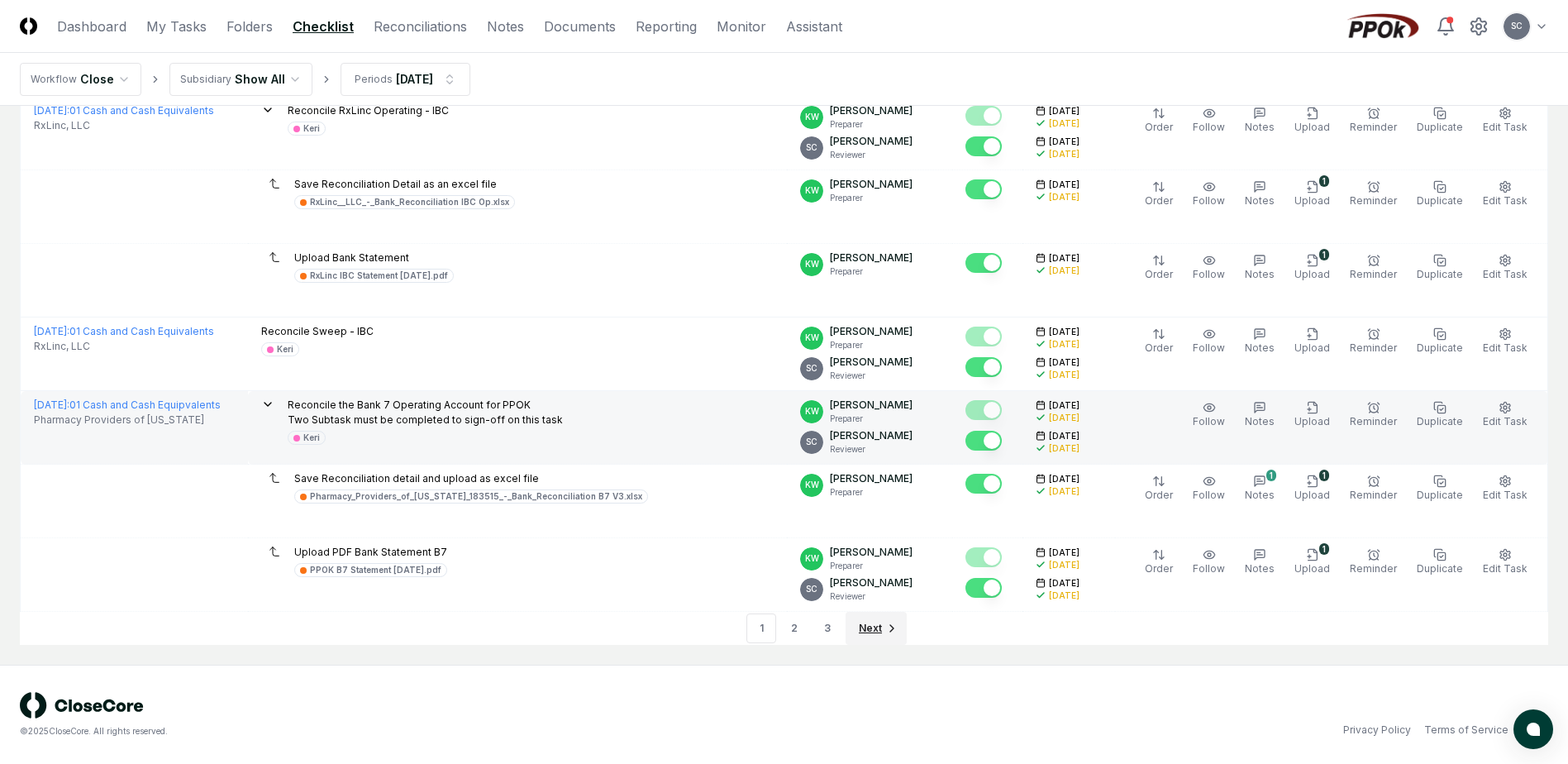
click at [866, 629] on span "Next" at bounding box center [870, 628] width 23 height 14
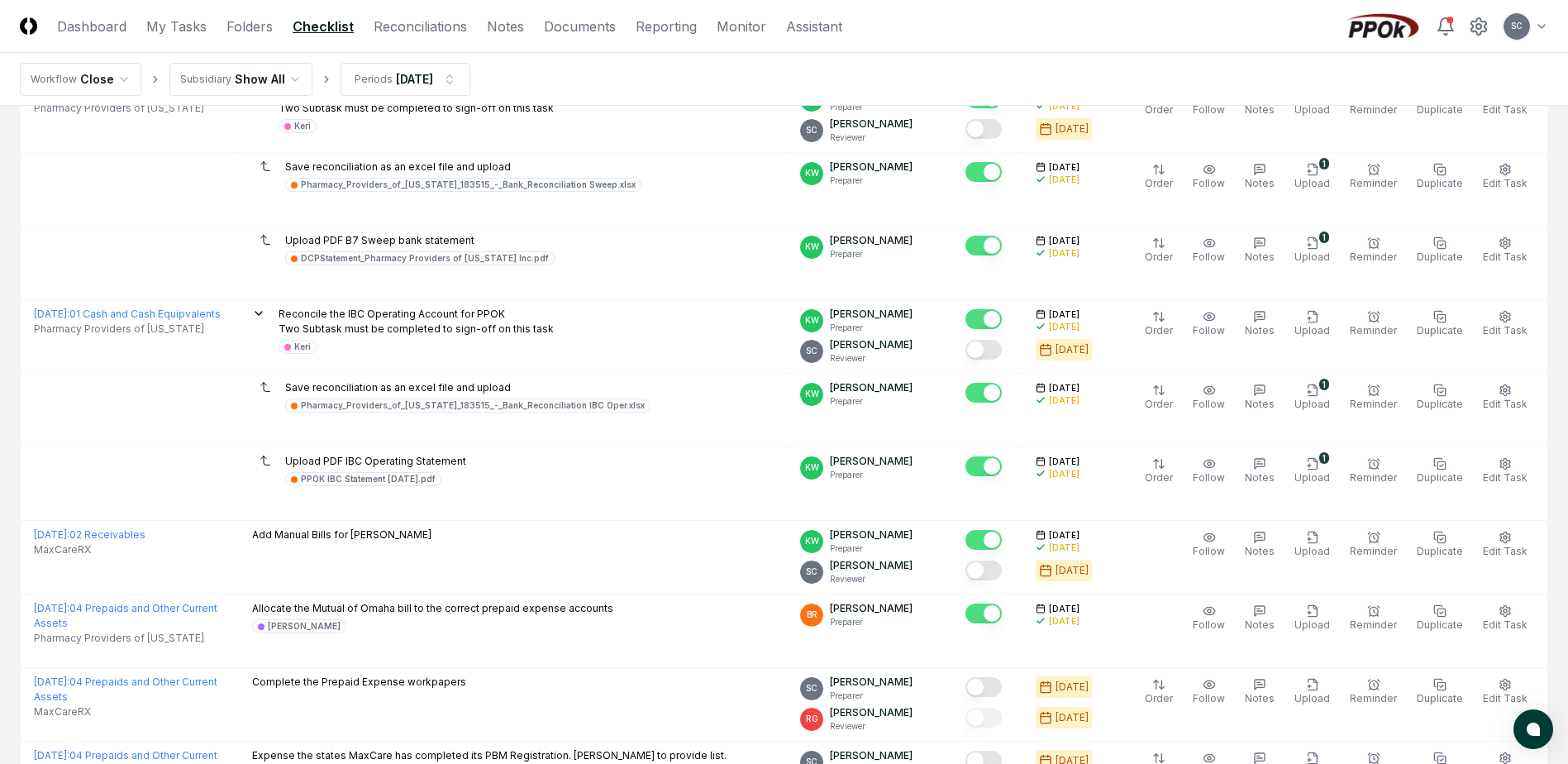
scroll to position [50, 0]
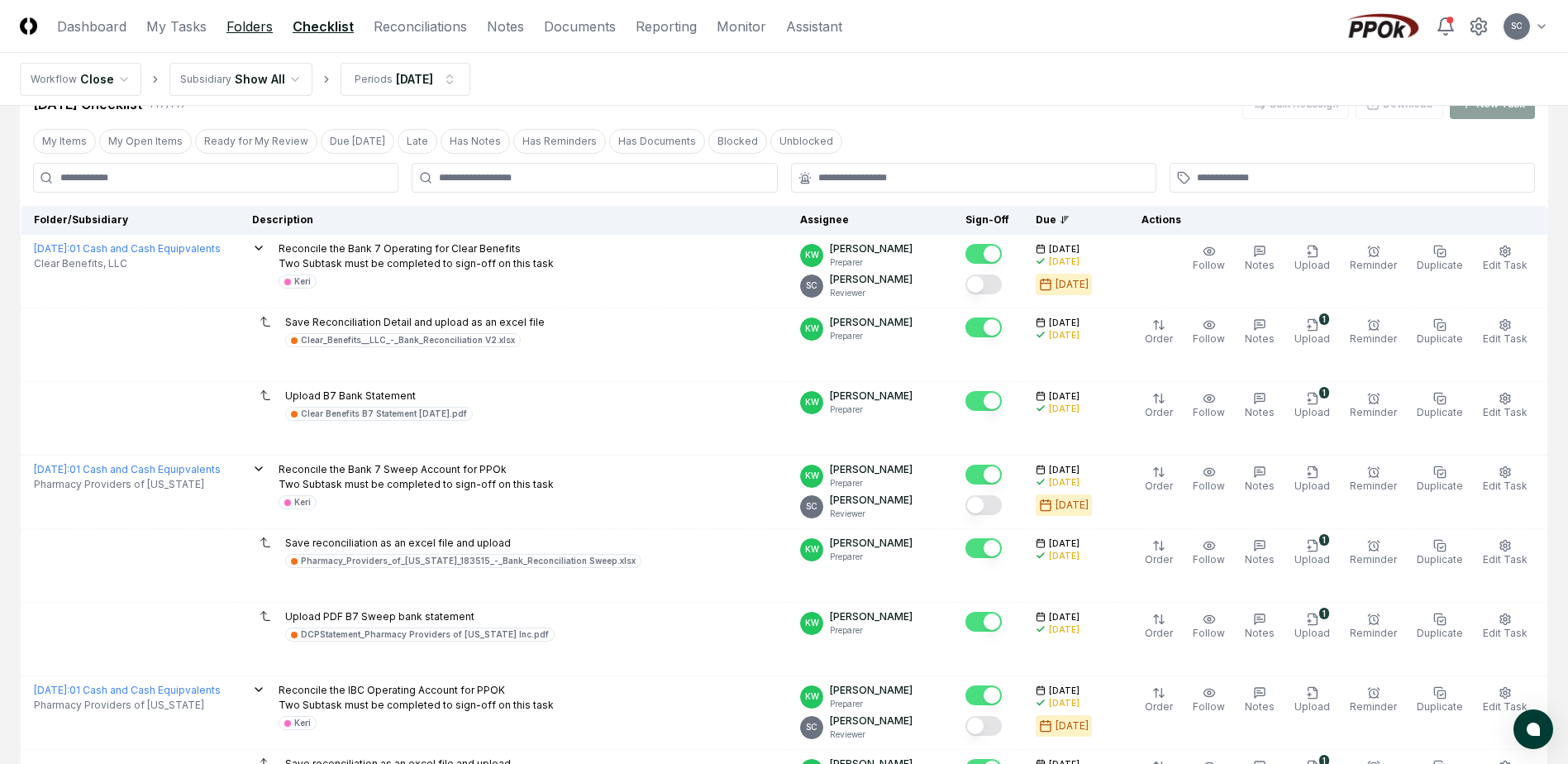
click at [244, 29] on link "Folders" at bounding box center [250, 26] width 46 height 20
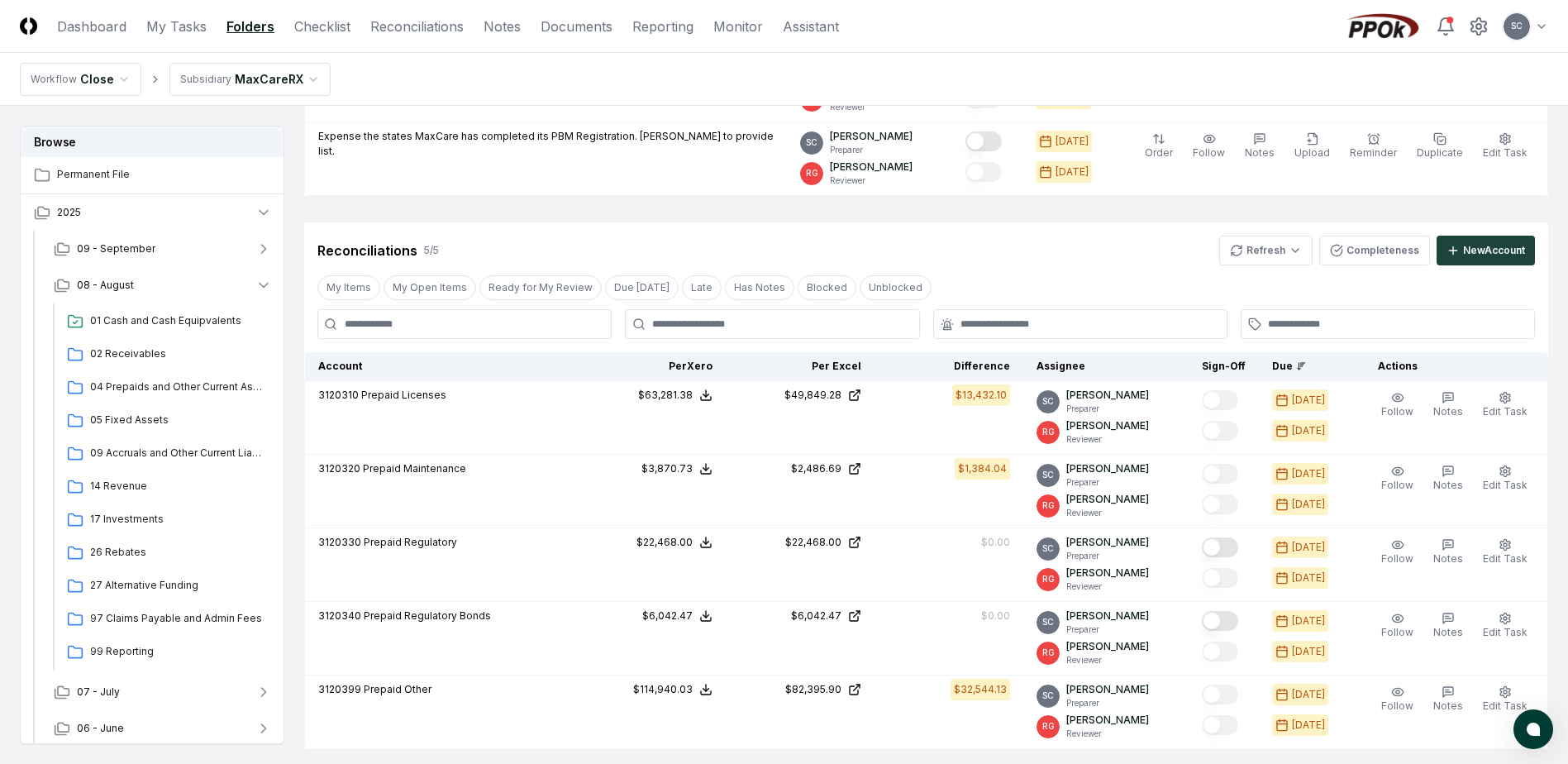
scroll to position [331, 0]
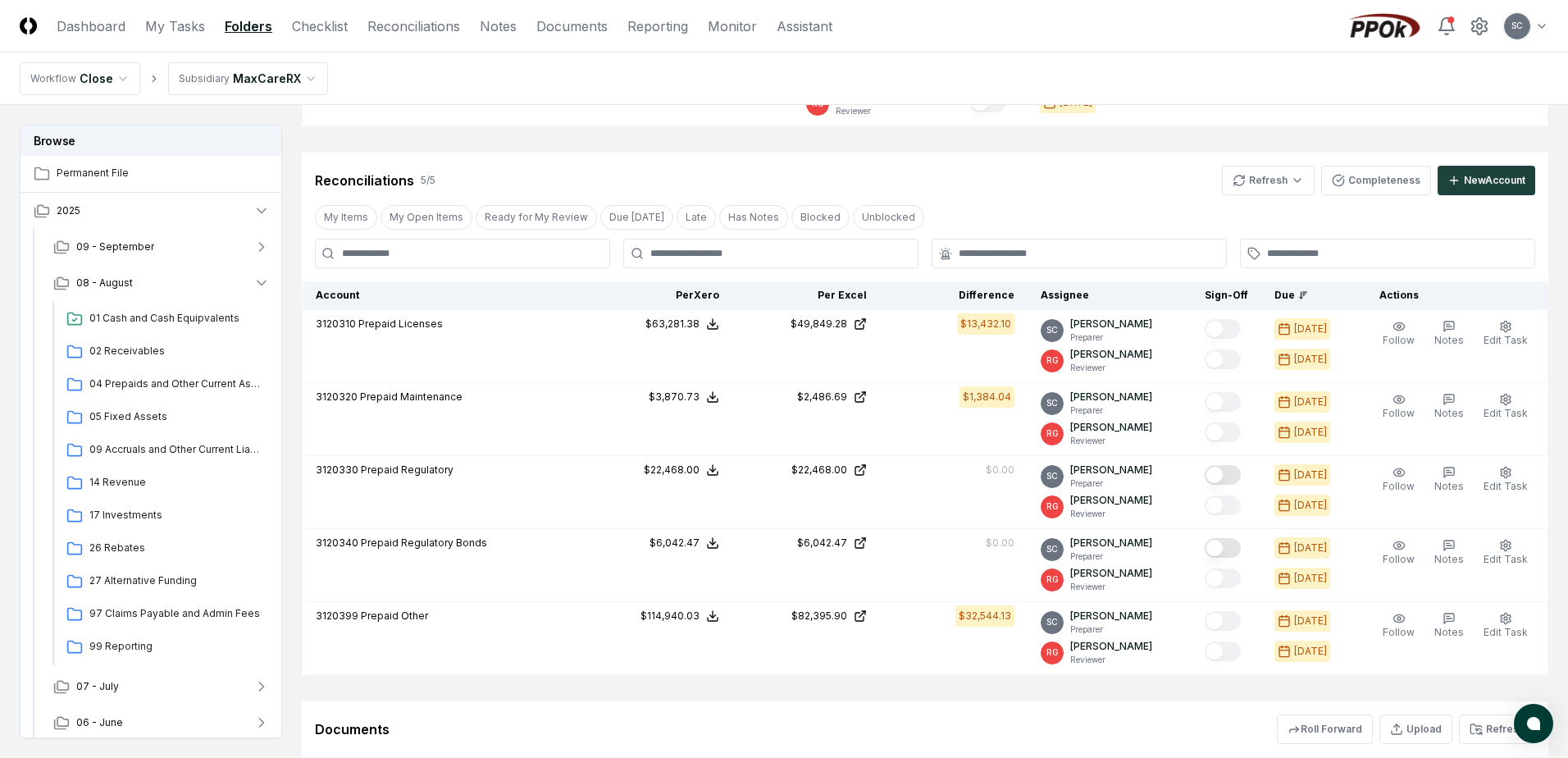
click at [239, 78] on html "CloseCore Dashboard My Tasks Folders Checklist Reconciliations Notes Documents …" at bounding box center [784, 346] width 1568 height 1348
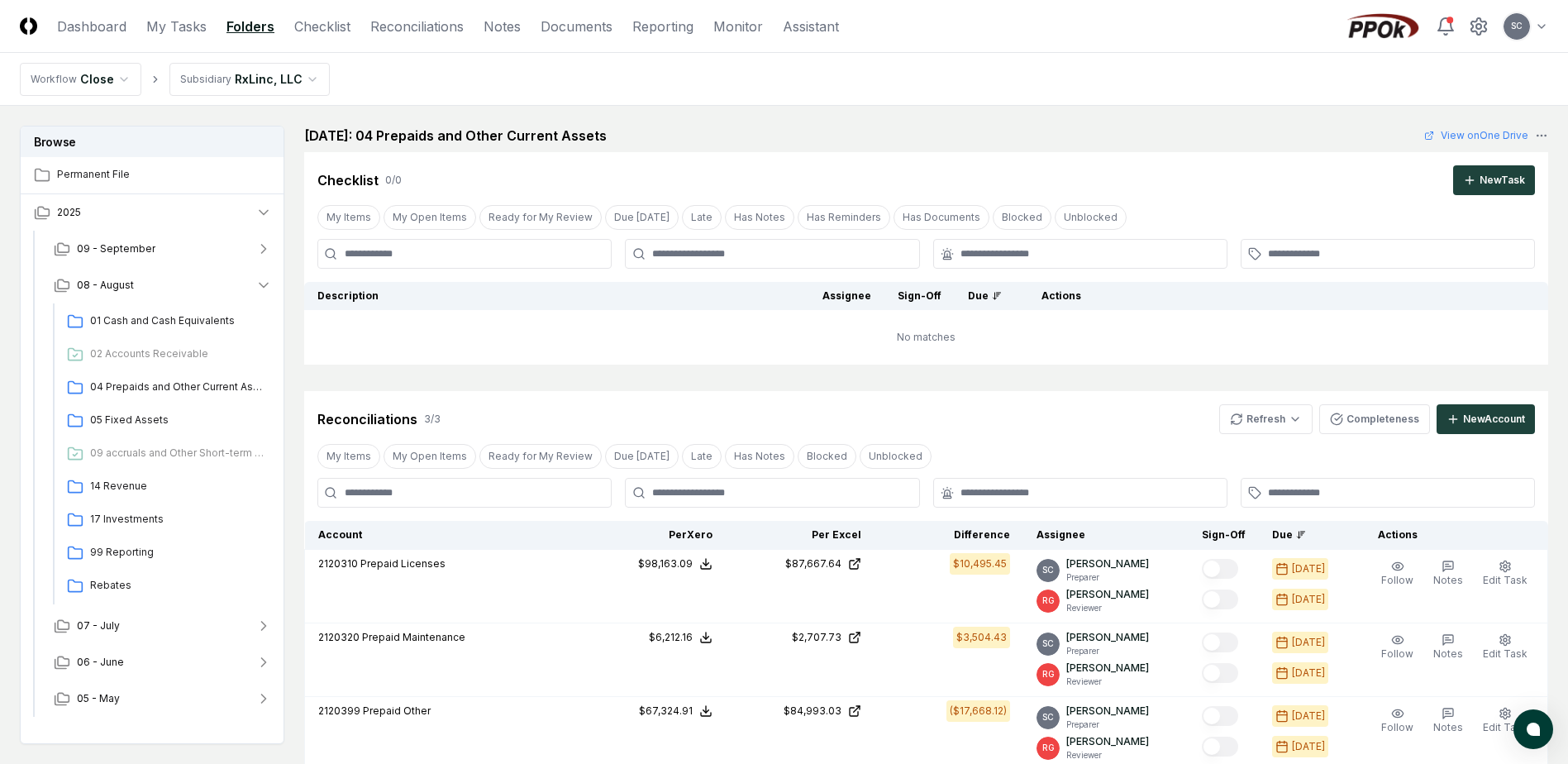
click at [239, 86] on html "CloseCore Dashboard My Tasks Folders Checklist Reconciliations Notes Documents …" at bounding box center [784, 530] width 1568 height 1060
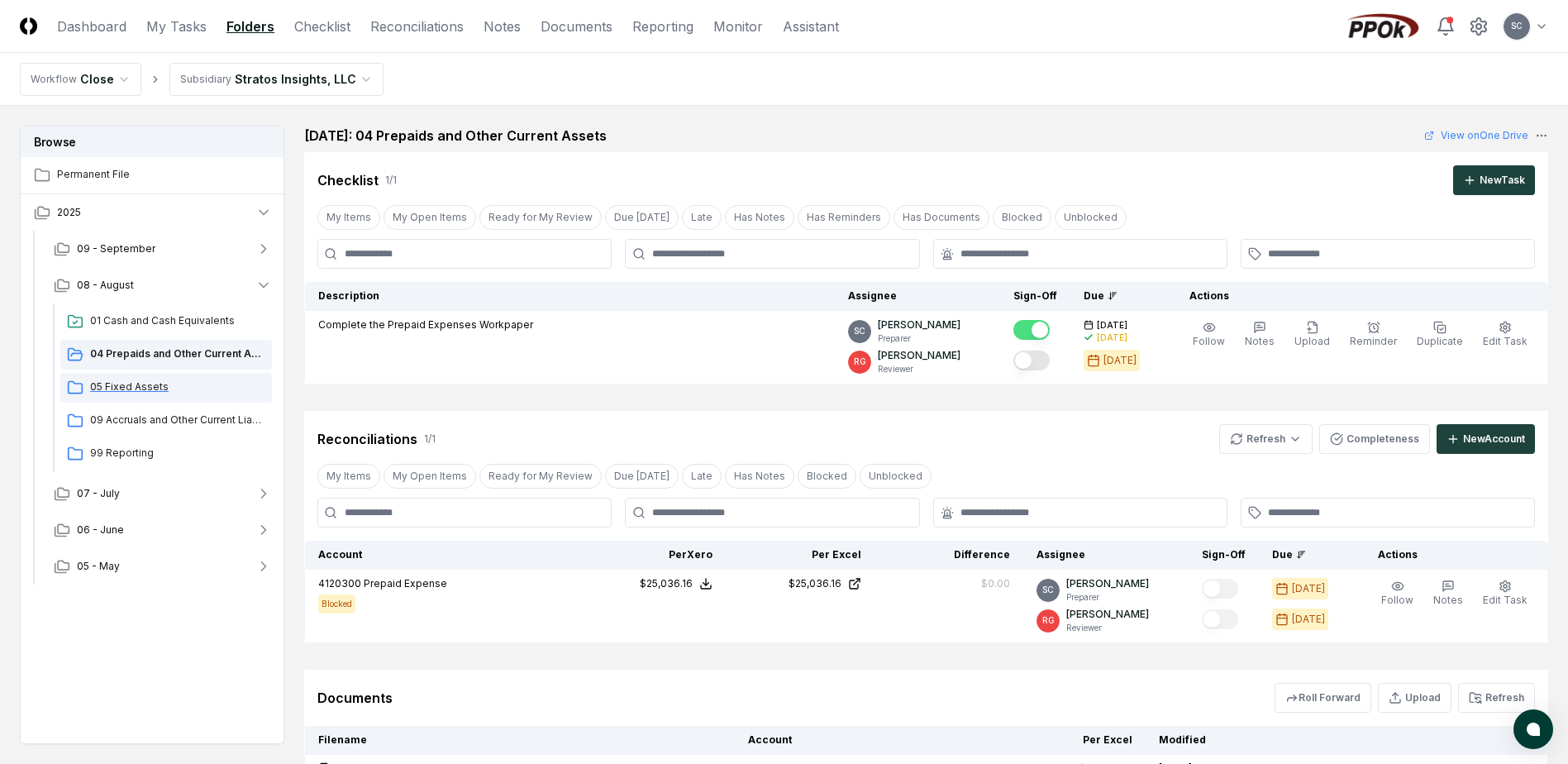
click at [104, 383] on span "05 Fixed Assets" at bounding box center [178, 386] width 175 height 14
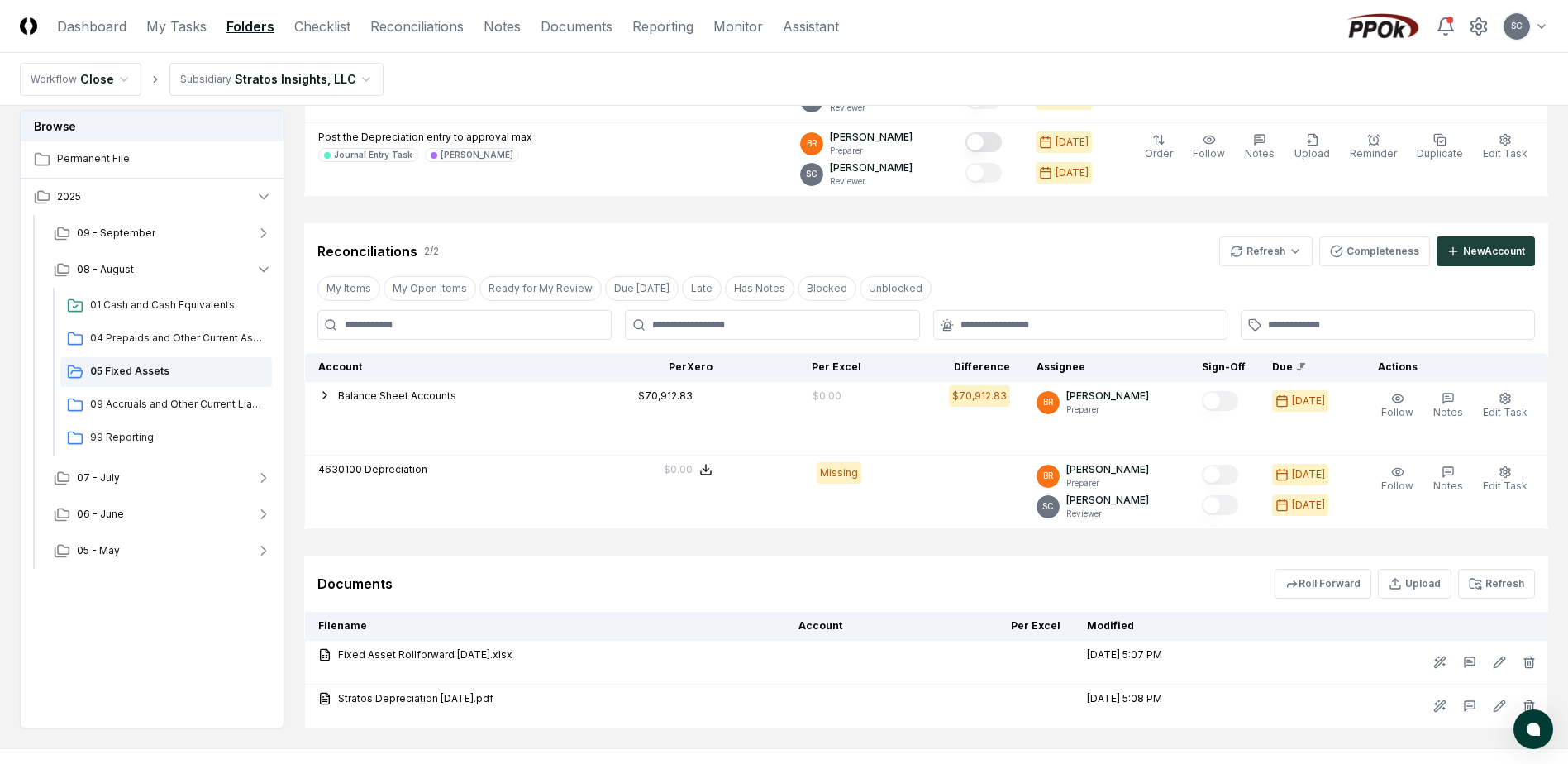
scroll to position [335, 0]
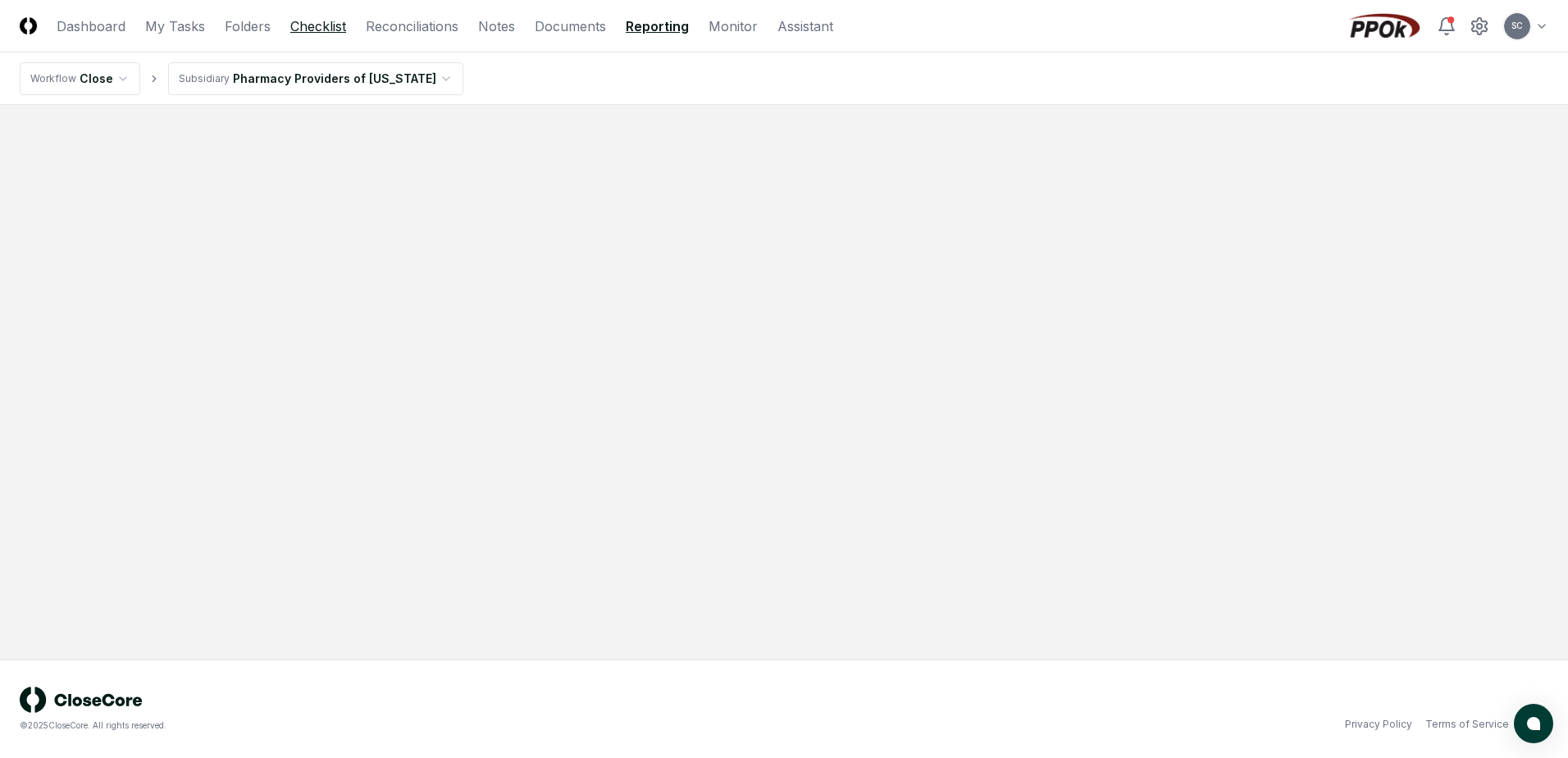
click at [329, 22] on link "Checklist" at bounding box center [317, 26] width 55 height 20
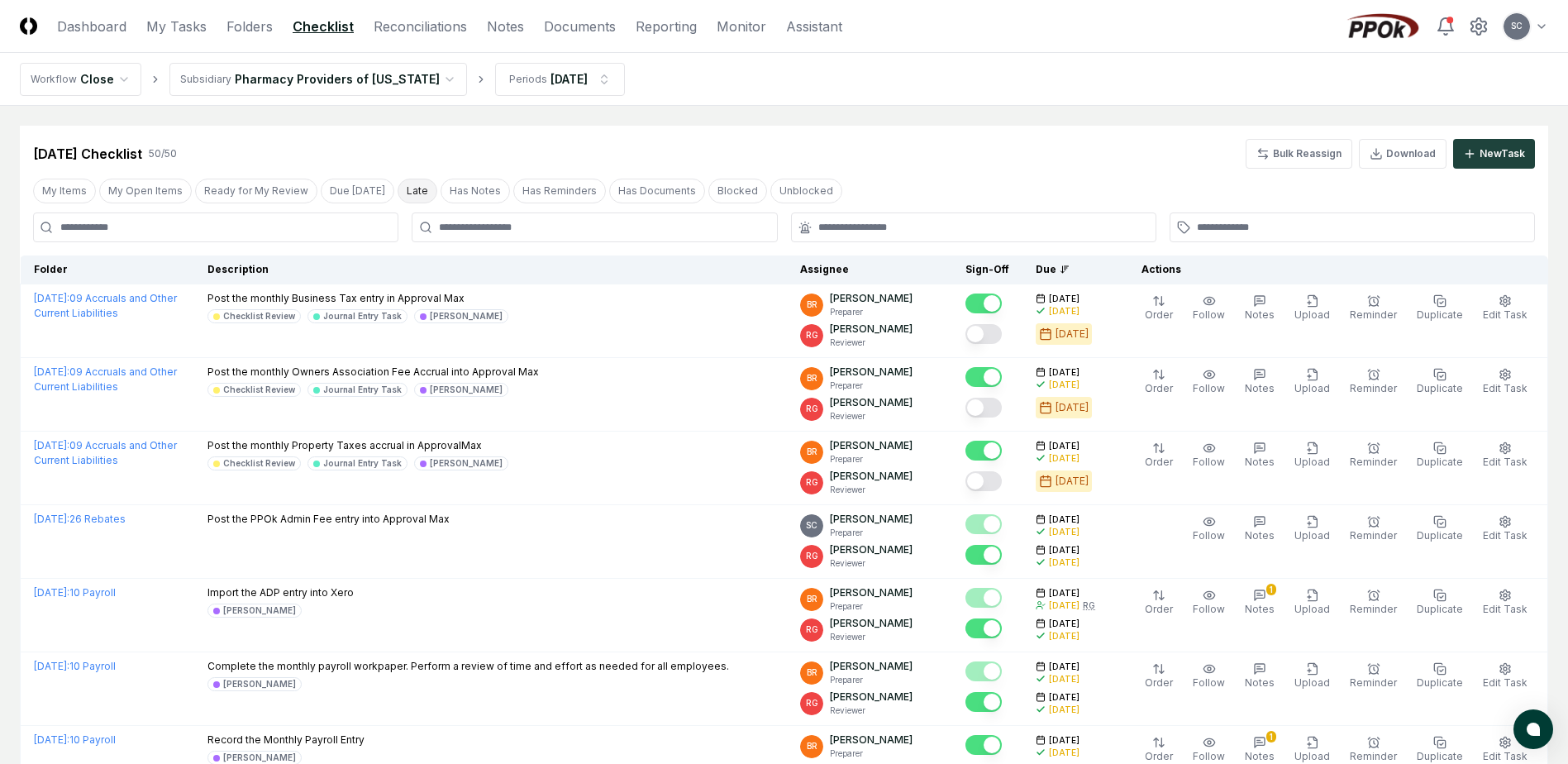
click at [398, 190] on button "Late" at bounding box center [417, 191] width 39 height 25
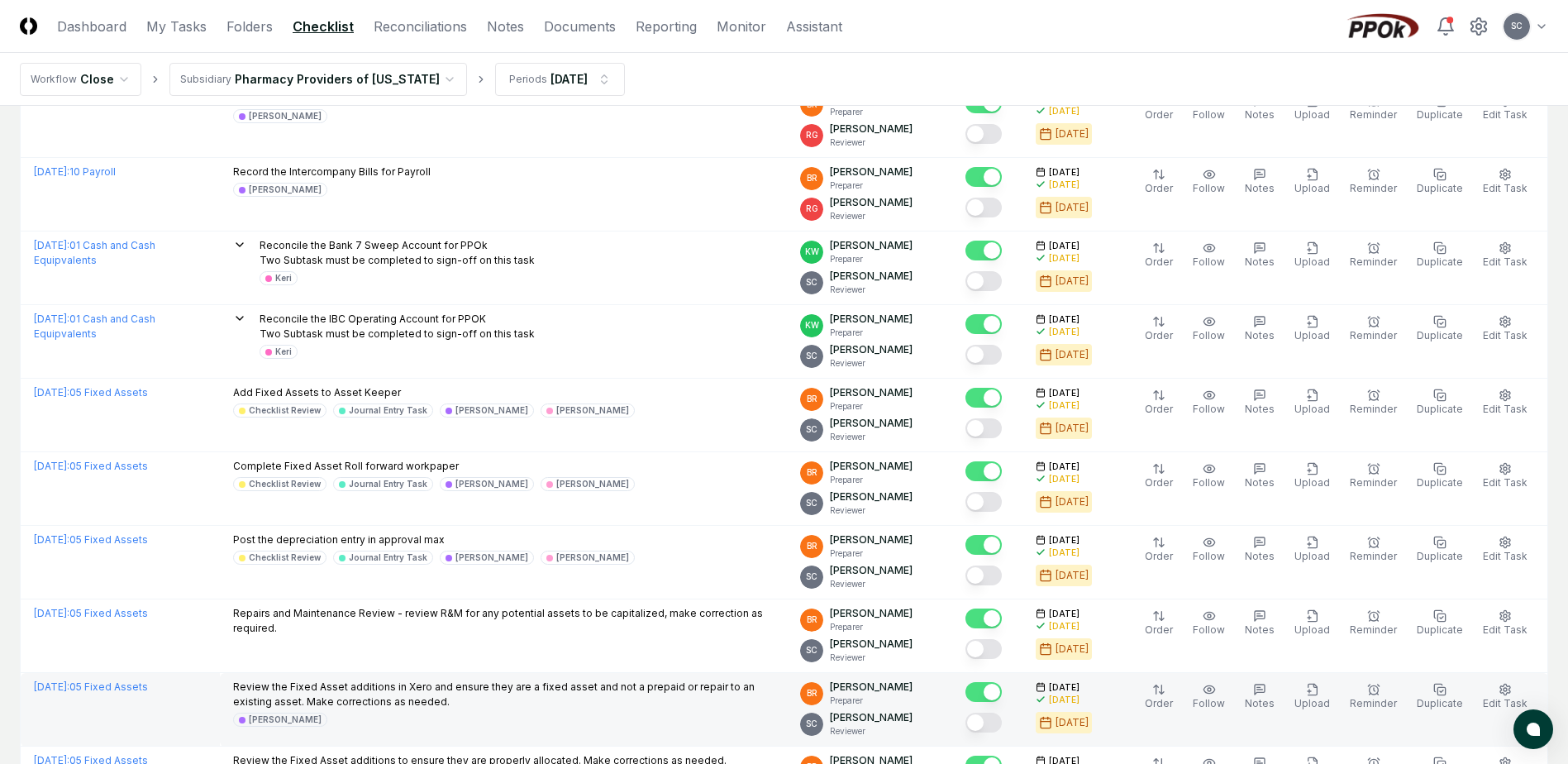
scroll to position [413, 0]
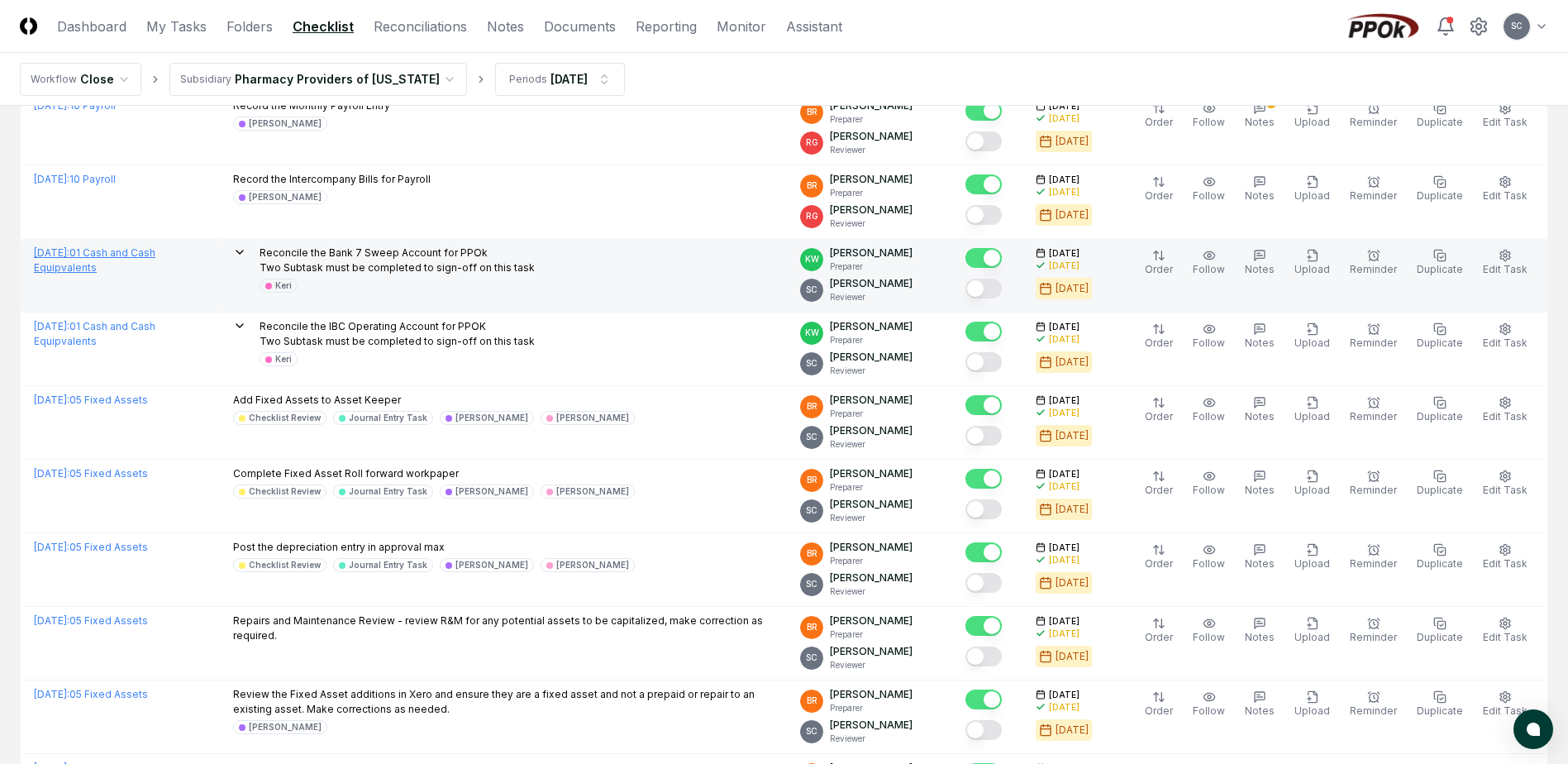
click at [69, 250] on span "[DATE] :" at bounding box center [51, 252] width 36 height 12
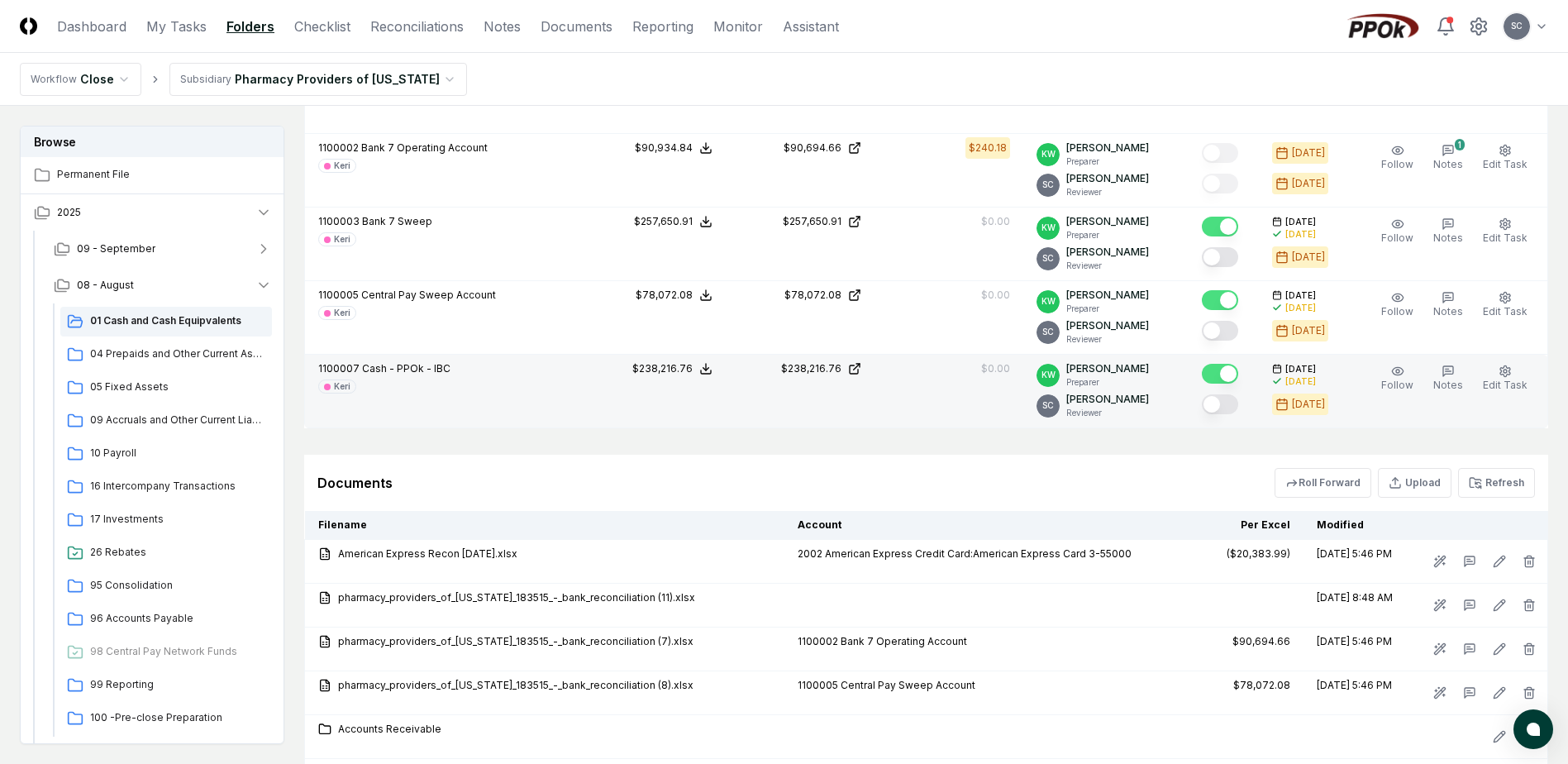
scroll to position [1240, 0]
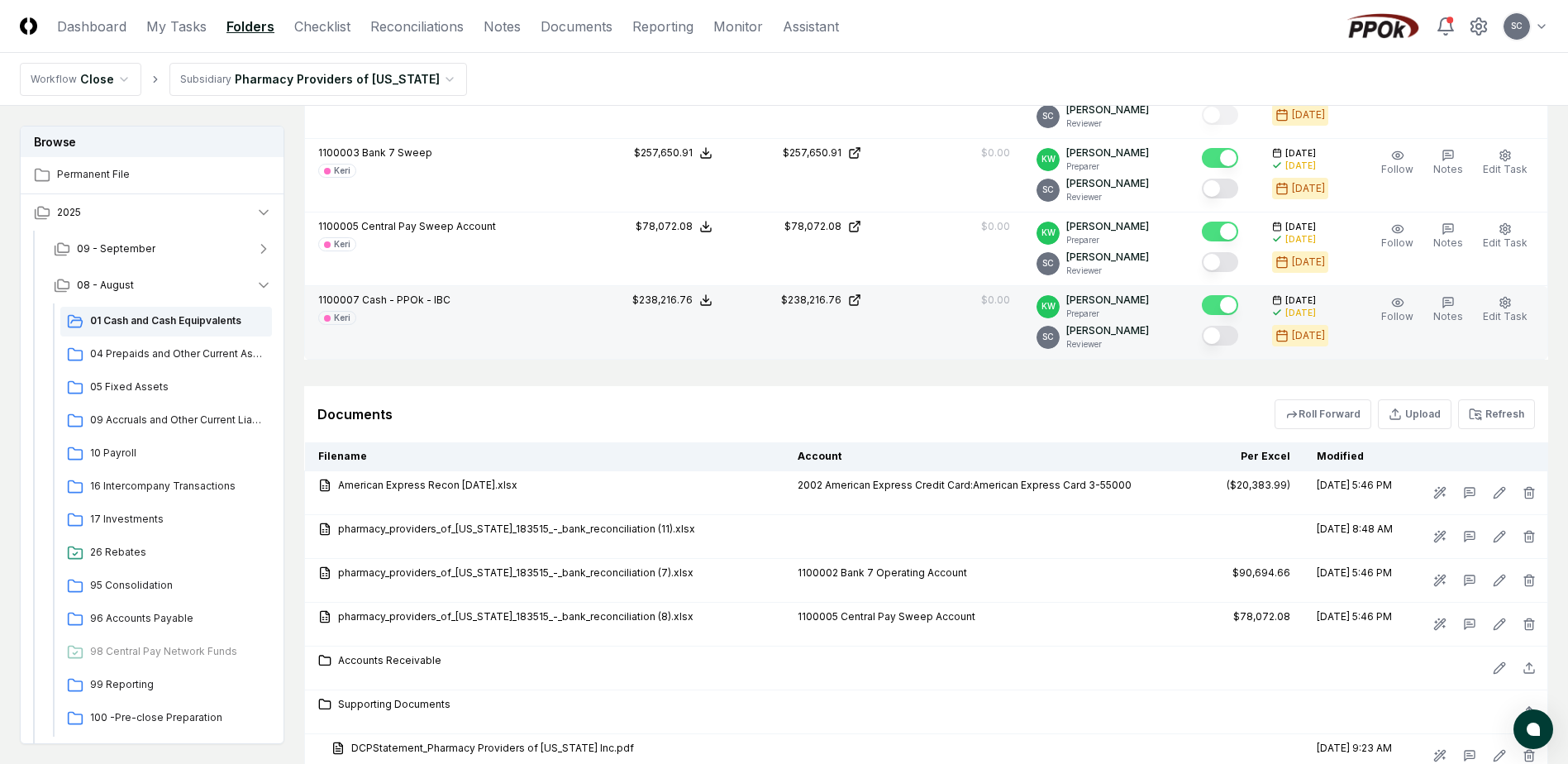
click at [1233, 340] on button "Mark complete" at bounding box center [1220, 335] width 37 height 20
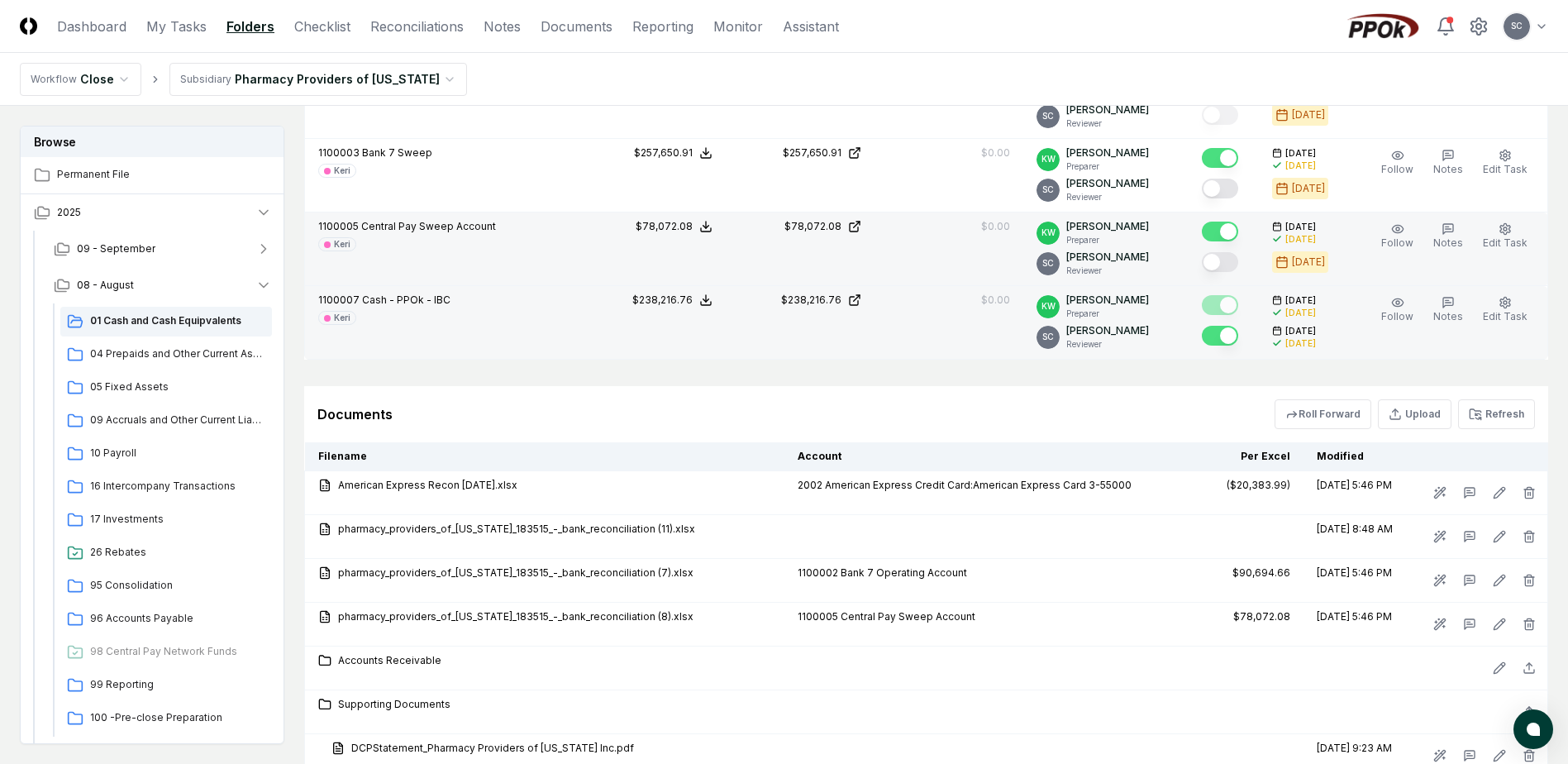
click at [1233, 269] on button "Mark complete" at bounding box center [1220, 261] width 37 height 20
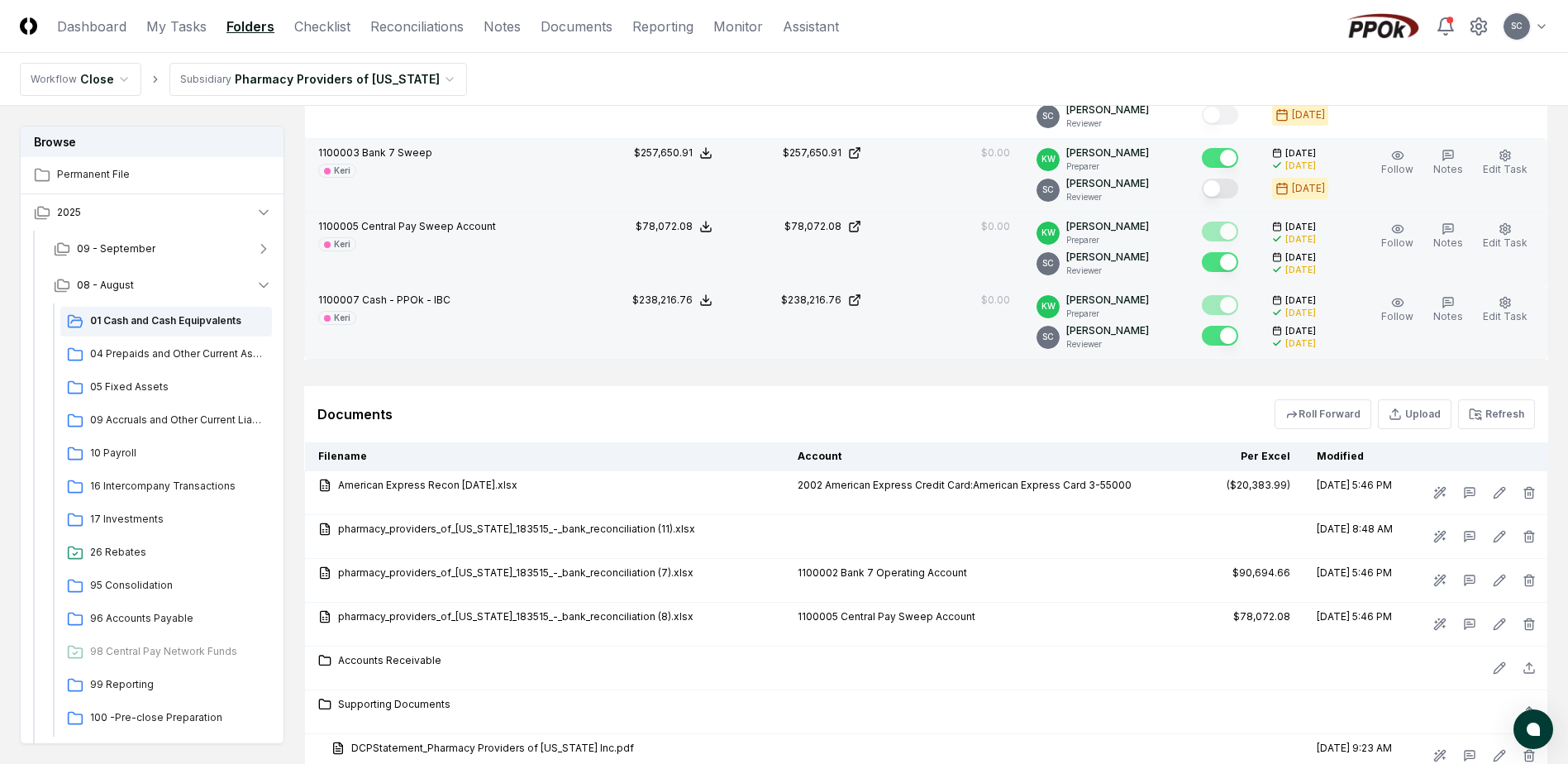
click at [1238, 197] on button "Mark complete" at bounding box center [1220, 188] width 37 height 20
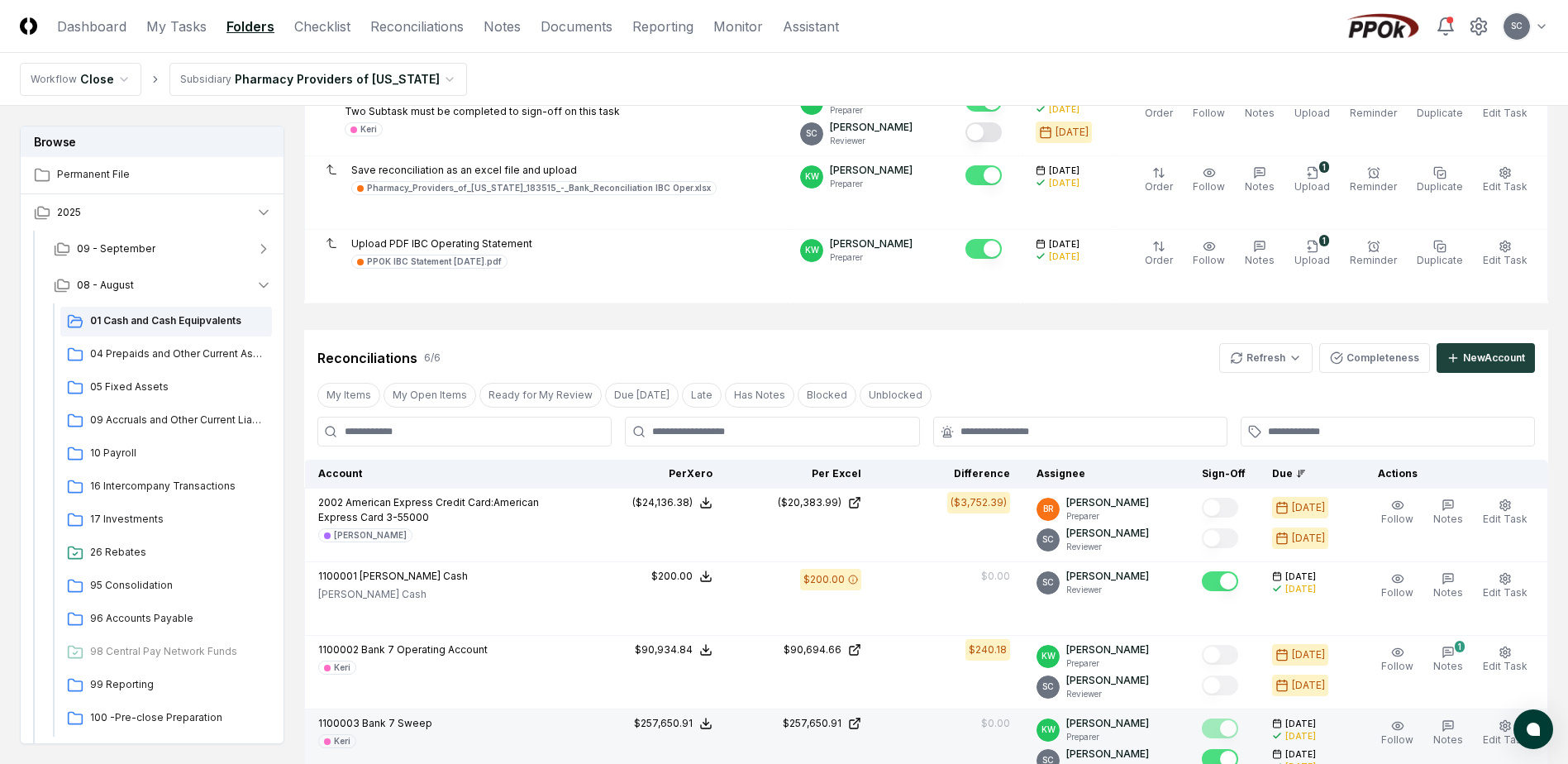
scroll to position [661, 0]
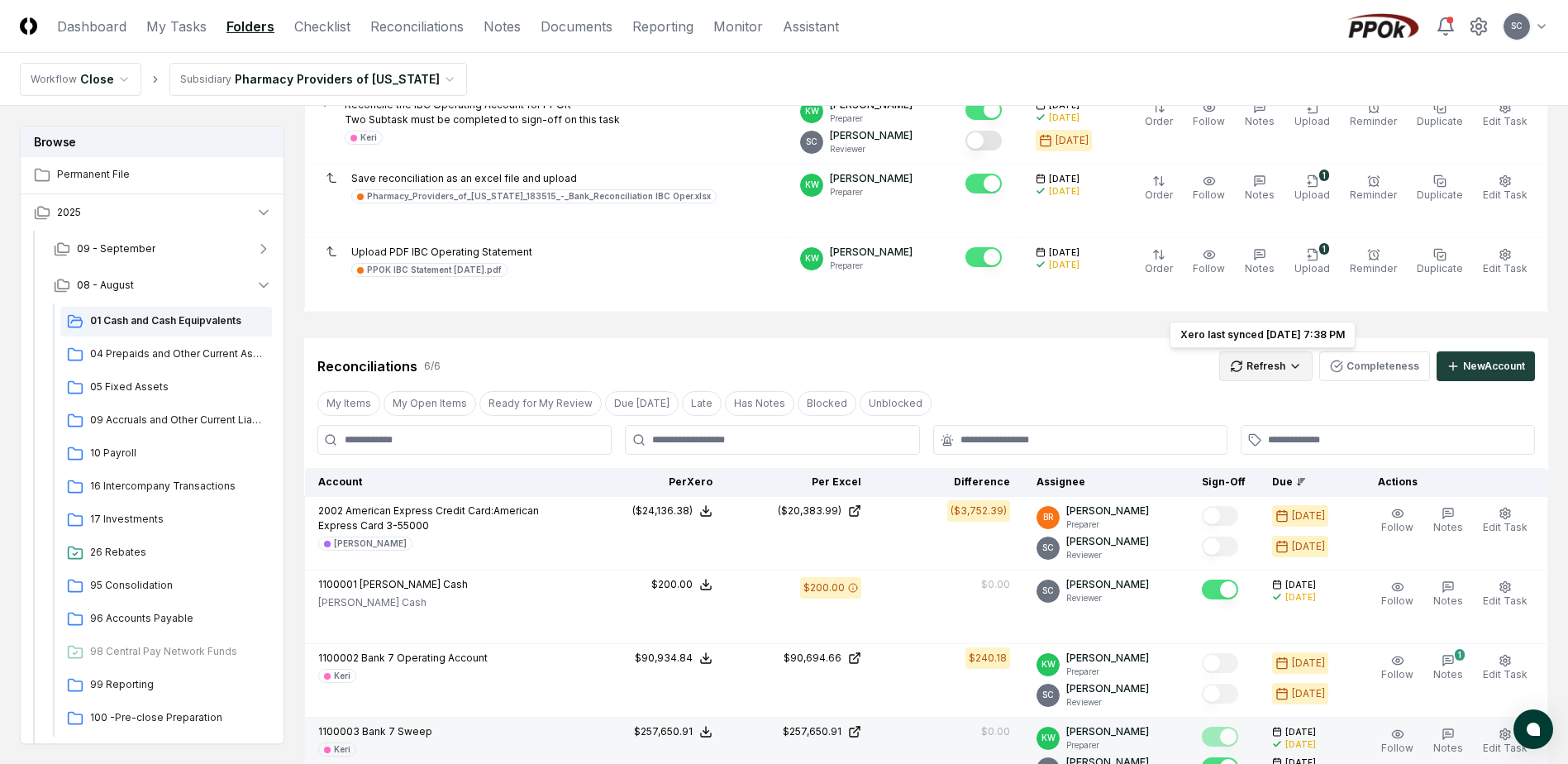
click at [1280, 371] on html "CloseCore Dashboard My Tasks Folders Checklist Reconciliations Notes Documents …" at bounding box center [784, 516] width 1568 height 2355
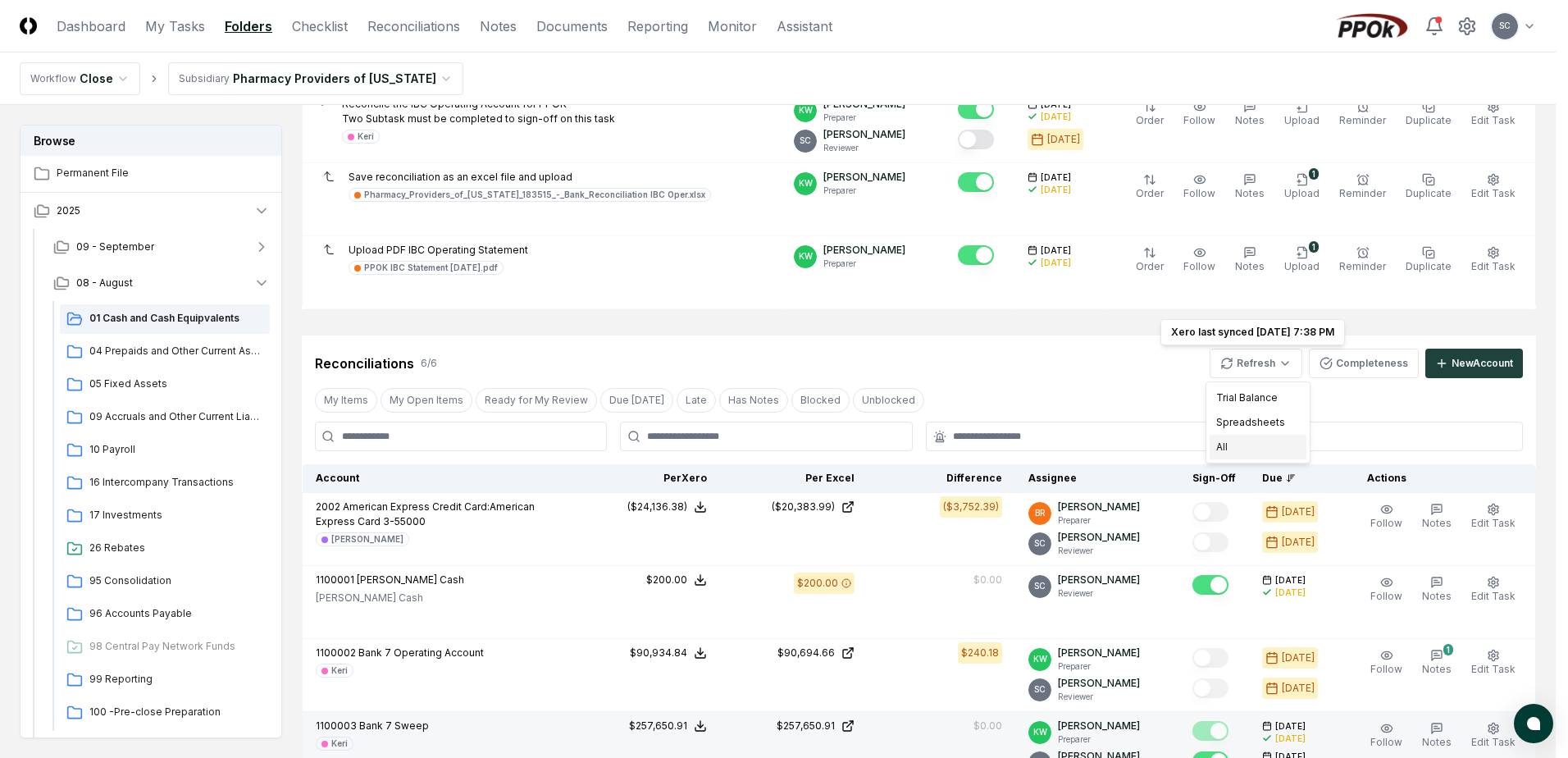
click at [1225, 447] on div "All" at bounding box center [1257, 447] width 96 height 25
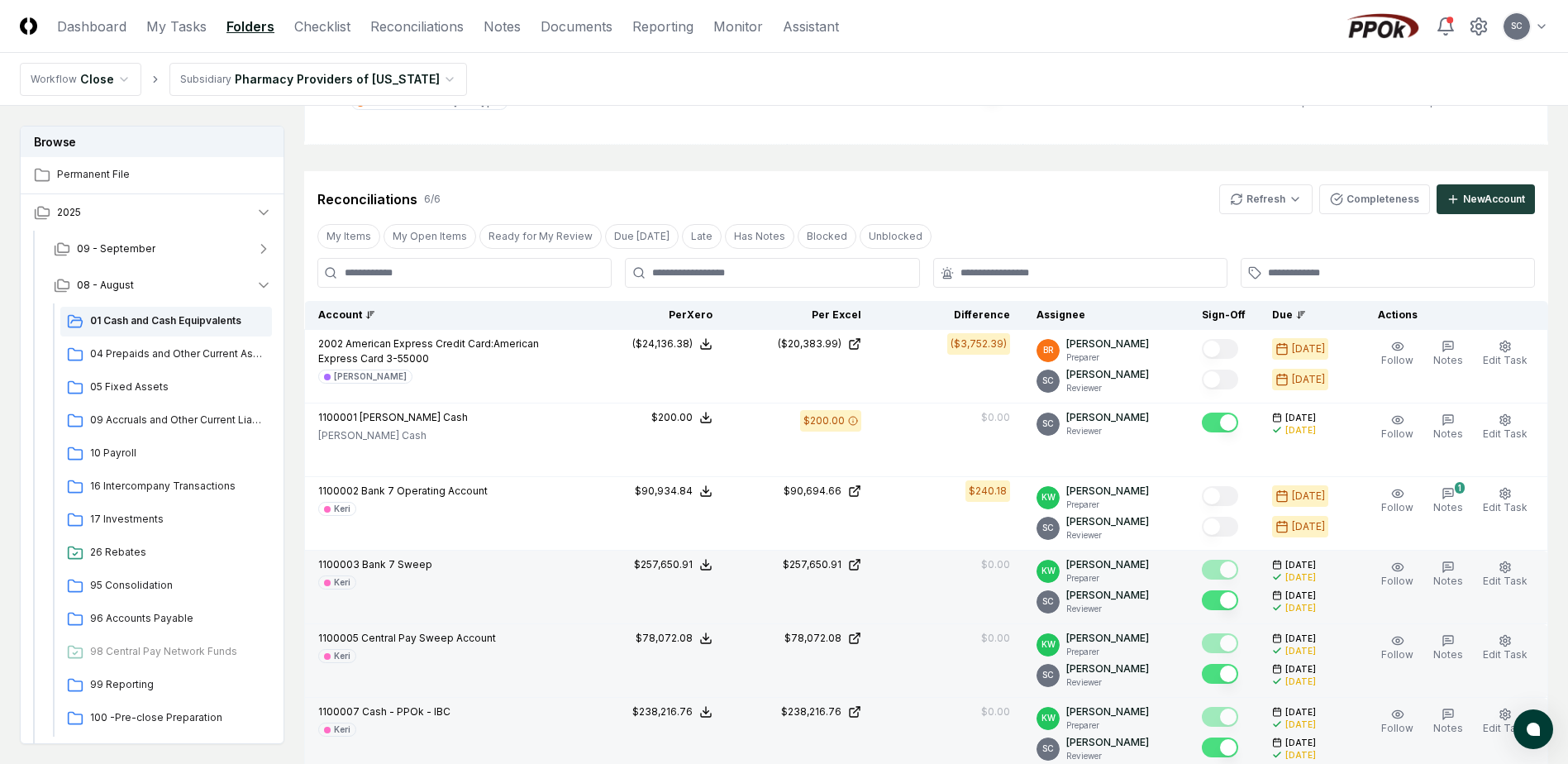
scroll to position [992, 0]
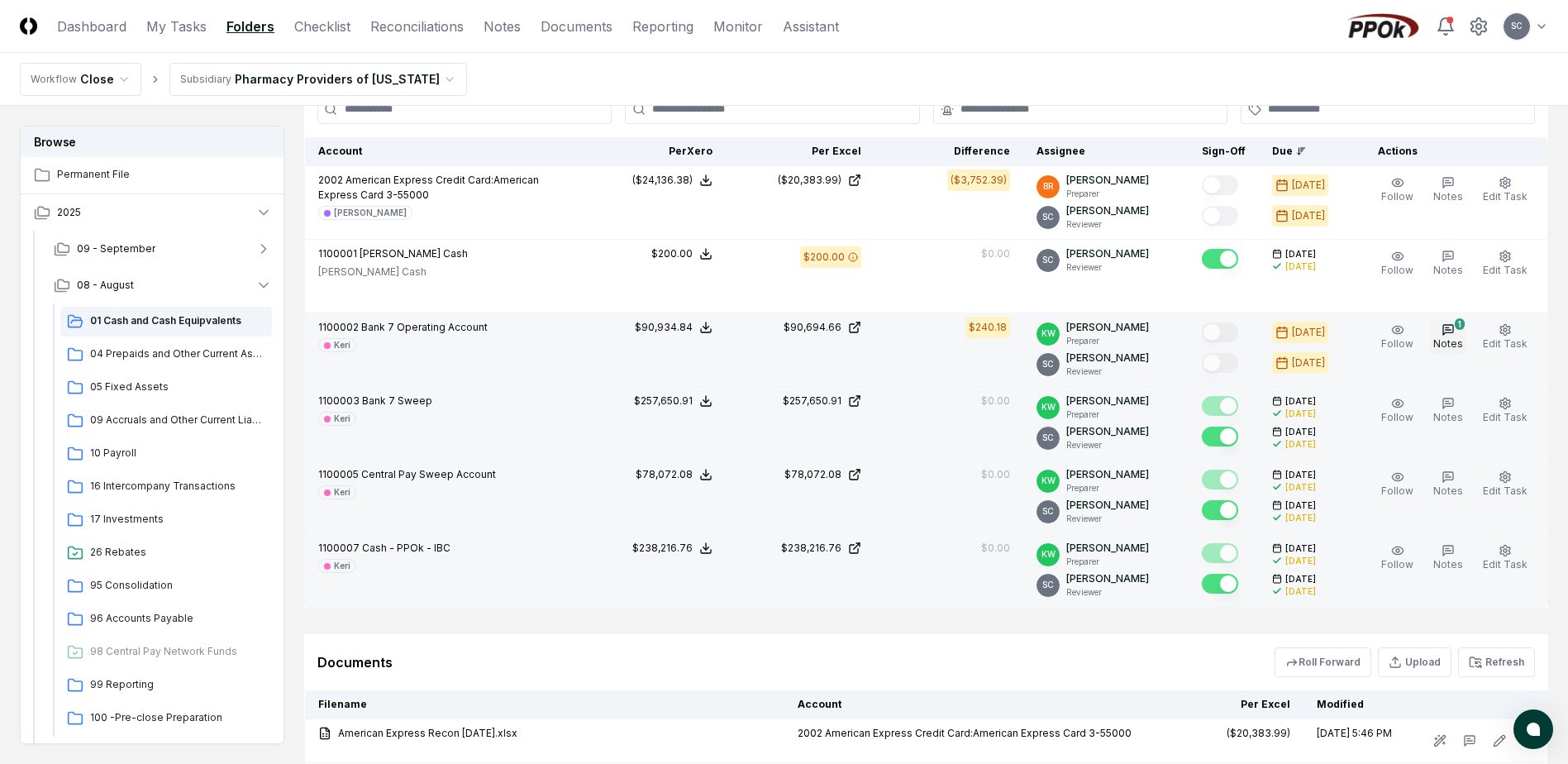
click at [1453, 340] on span "Notes" at bounding box center [1448, 343] width 30 height 12
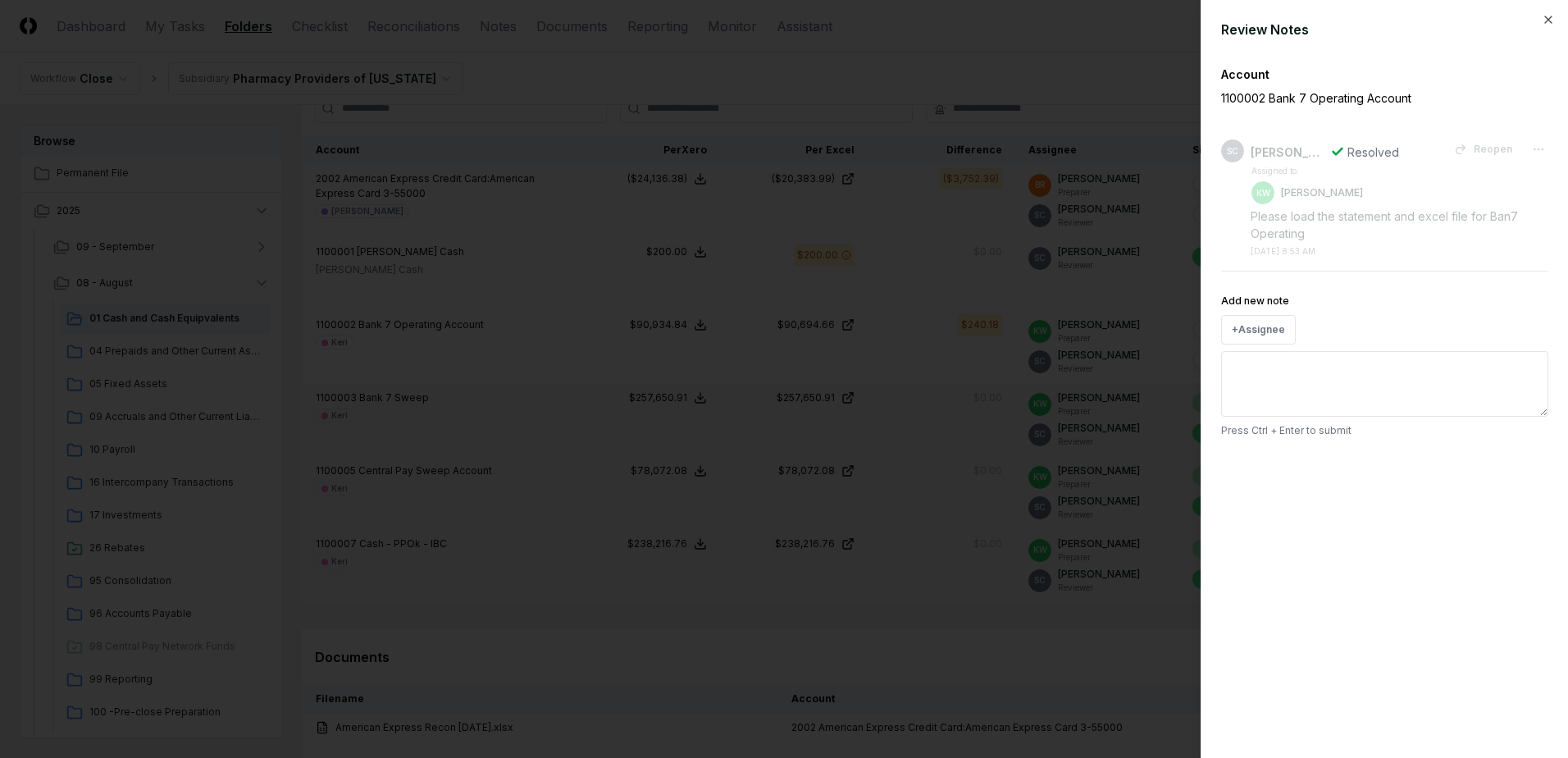
click at [789, 78] on div at bounding box center [784, 379] width 1568 height 758
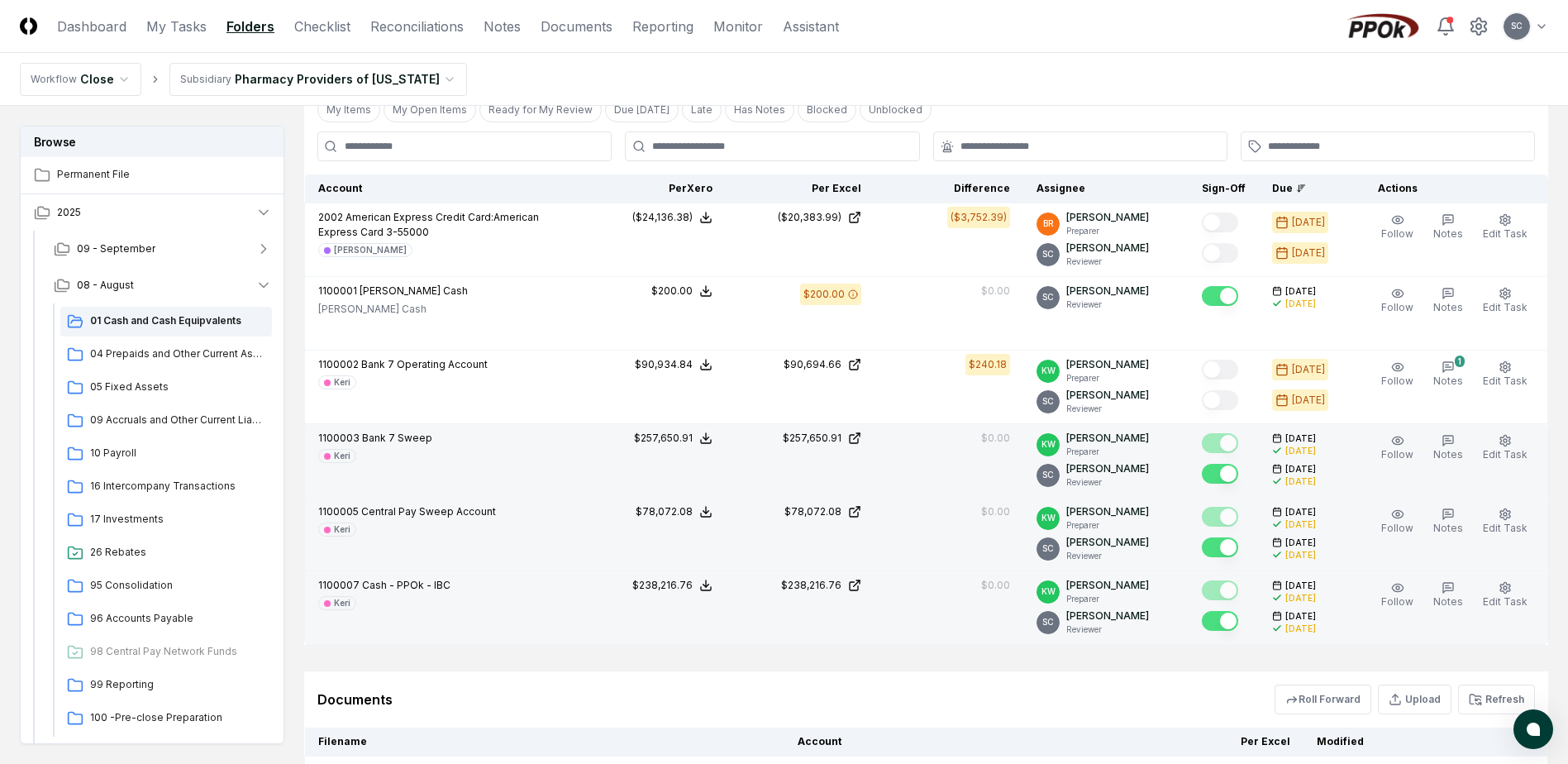
scroll to position [931, 0]
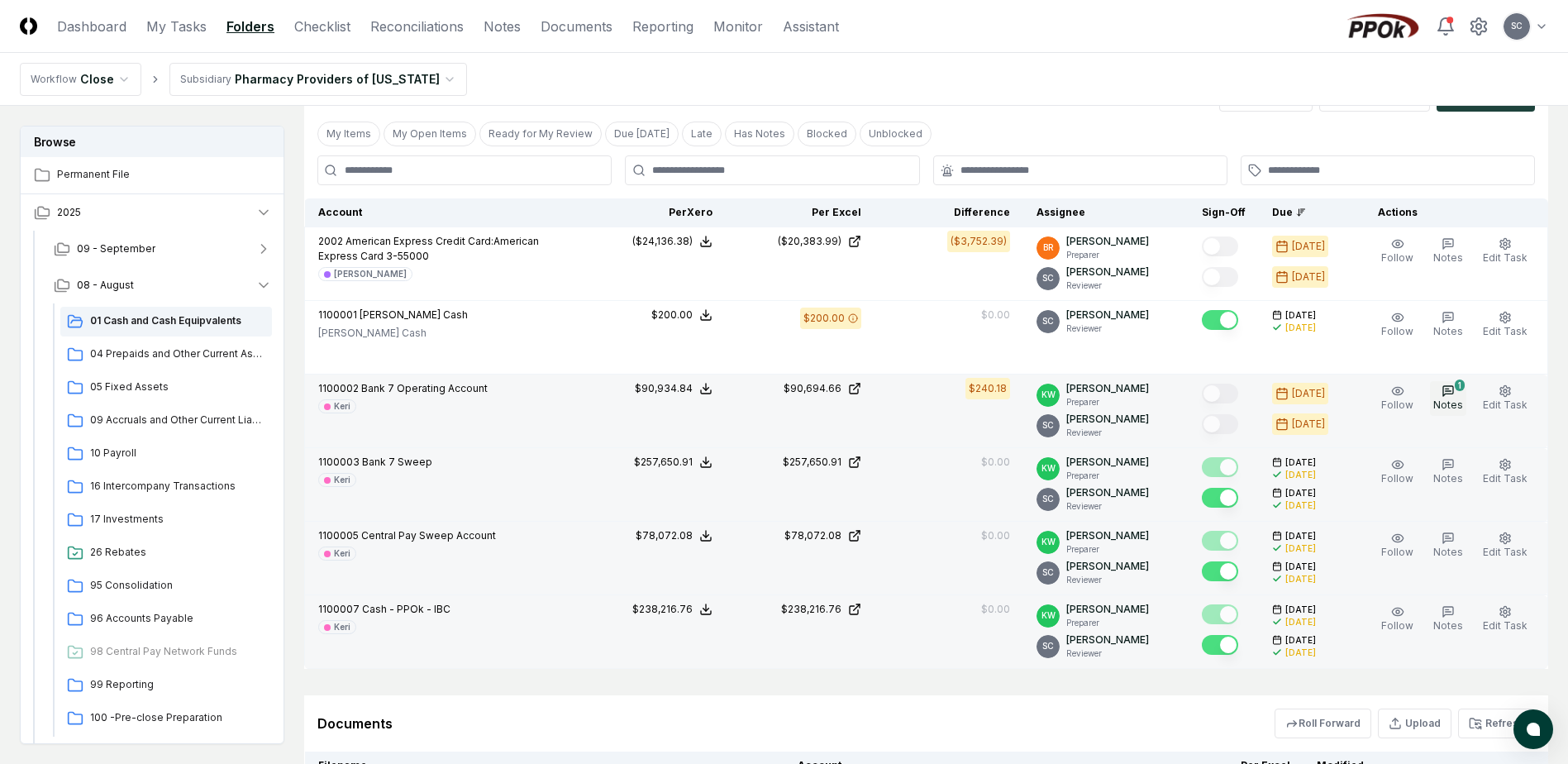
click at [1458, 395] on button "1 Notes" at bounding box center [1448, 399] width 37 height 35
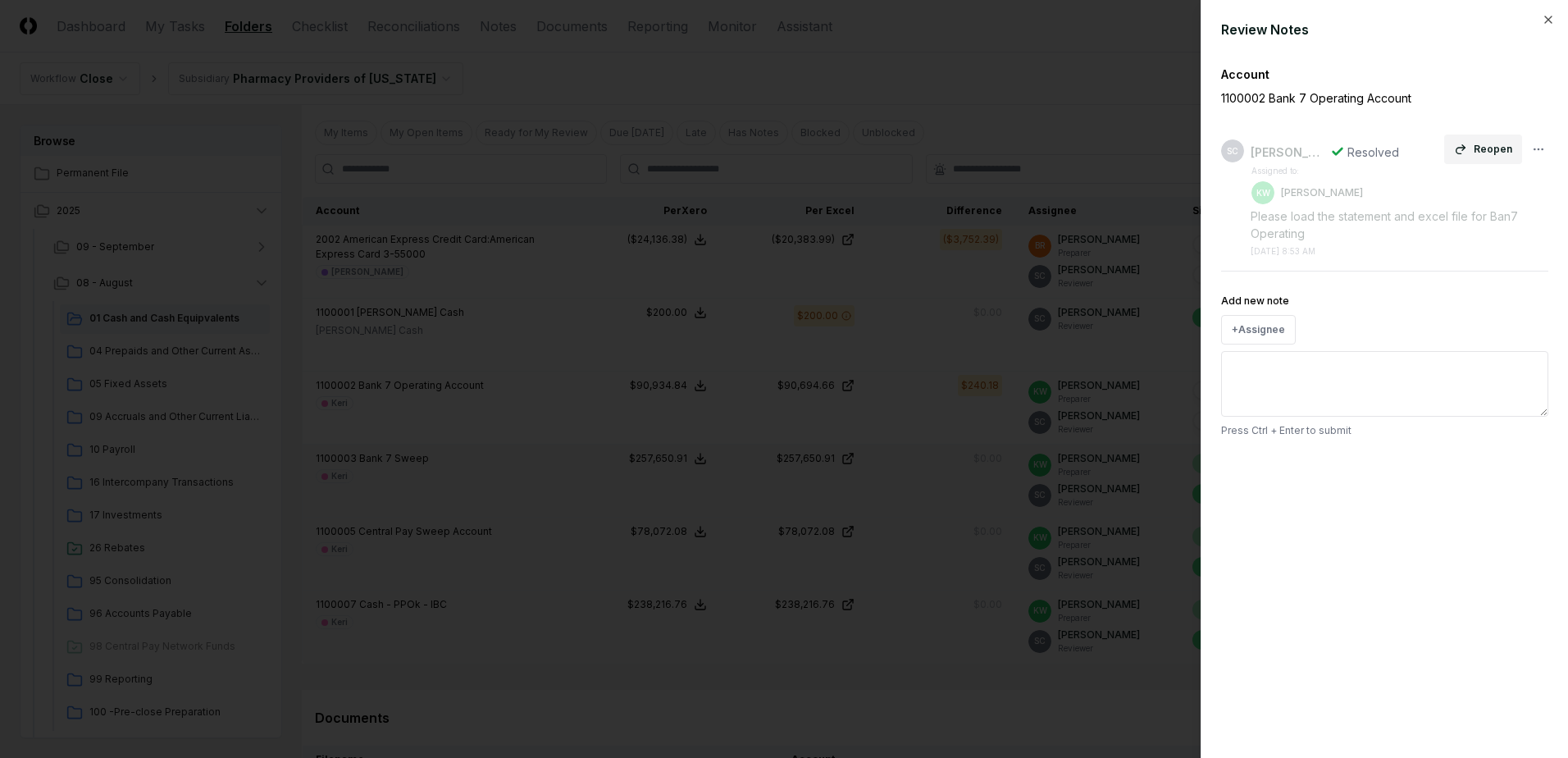
click at [1500, 153] on button "Reopen" at bounding box center [1483, 149] width 78 height 30
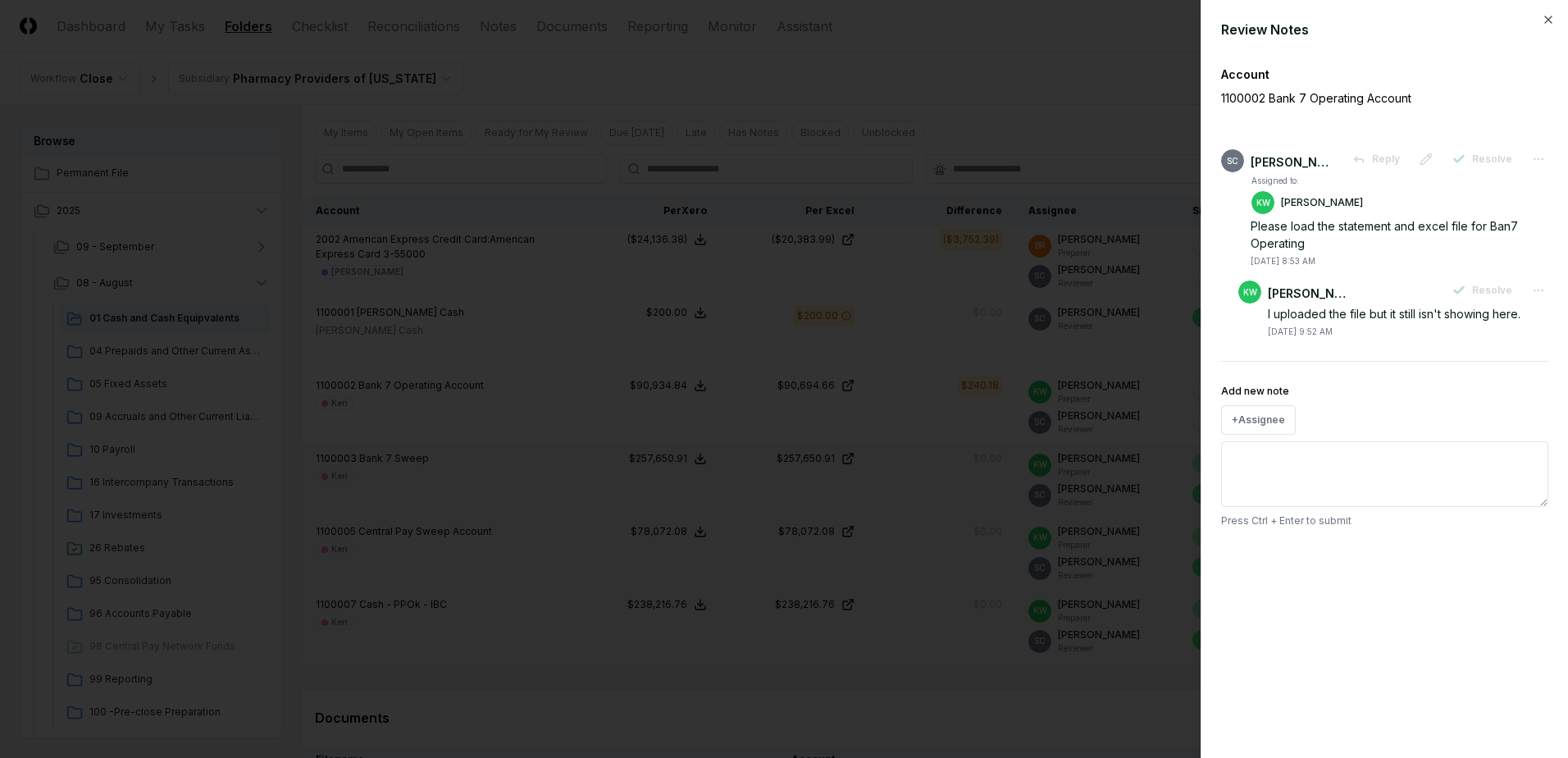
click at [986, 92] on div at bounding box center [784, 379] width 1568 height 758
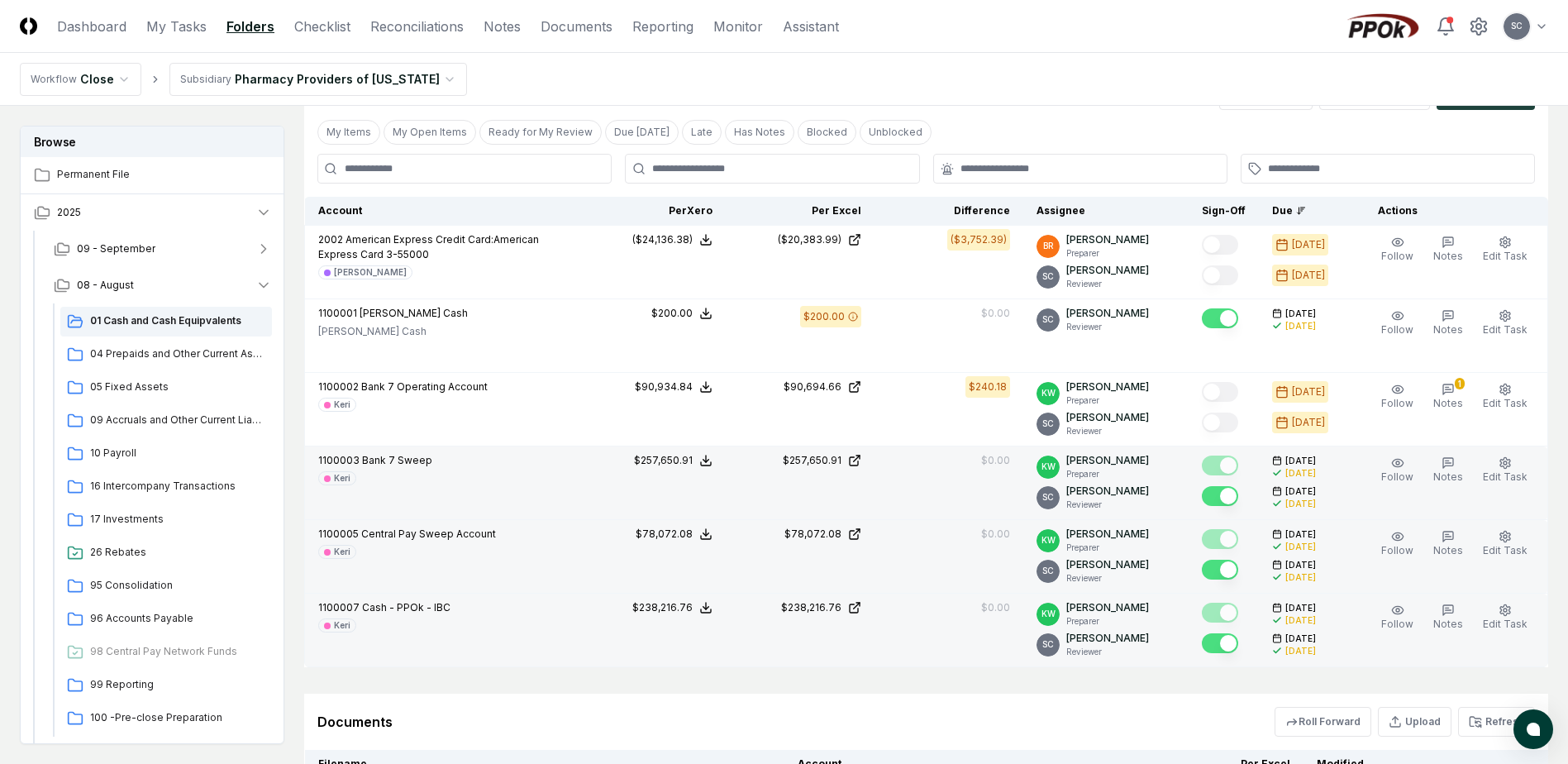
scroll to position [931, 0]
